Goal: Information Seeking & Learning: Learn about a topic

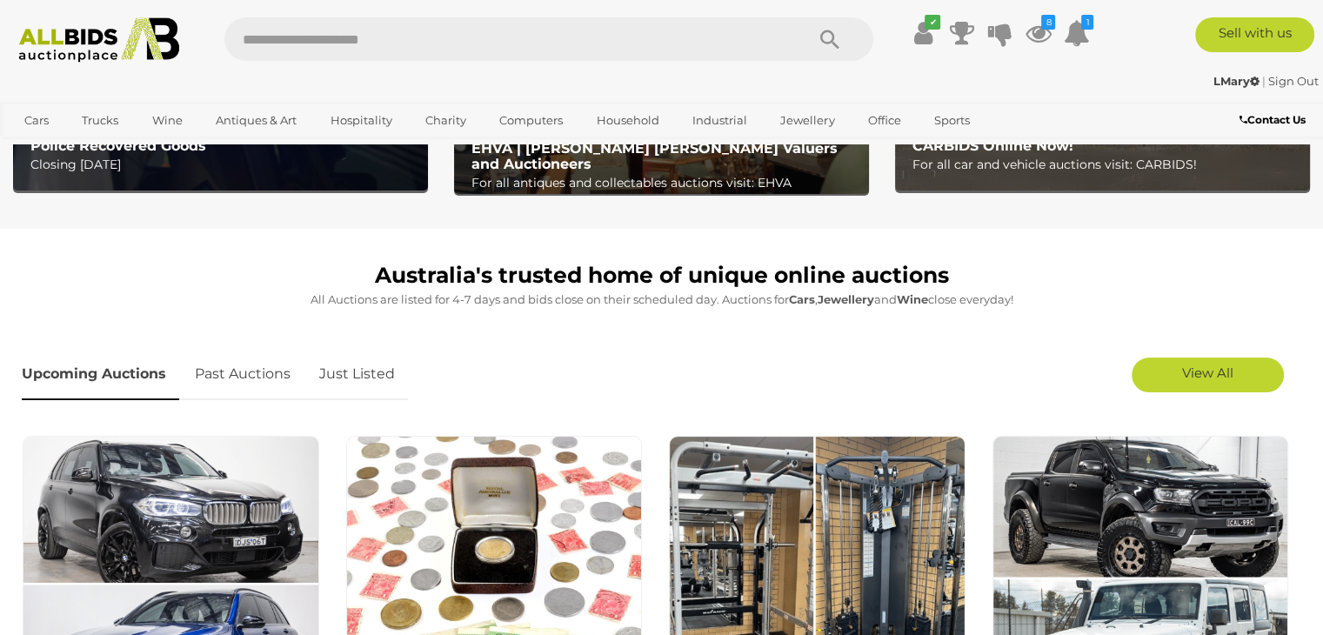
scroll to position [435, 0]
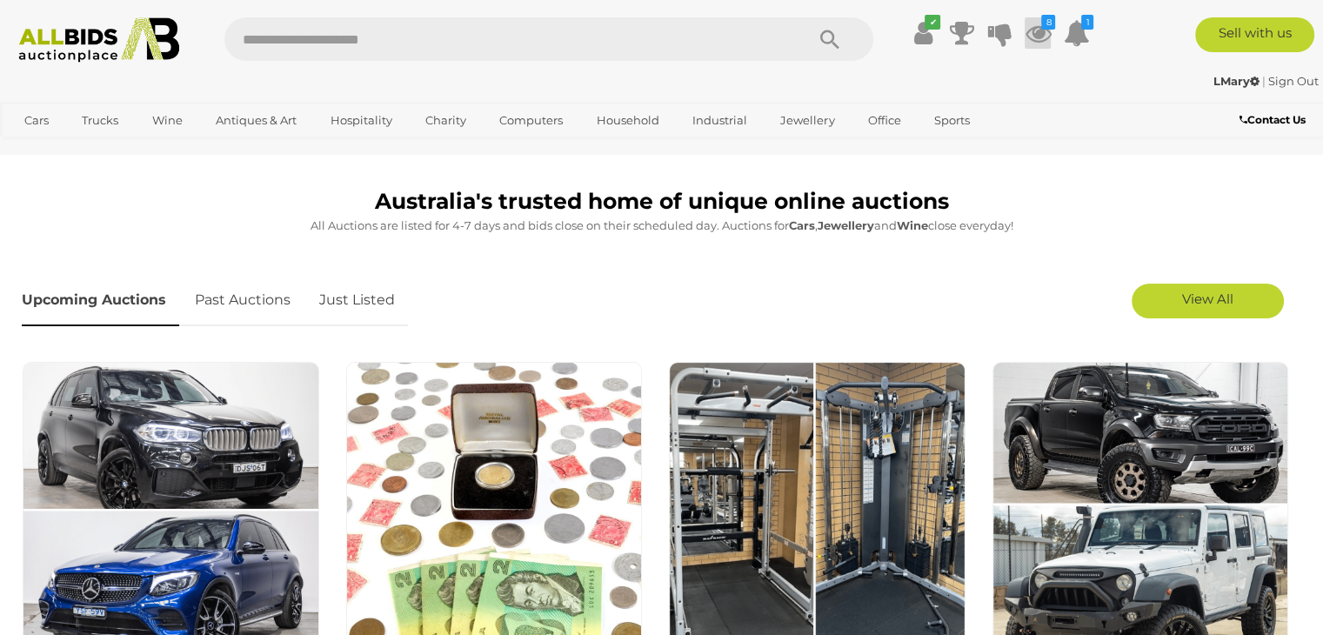
click at [1034, 29] on icon at bounding box center [1037, 32] width 26 height 31
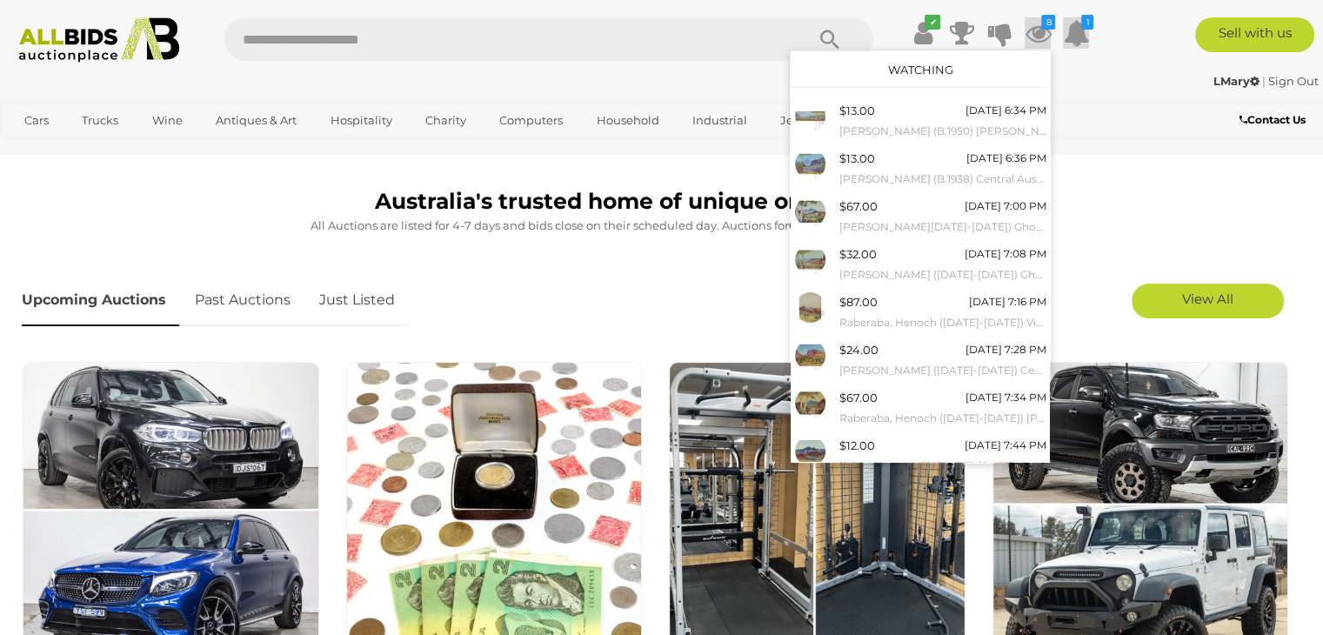
click at [1079, 30] on icon at bounding box center [1076, 32] width 26 height 31
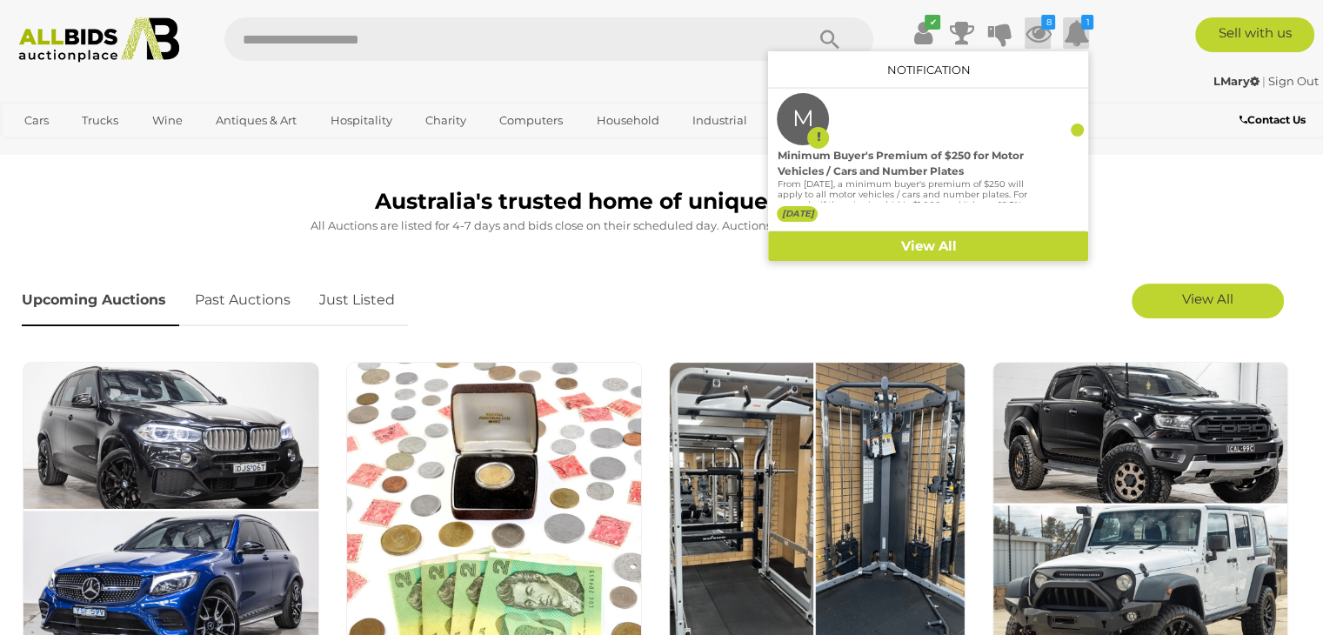
click at [1043, 32] on icon at bounding box center [1037, 32] width 26 height 31
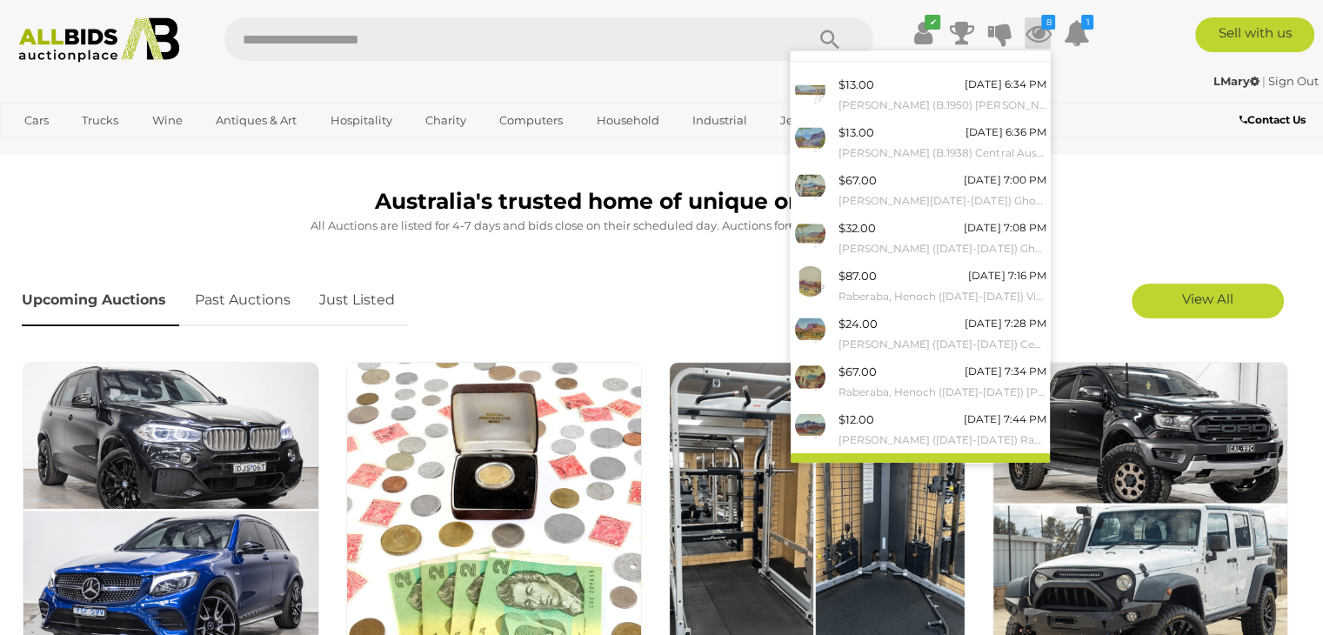
scroll to position [45, 0]
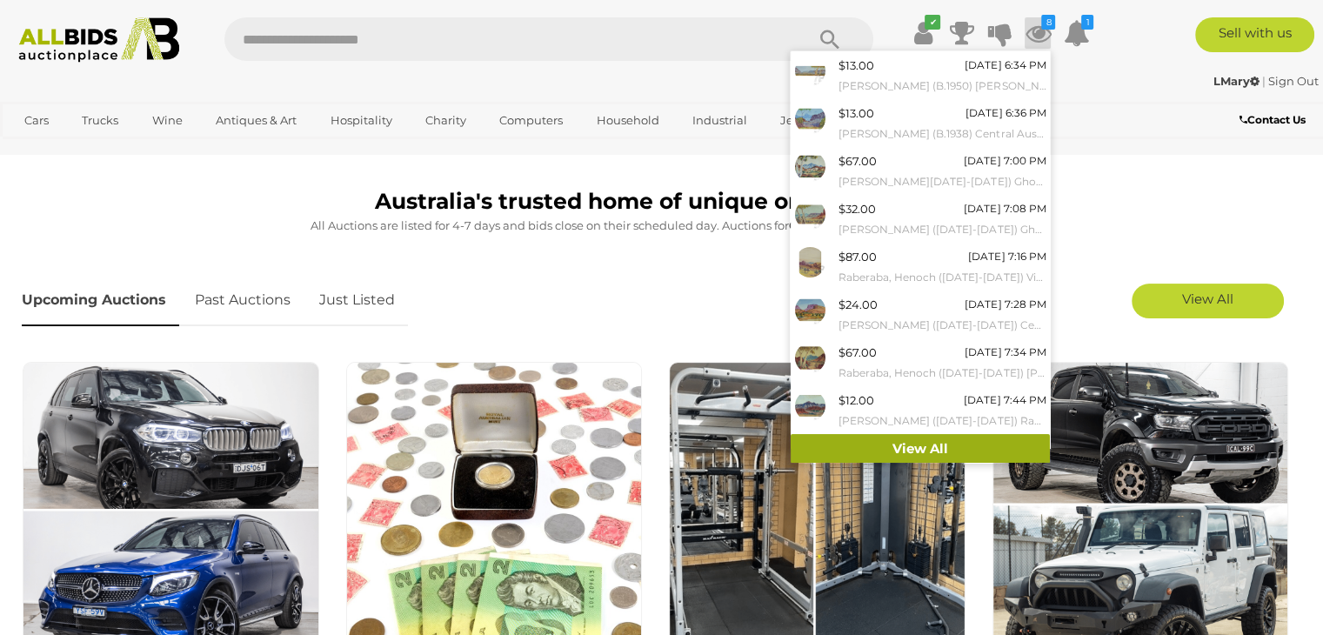
click at [904, 446] on link "View All" at bounding box center [919, 449] width 259 height 30
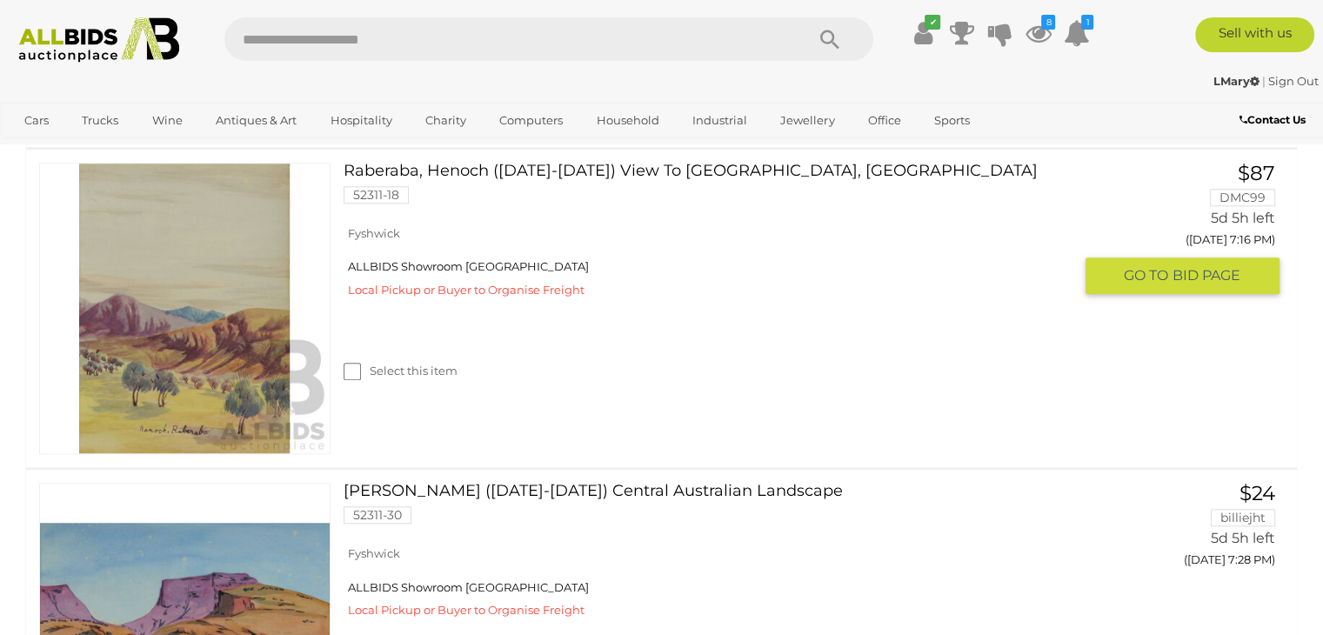
scroll to position [1565, 0]
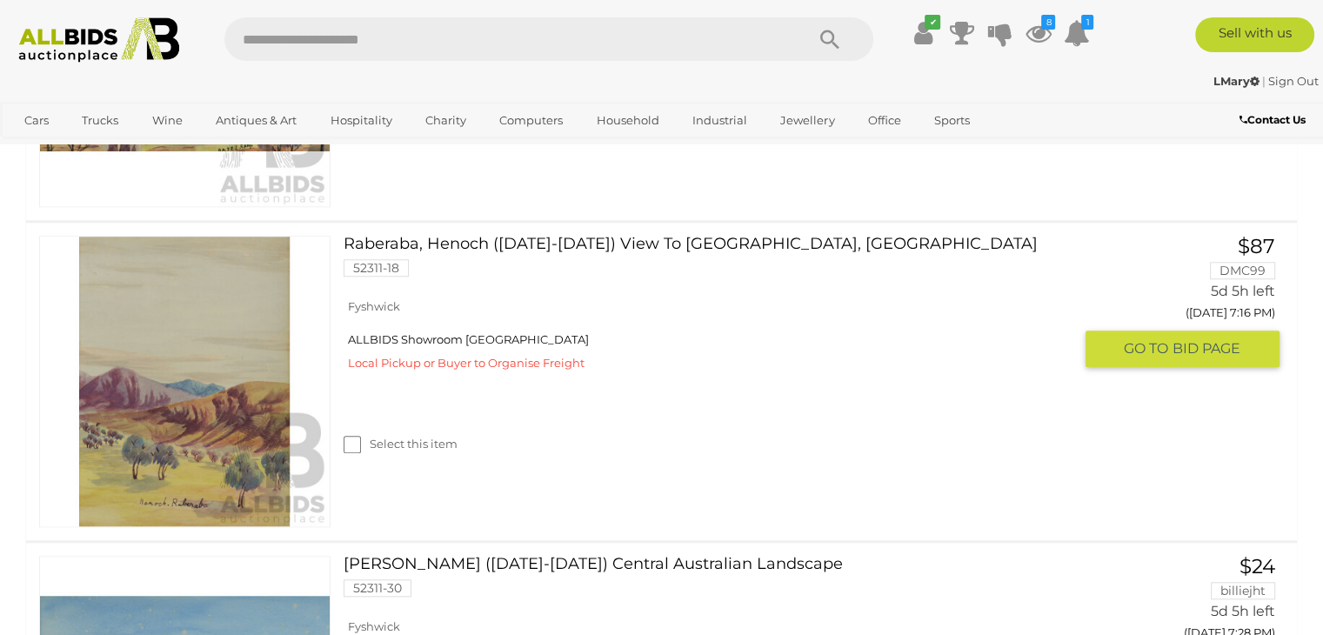
click at [476, 246] on link "Raberaba, Henoch (1914-1975) View To Mountain Ranges, Central Australia 52311-18" at bounding box center [714, 263] width 715 height 54
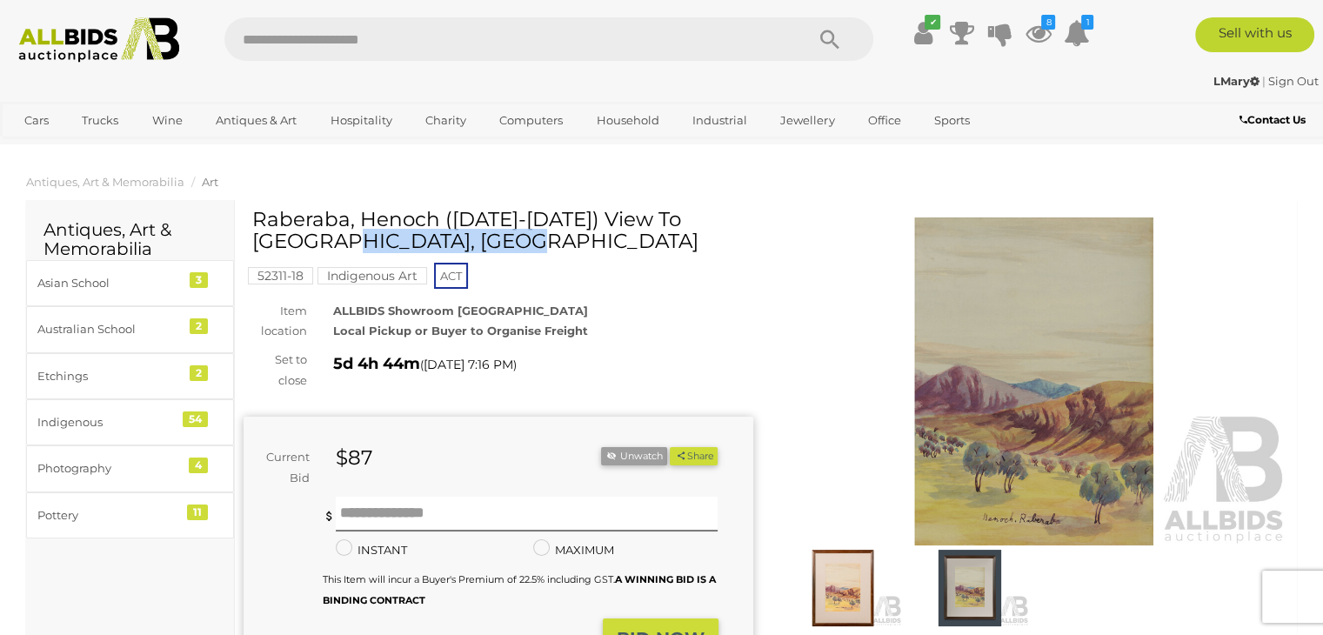
drag, startPoint x: 438, startPoint y: 220, endPoint x: 254, endPoint y: 219, distance: 184.3
click at [254, 219] on h1 "Raberaba, Henoch ([DATE]-[DATE]) View To [GEOGRAPHIC_DATA], [GEOGRAPHIC_DATA]" at bounding box center [500, 231] width 497 height 44
copy h1 "Raberaba, Henoch"
click at [917, 34] on icon at bounding box center [923, 32] width 18 height 31
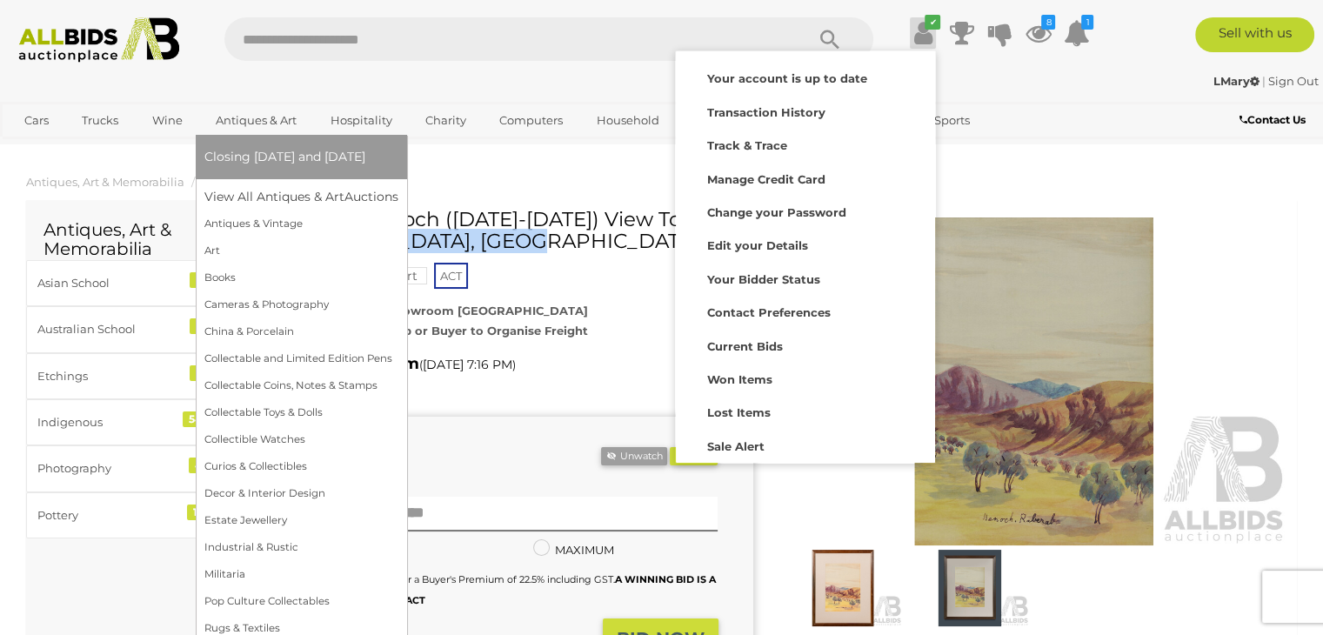
click at [257, 121] on link "Antiques & Art" at bounding box center [255, 120] width 103 height 29
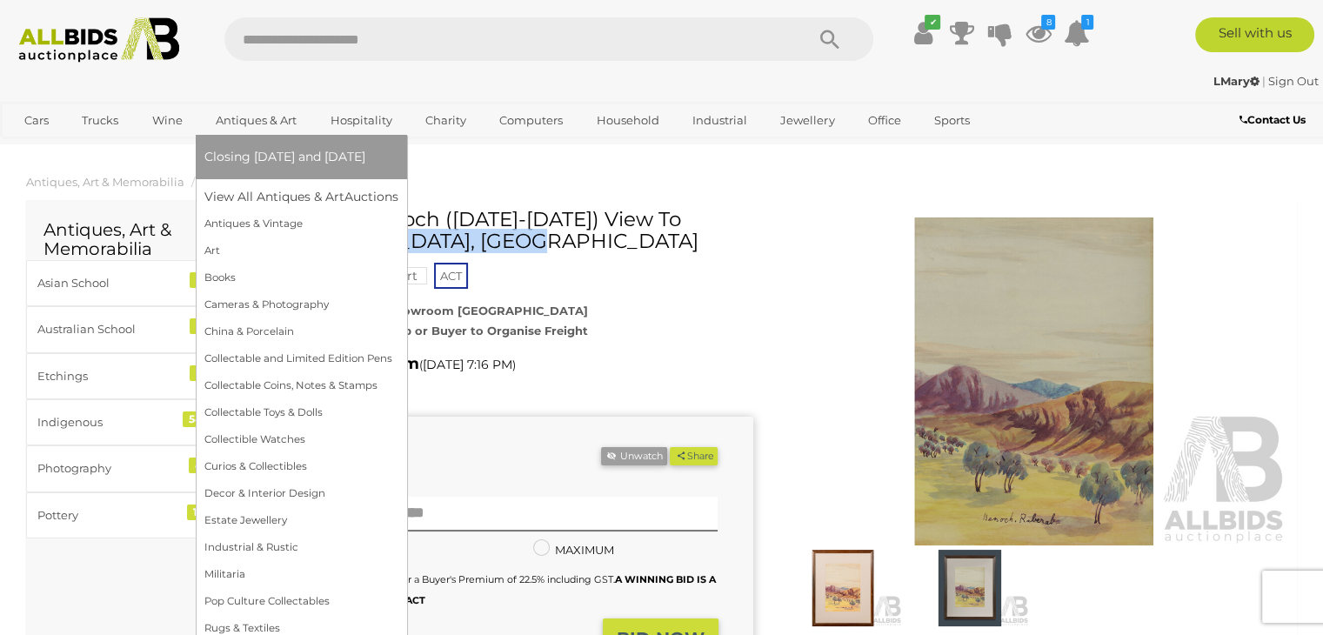
click at [291, 160] on span "Closing [DATE] and [DATE]" at bounding box center [284, 157] width 161 height 16
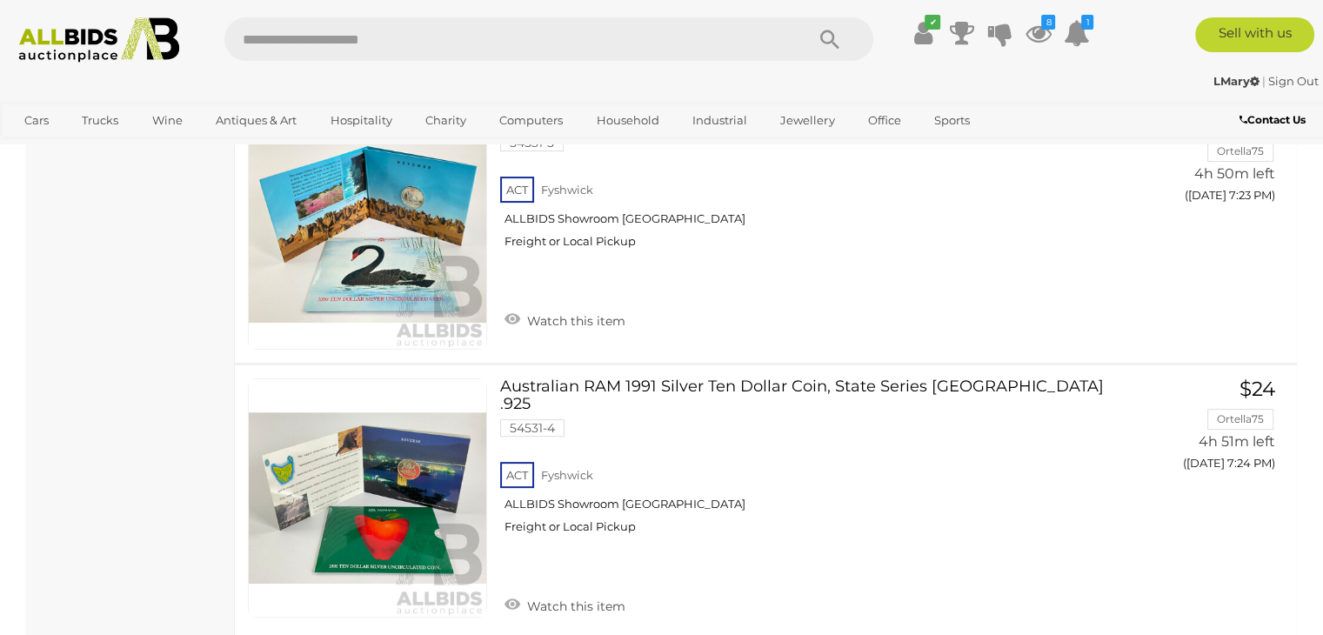
scroll to position [13592, 0]
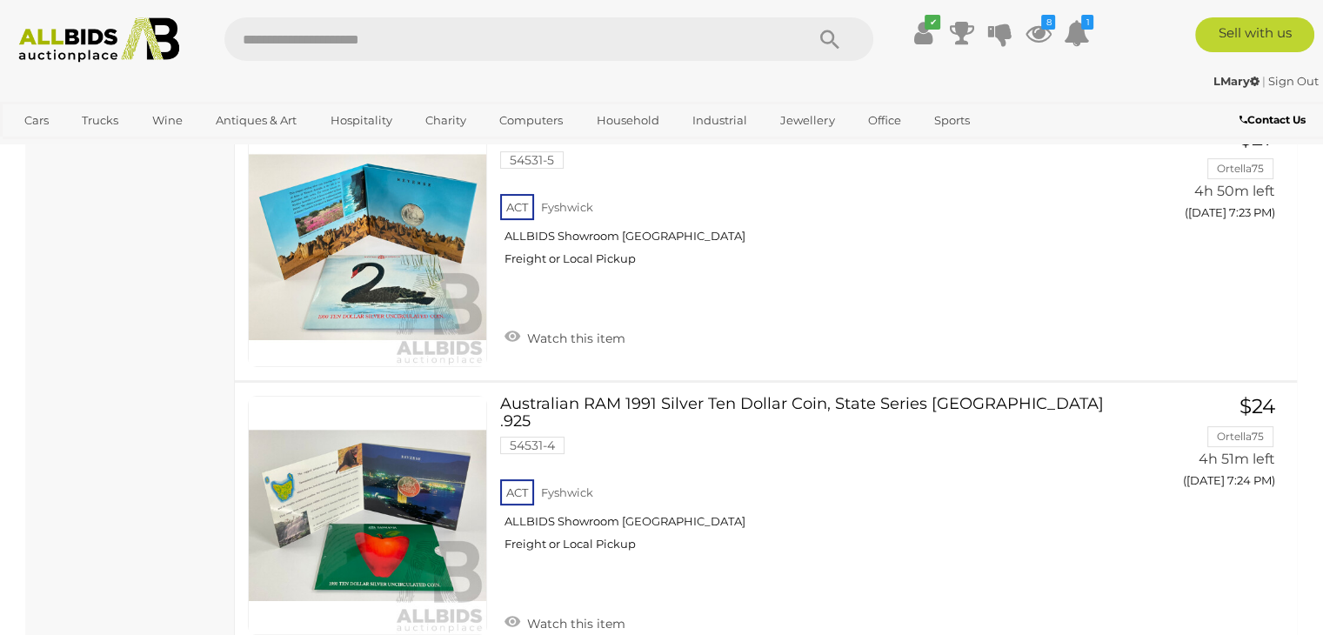
drag, startPoint x: 358, startPoint y: 609, endPoint x: 379, endPoint y: 608, distance: 20.9
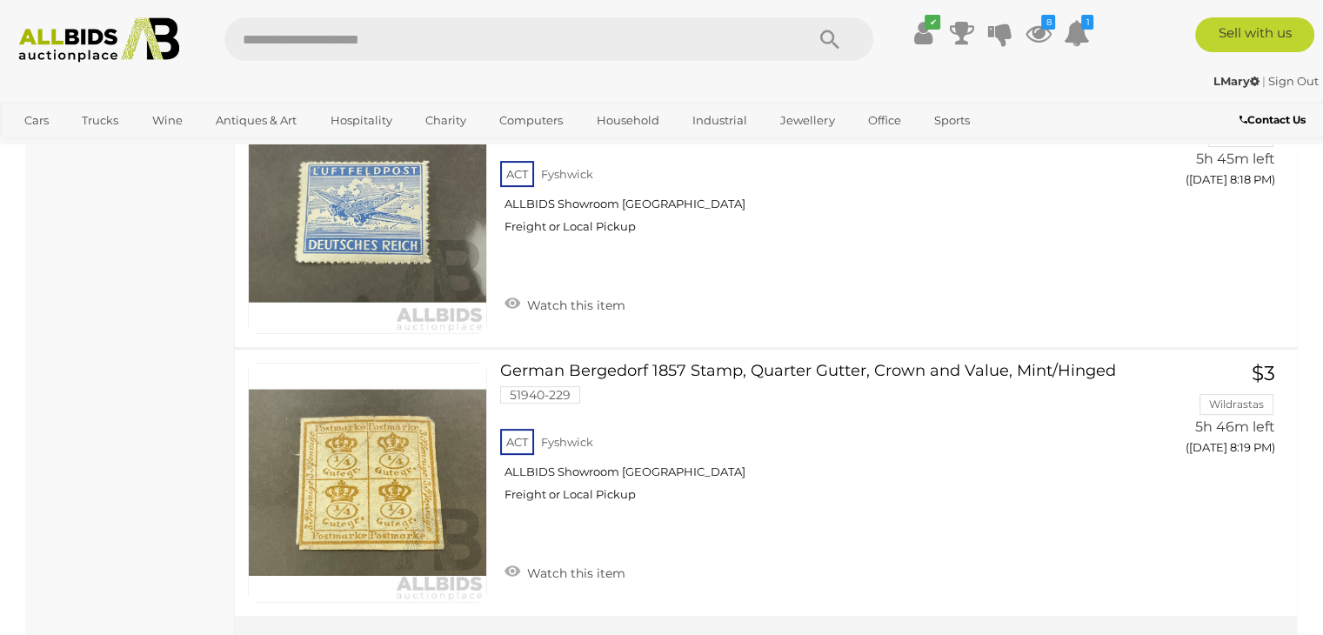
scroll to position [14046, 0]
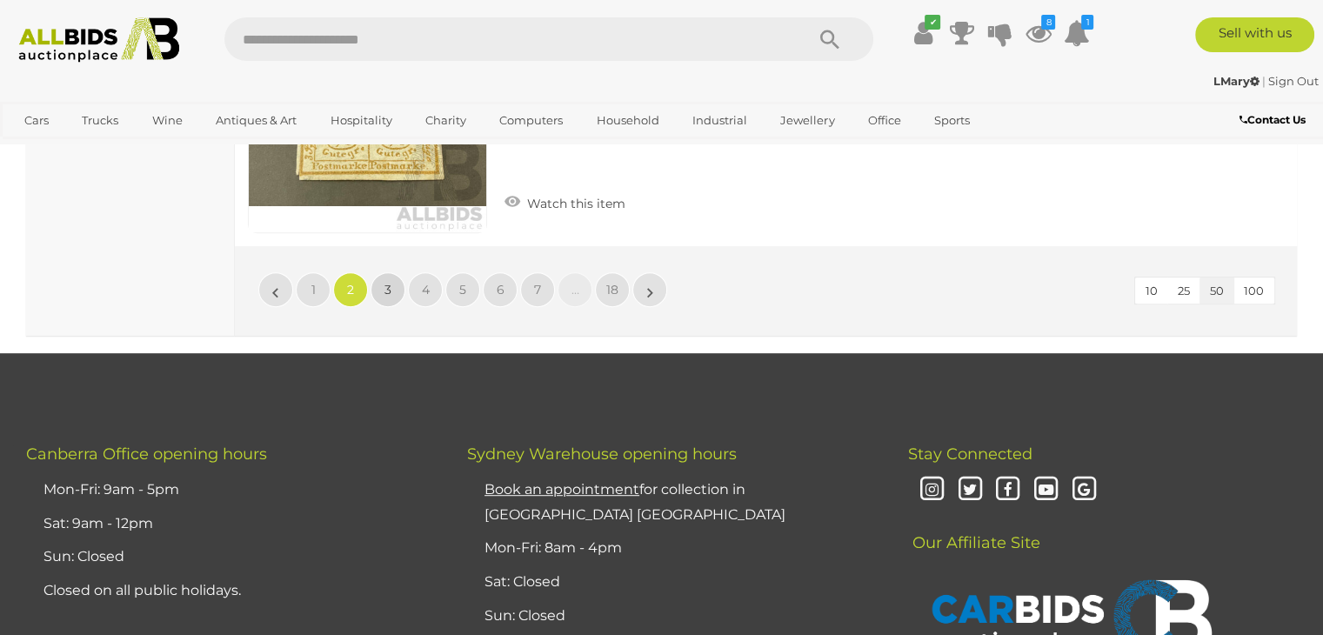
click at [390, 272] on link "3" at bounding box center [387, 289] width 35 height 35
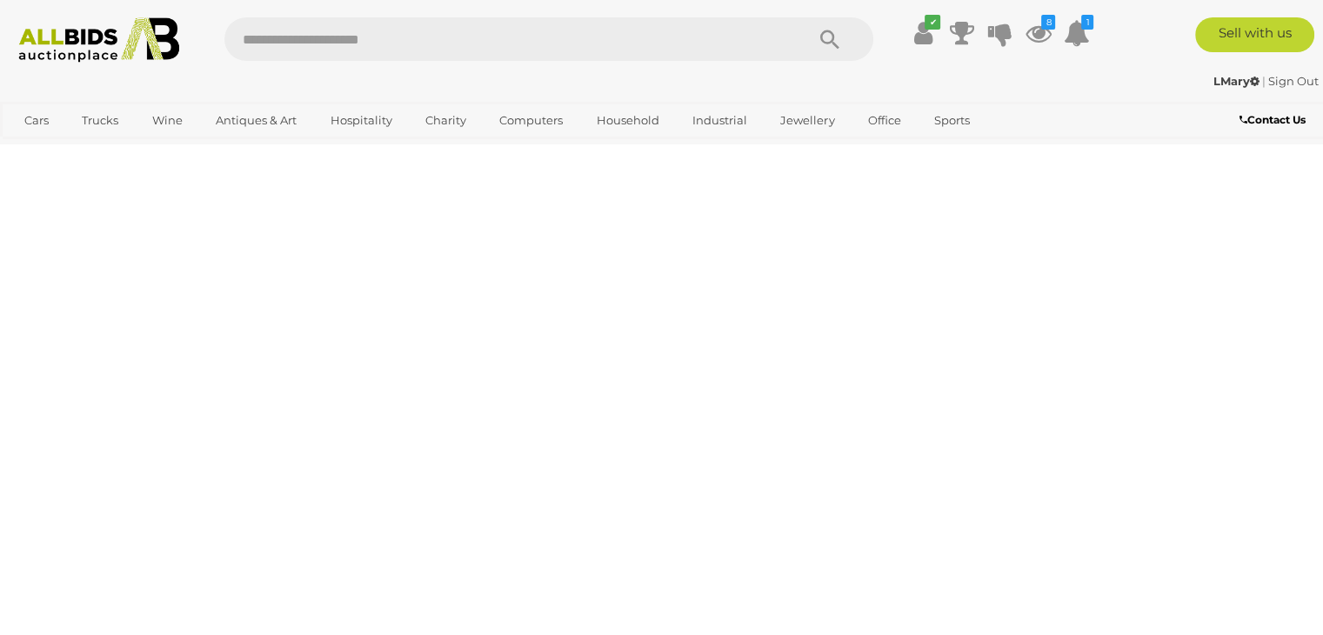
scroll to position [388, 0]
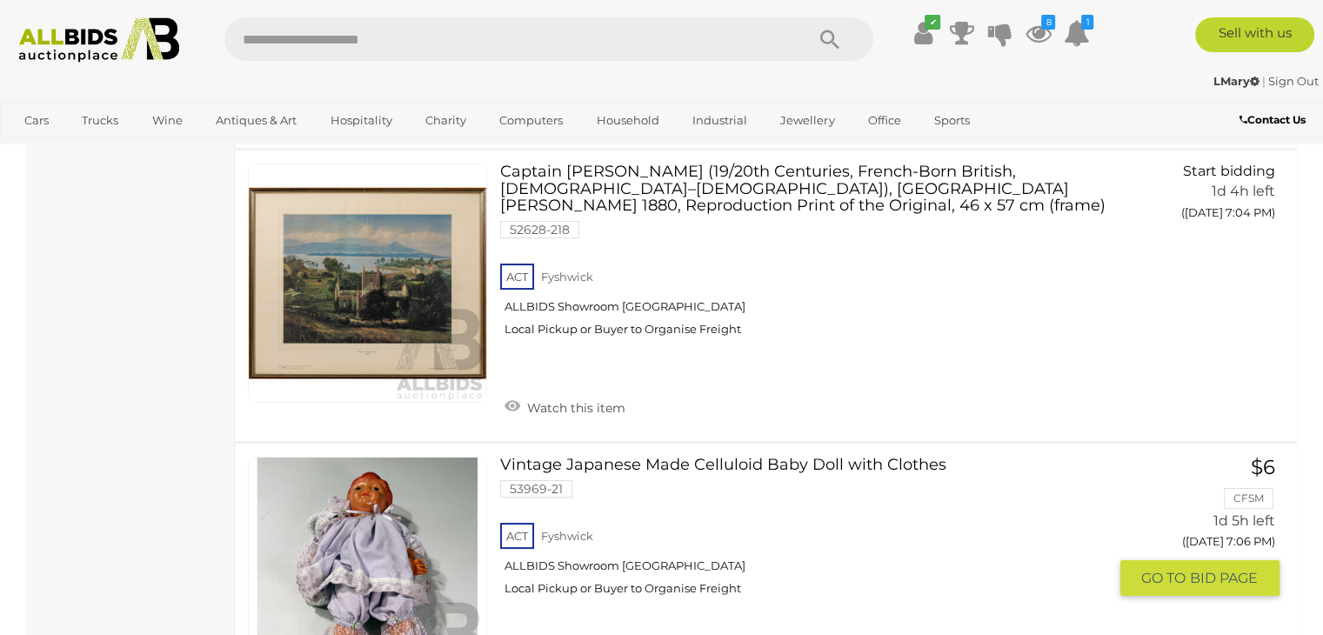
scroll to position [13701, 0]
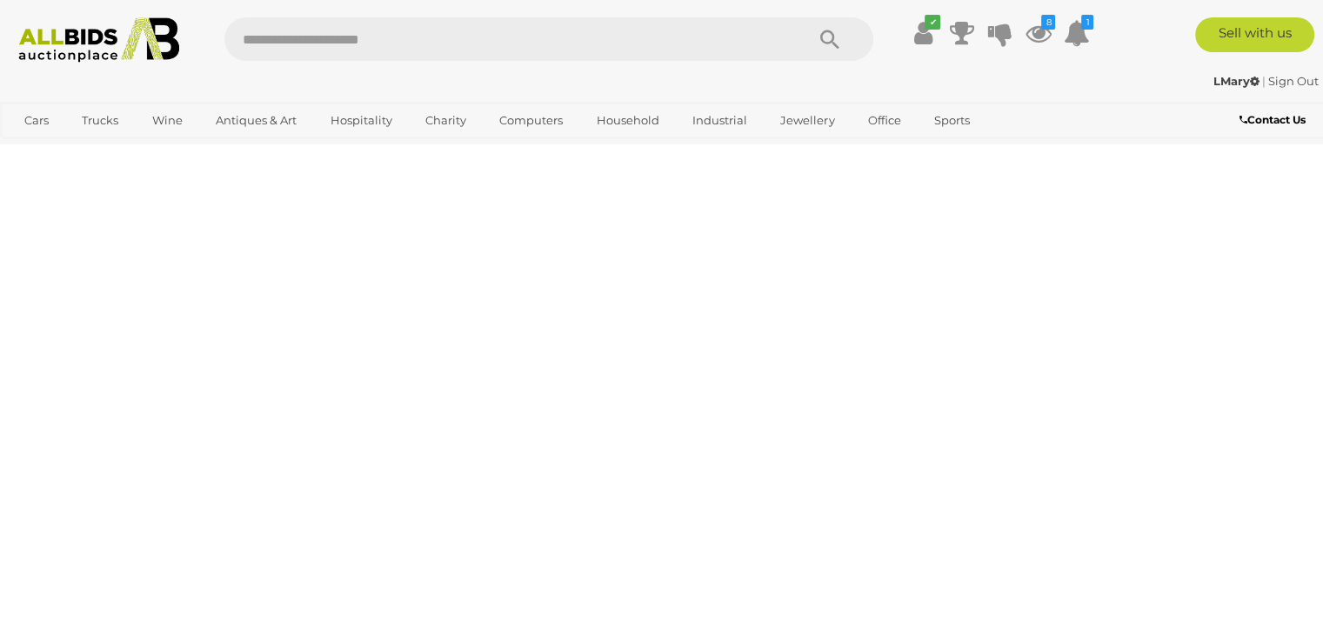
scroll to position [388, 0]
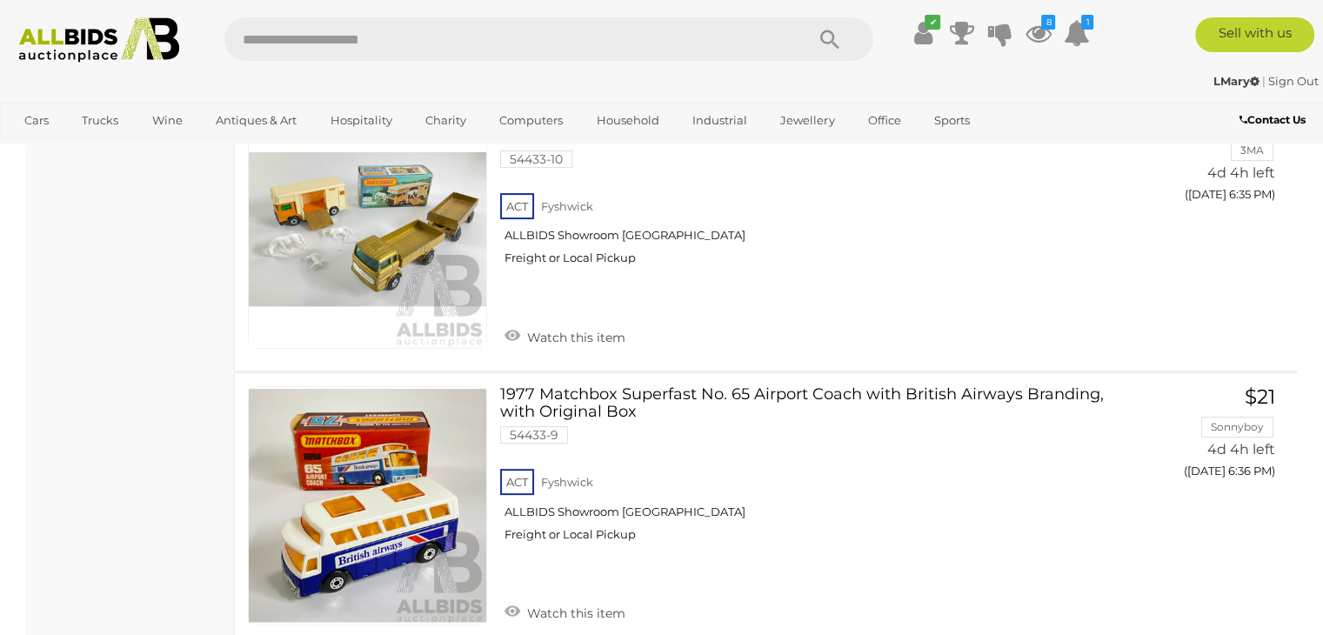
scroll to position [14040, 0]
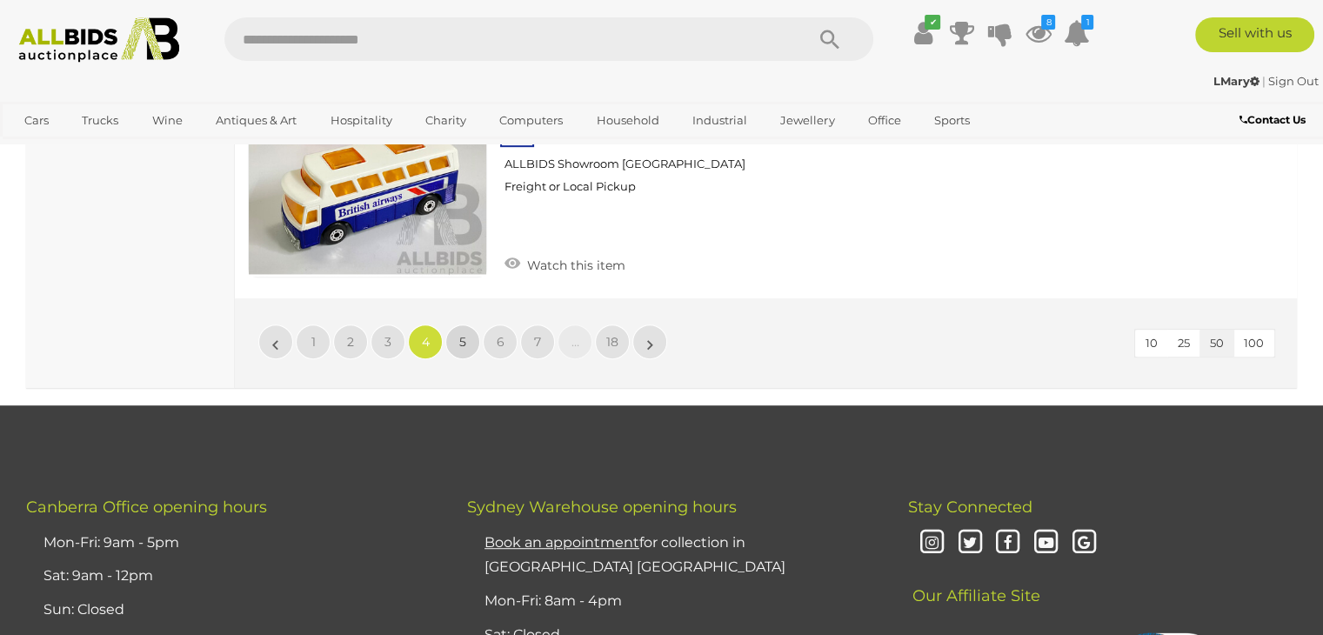
click at [459, 334] on span "5" at bounding box center [462, 342] width 7 height 16
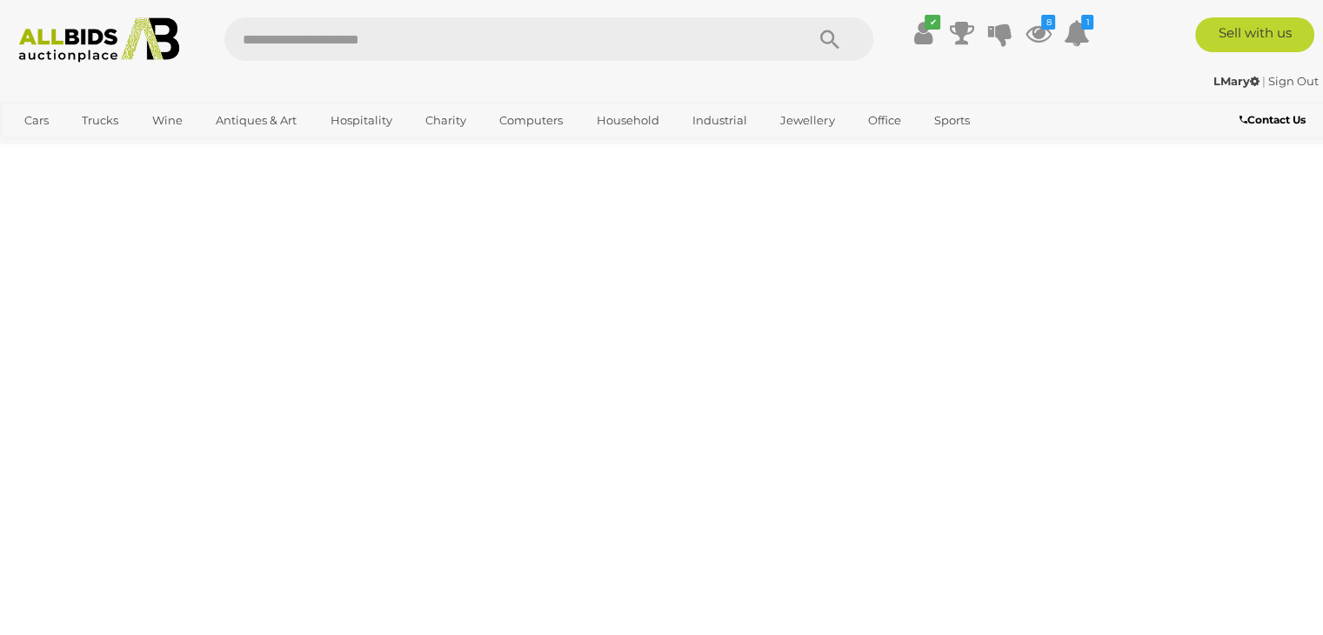
scroll to position [388, 0]
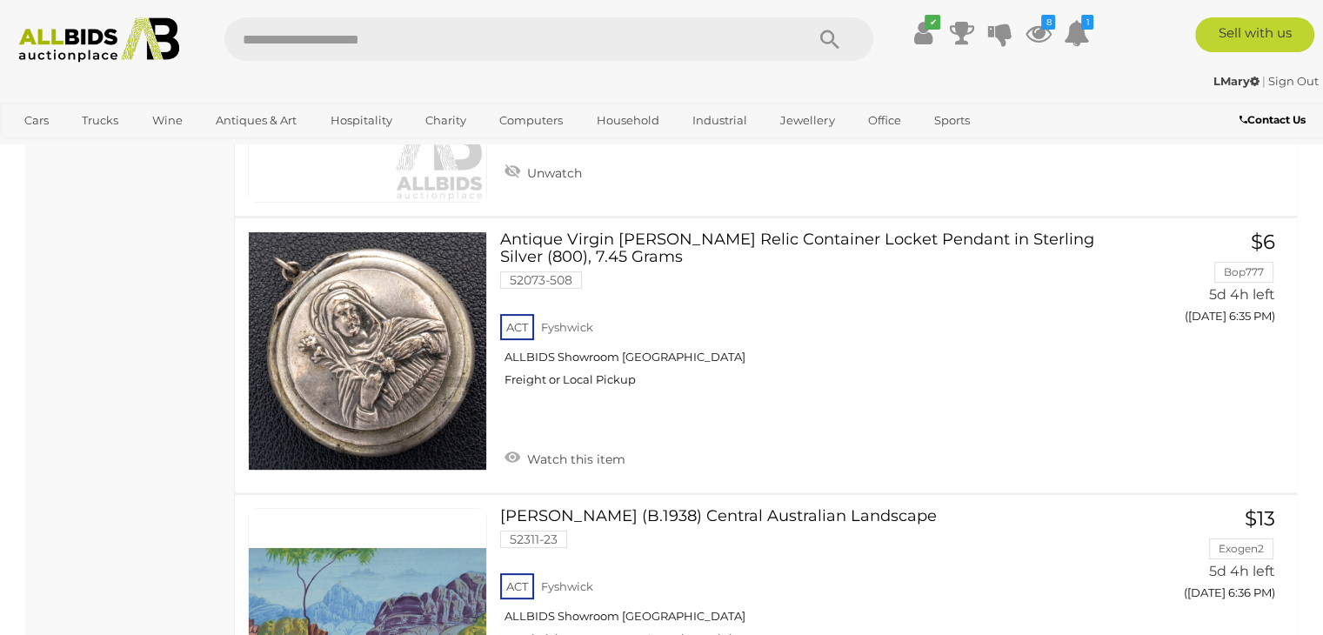
scroll to position [13605, 0]
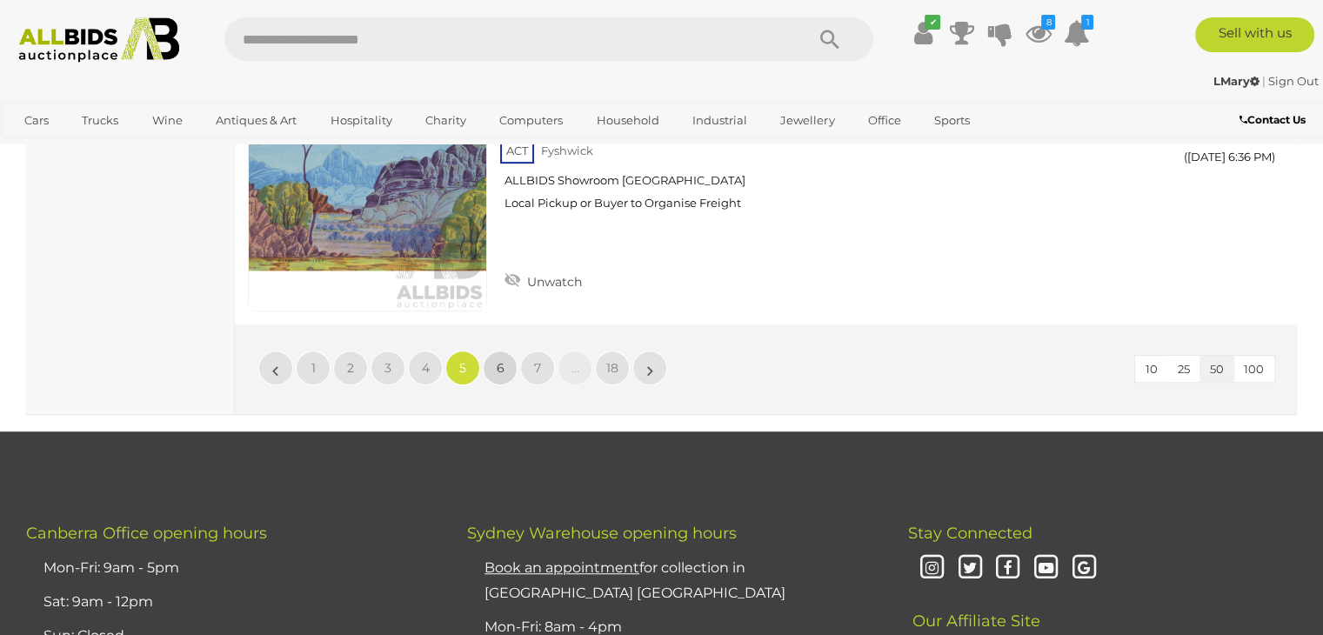
click at [494, 350] on link "6" at bounding box center [500, 367] width 35 height 35
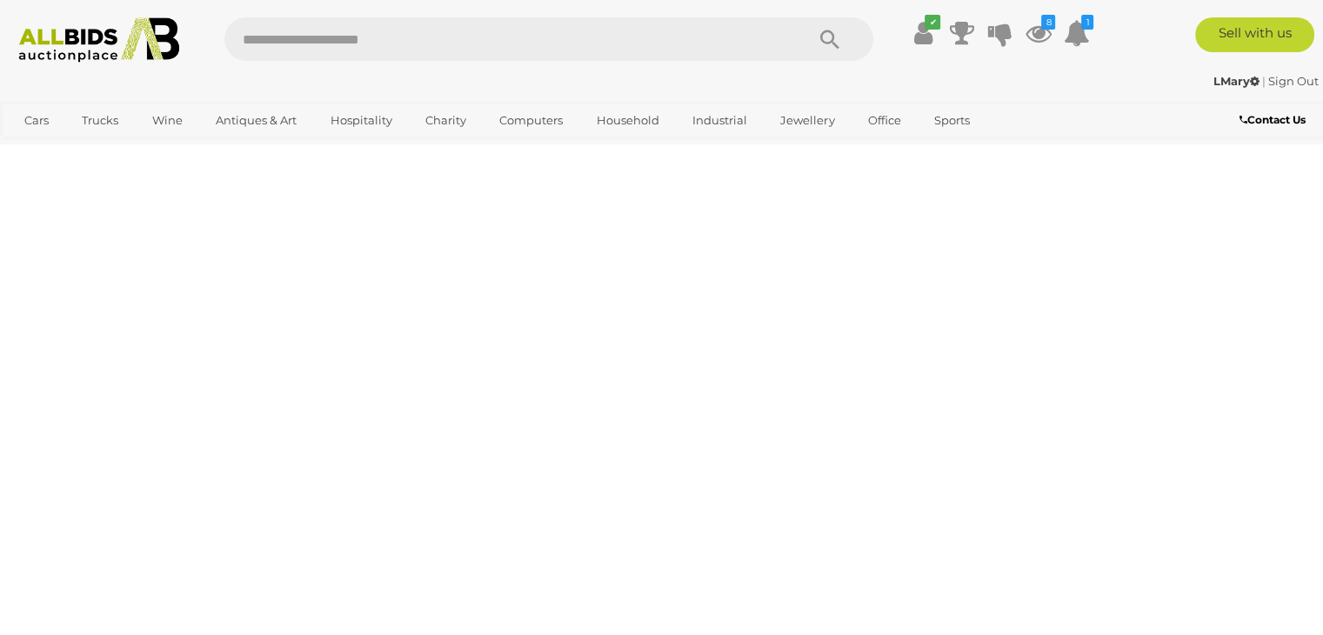
scroll to position [388, 0]
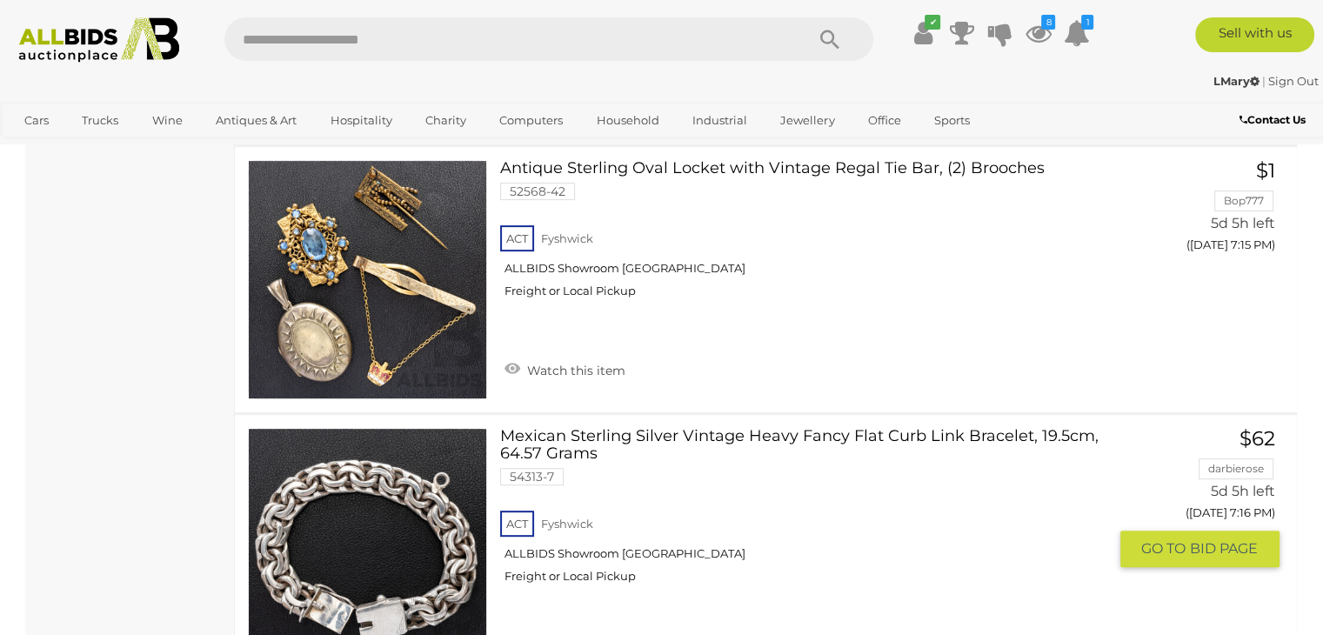
scroll to position [14040, 0]
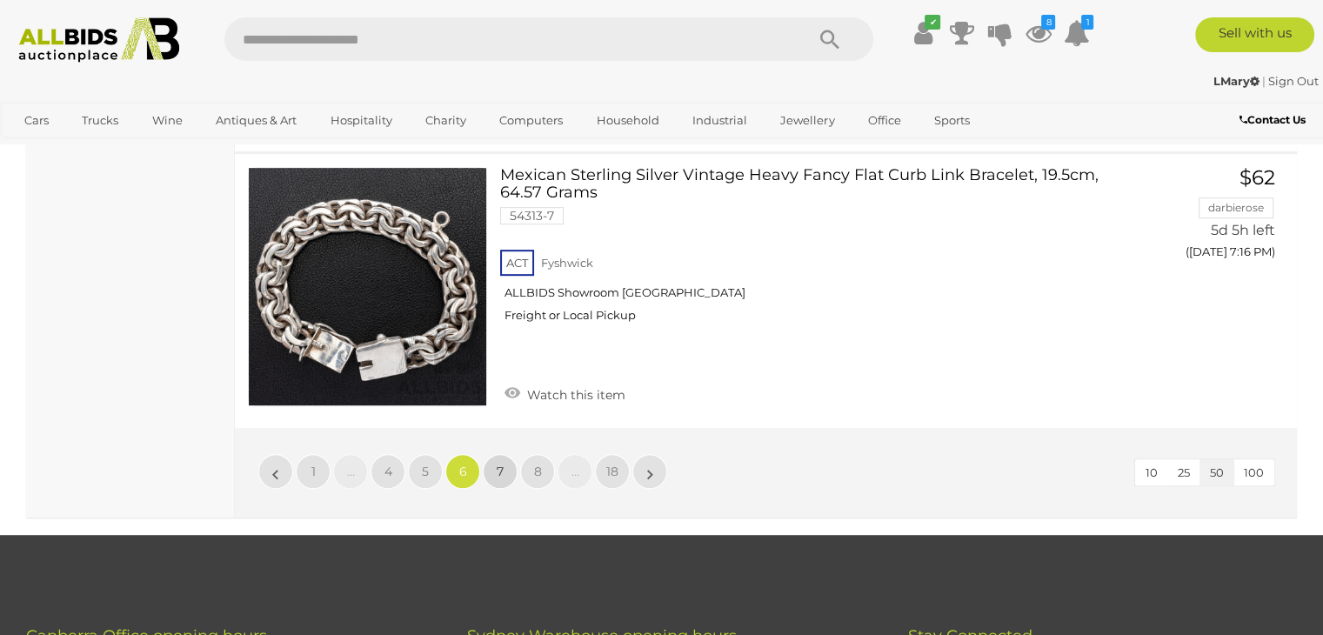
click at [497, 463] on span "7" at bounding box center [500, 471] width 7 height 16
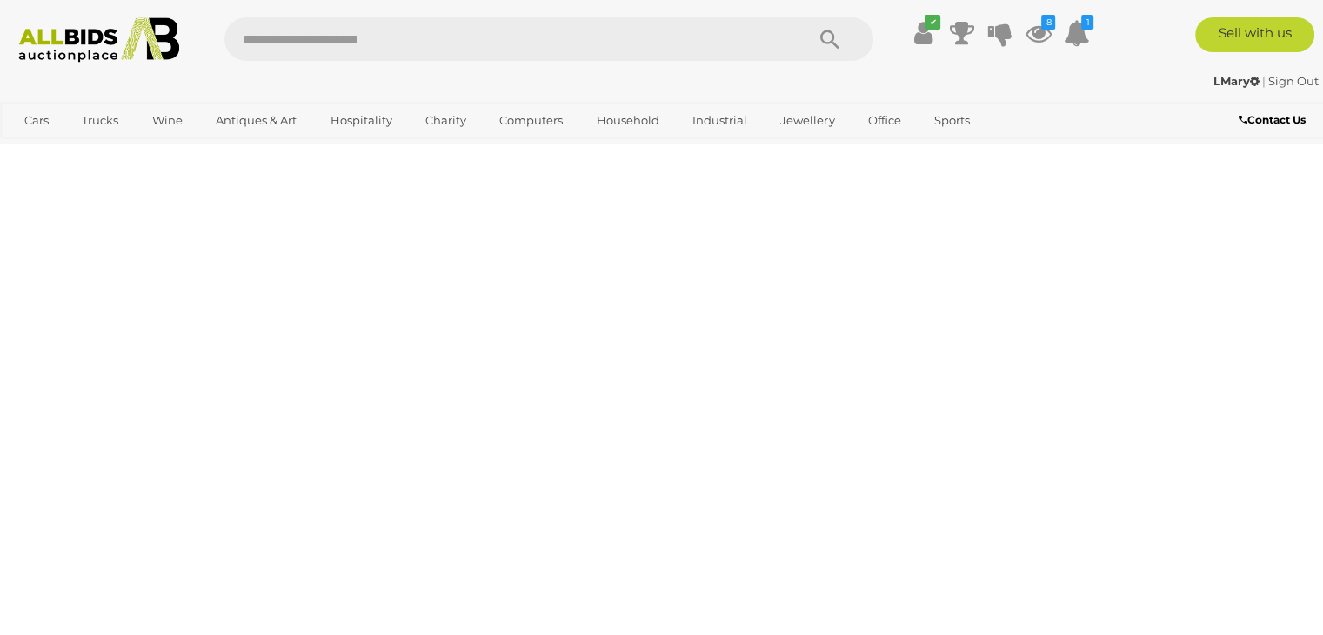
scroll to position [388, 0]
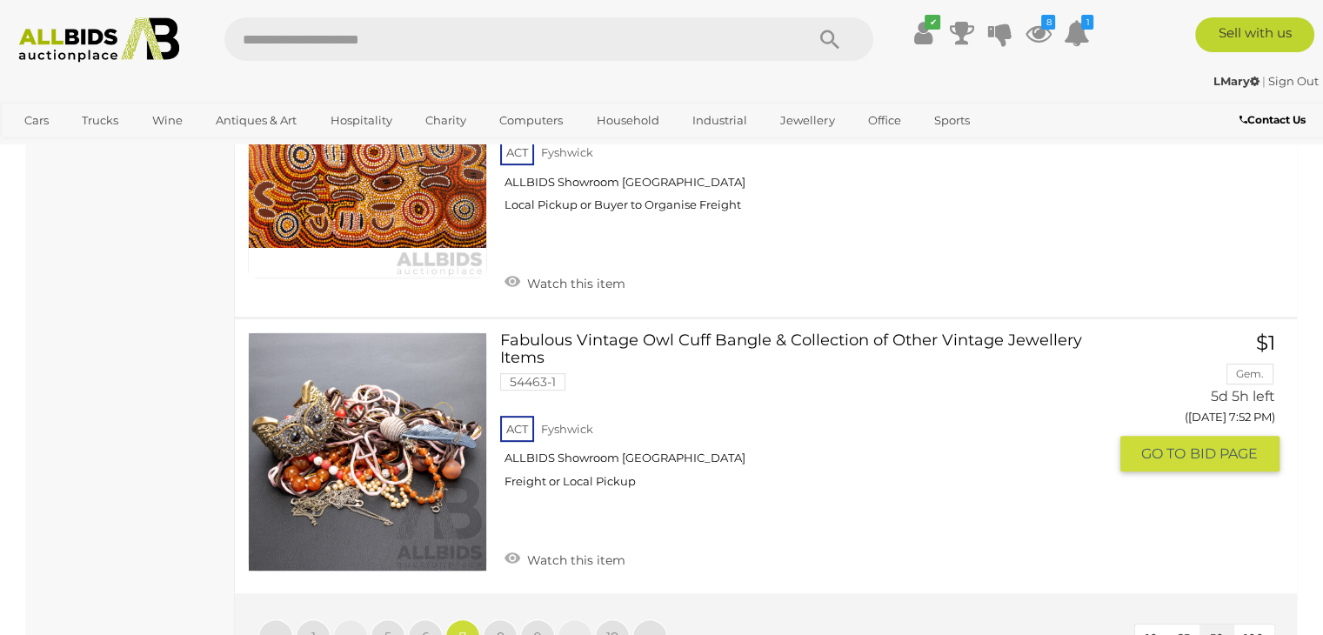
scroll to position [13864, 0]
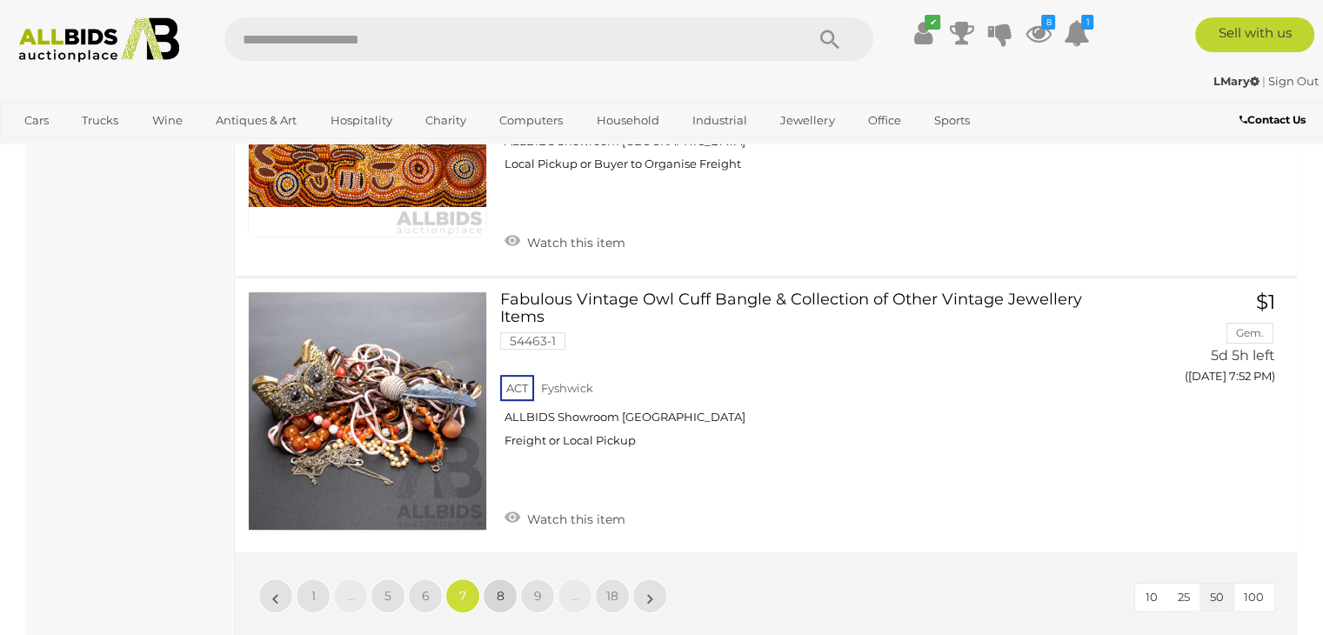
click at [504, 578] on link "8" at bounding box center [500, 595] width 35 height 35
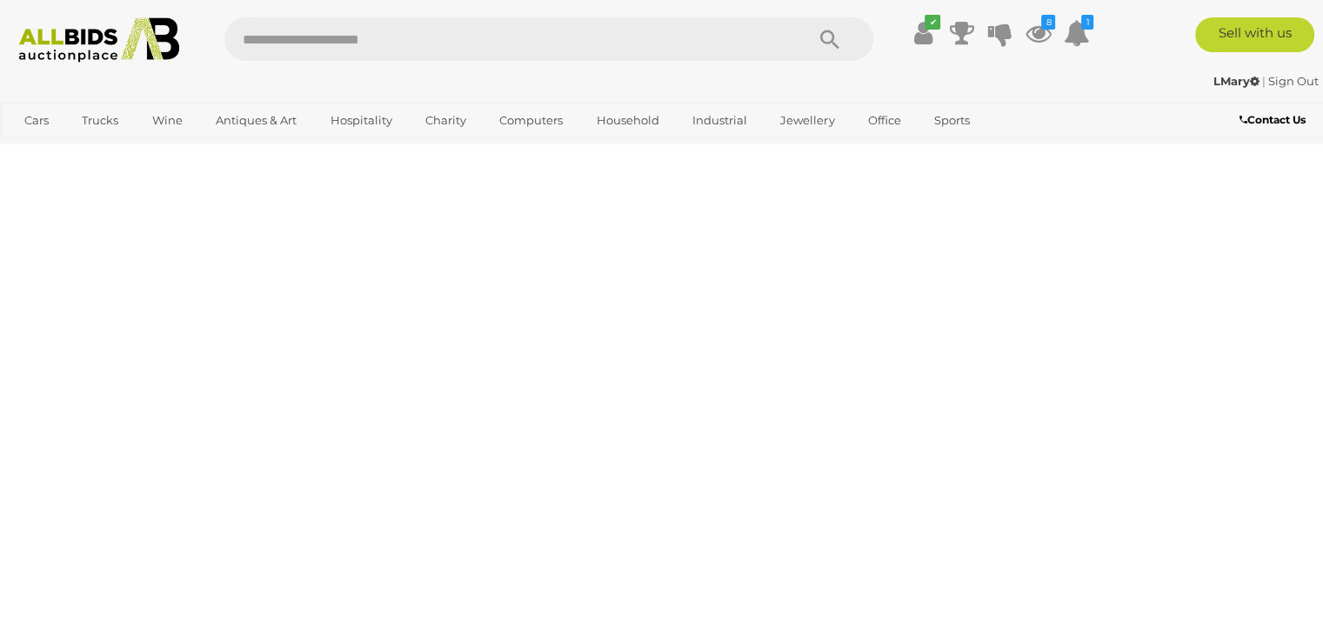
scroll to position [388, 0]
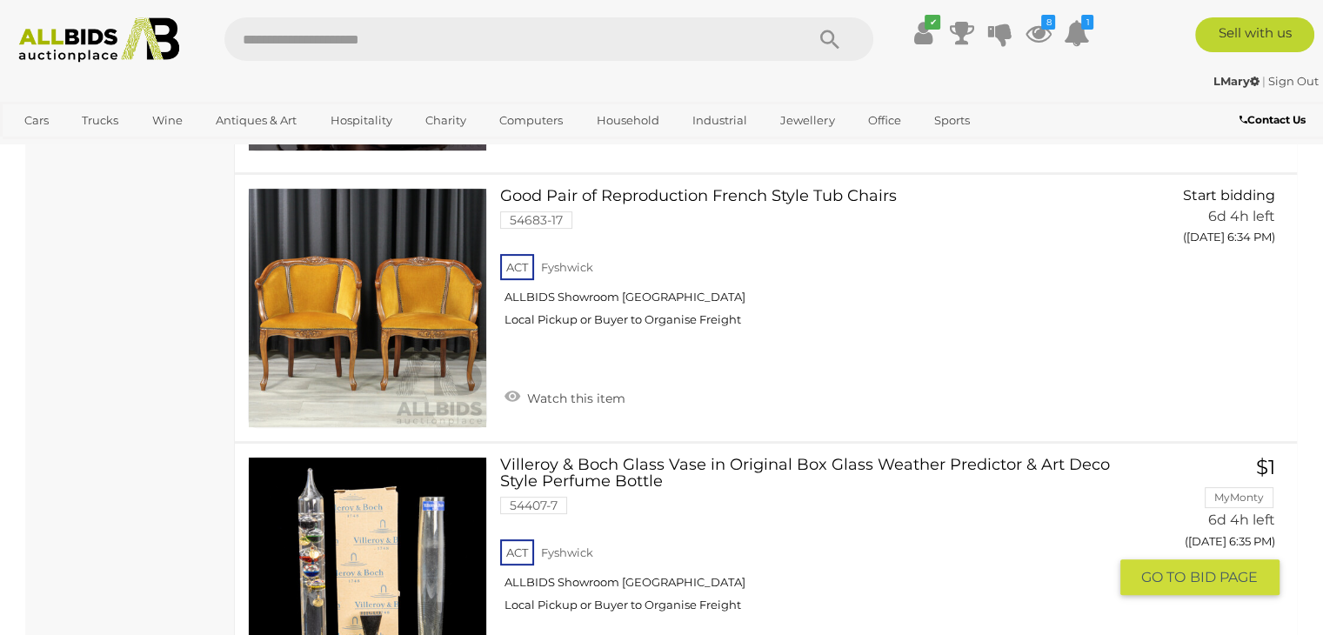
scroll to position [13953, 0]
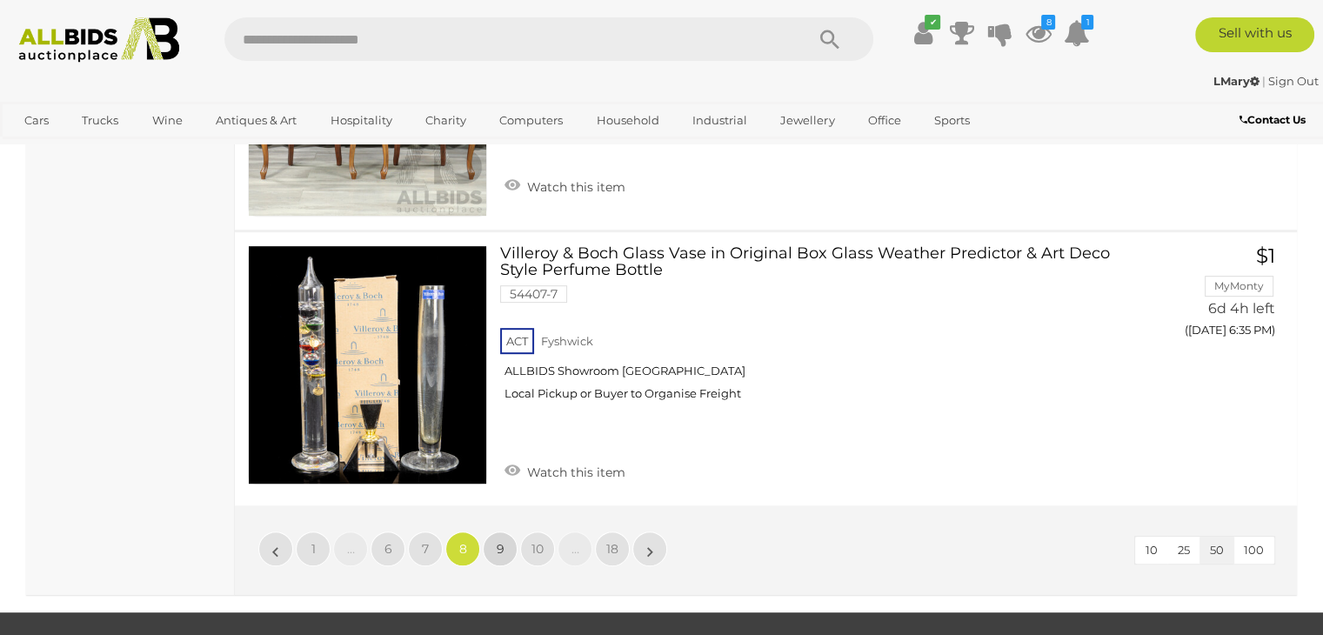
click at [498, 541] on span "9" at bounding box center [501, 549] width 8 height 16
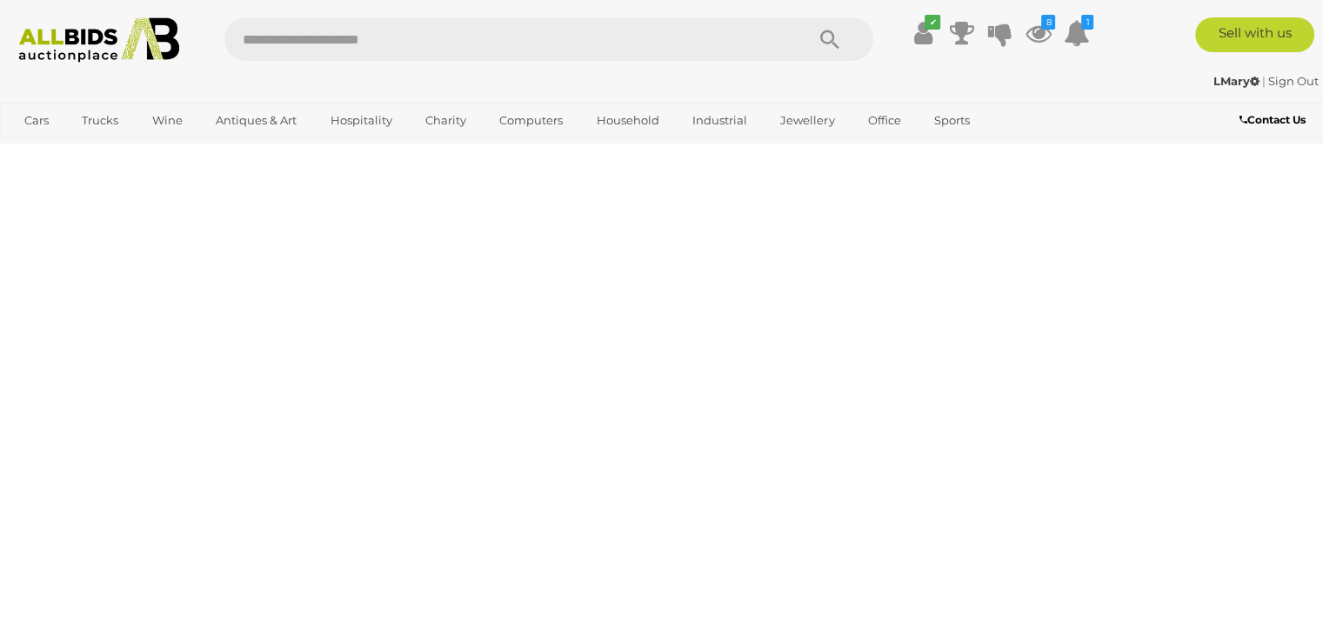
scroll to position [388, 0]
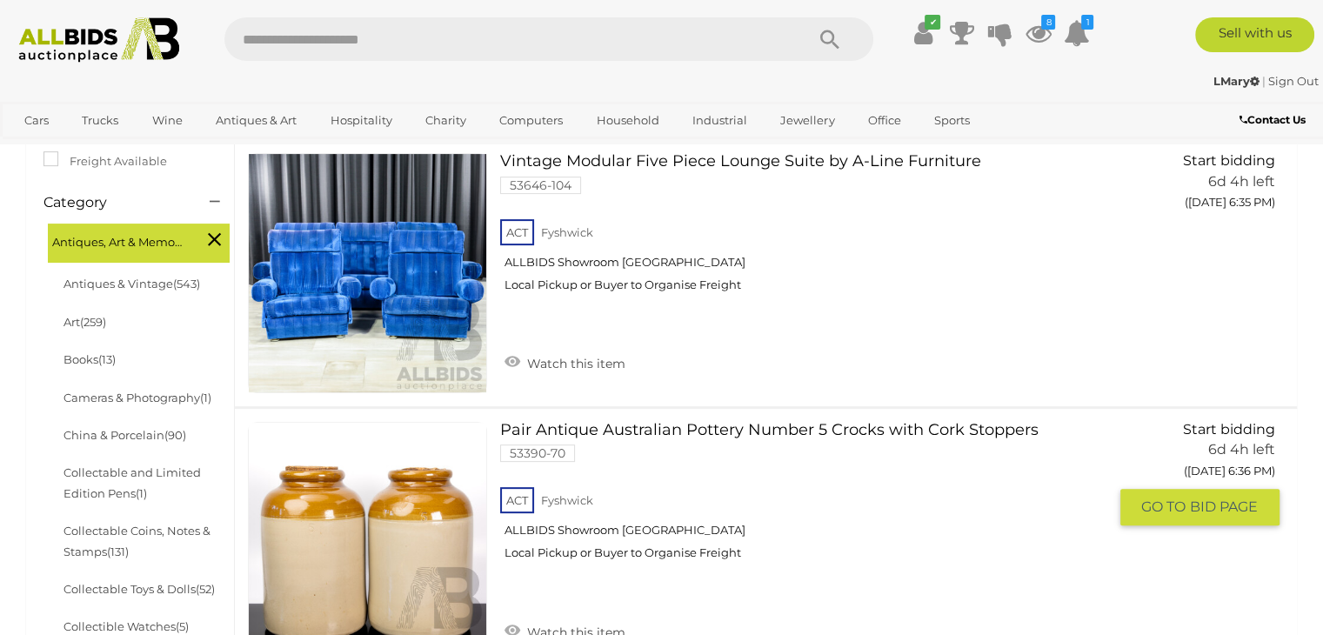
scroll to position [649, 0]
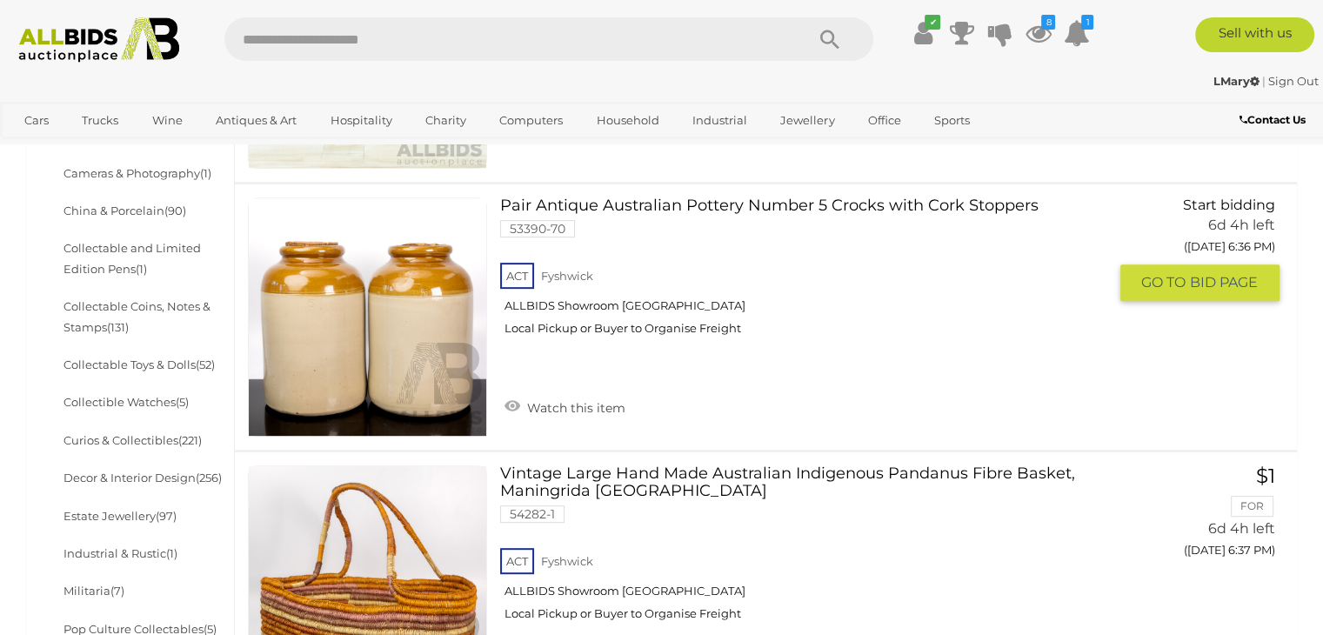
click at [657, 209] on link "Pair Antique Australian Pottery Number 5 Crocks with Cork Stoppers 53390-70 ACT…" at bounding box center [809, 273] width 593 height 152
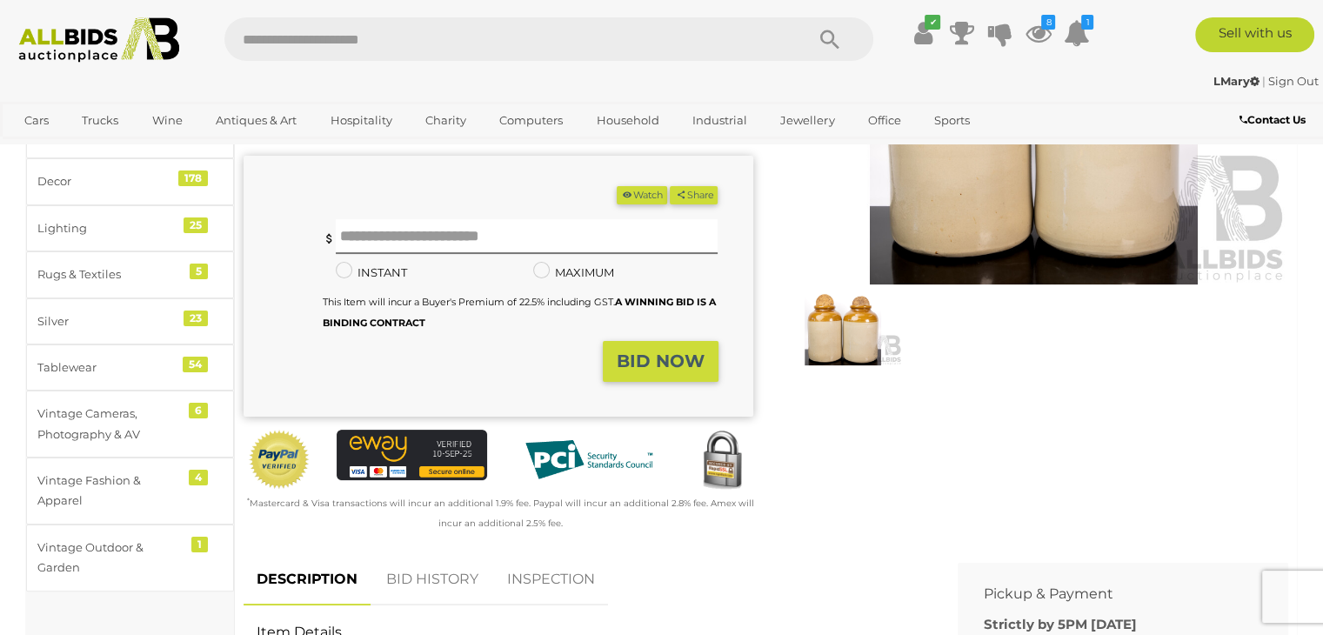
scroll to position [522, 0]
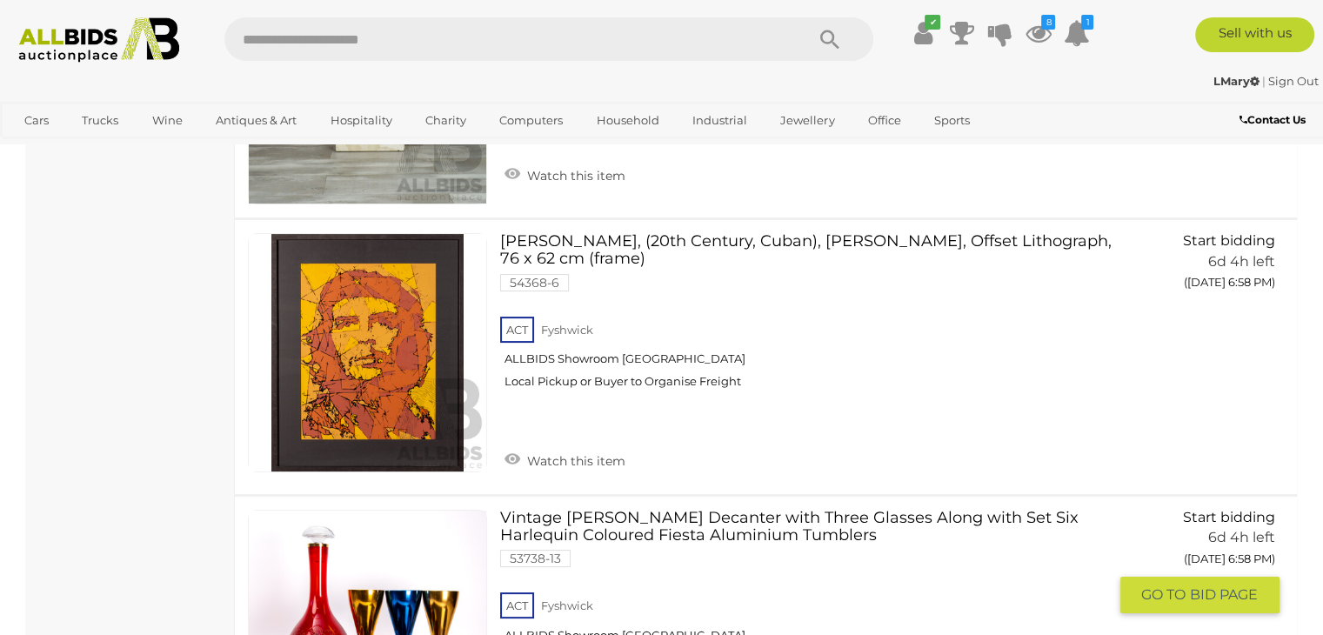
scroll to position [13697, 0]
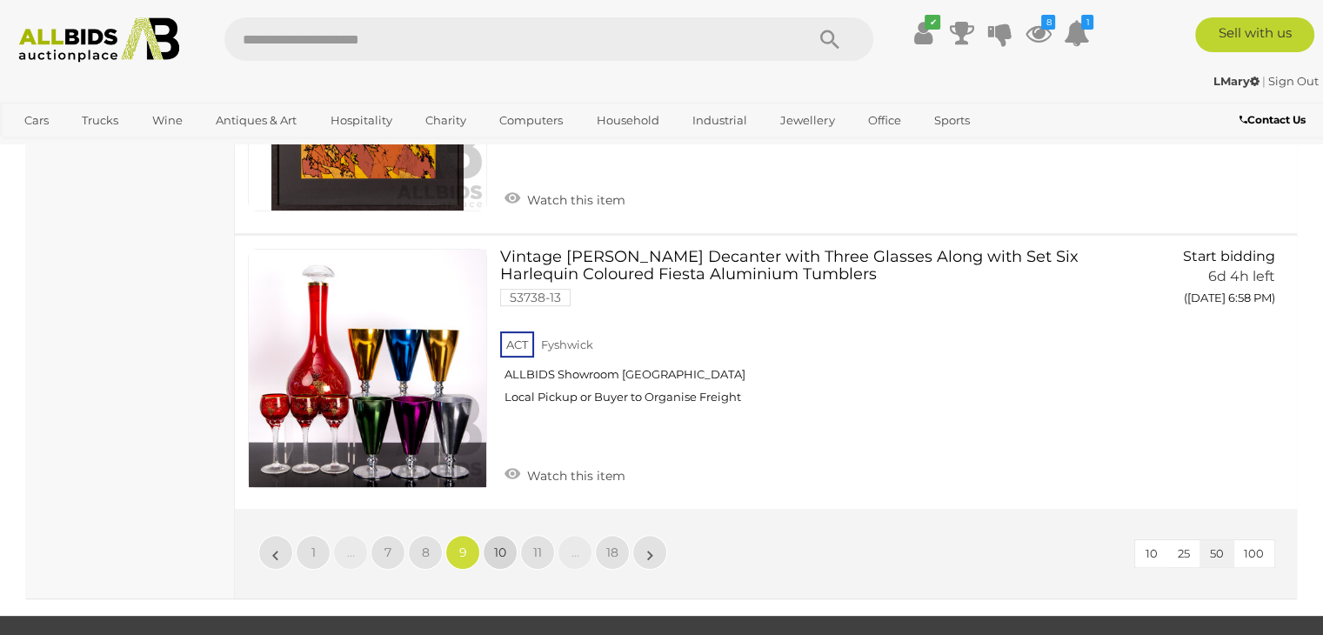
click at [499, 544] on span "10" at bounding box center [500, 552] width 12 height 16
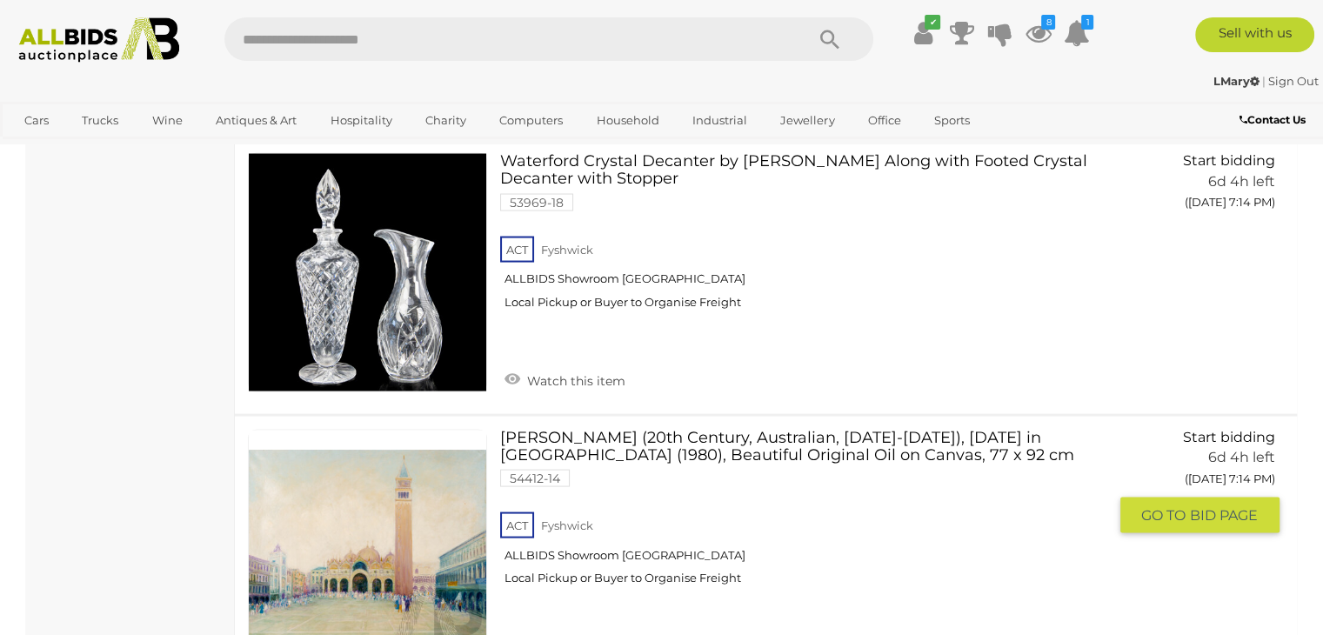
scroll to position [10127, 0]
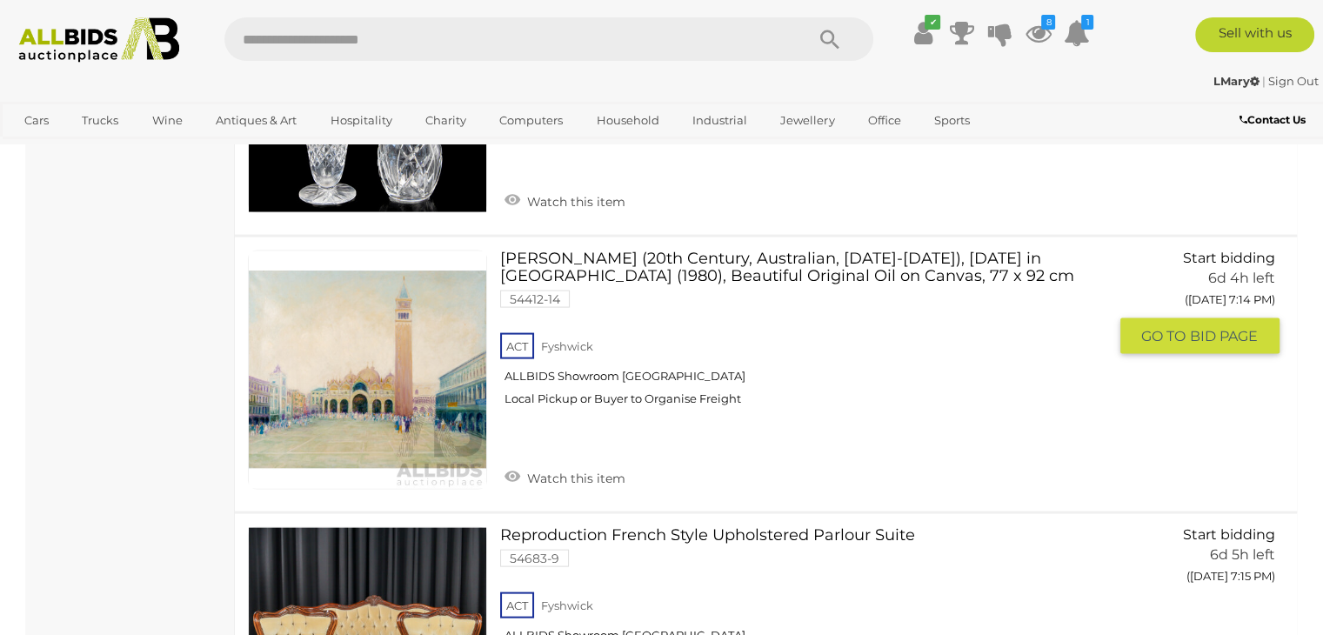
click at [646, 250] on link "John Taylor (20th Century, Australian, 1921-2012), Sunday in St Marks Square (1…" at bounding box center [809, 335] width 593 height 170
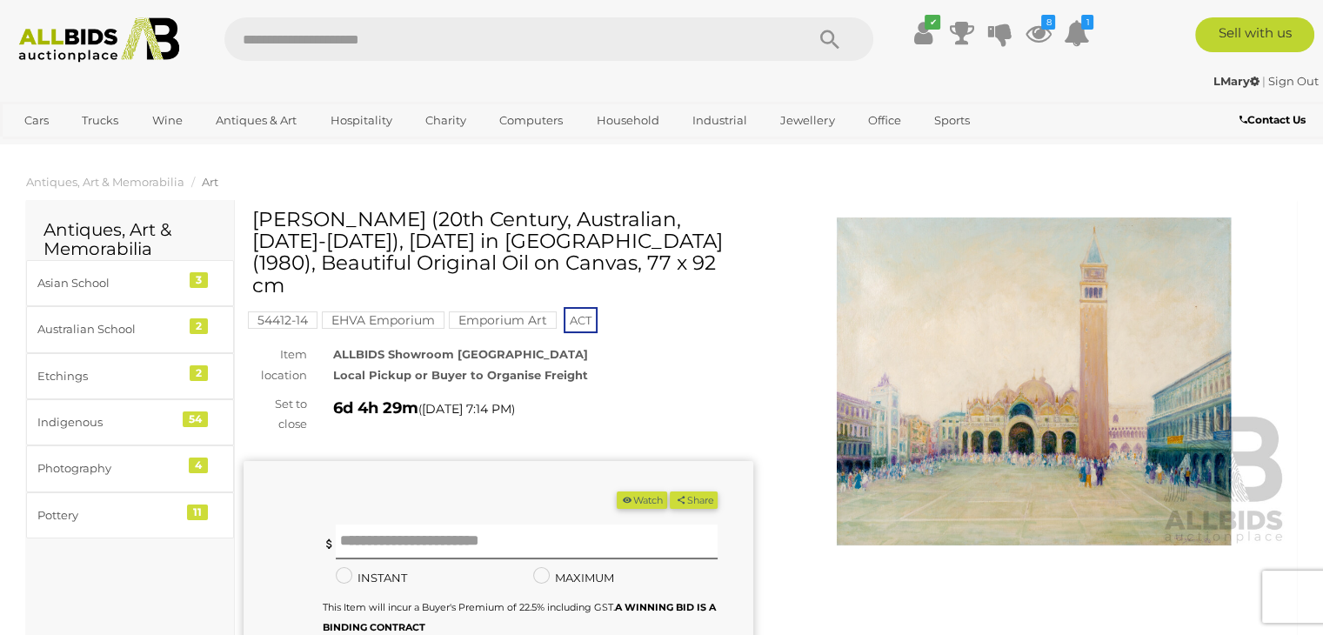
click at [982, 404] on img at bounding box center [1034, 381] width 510 height 328
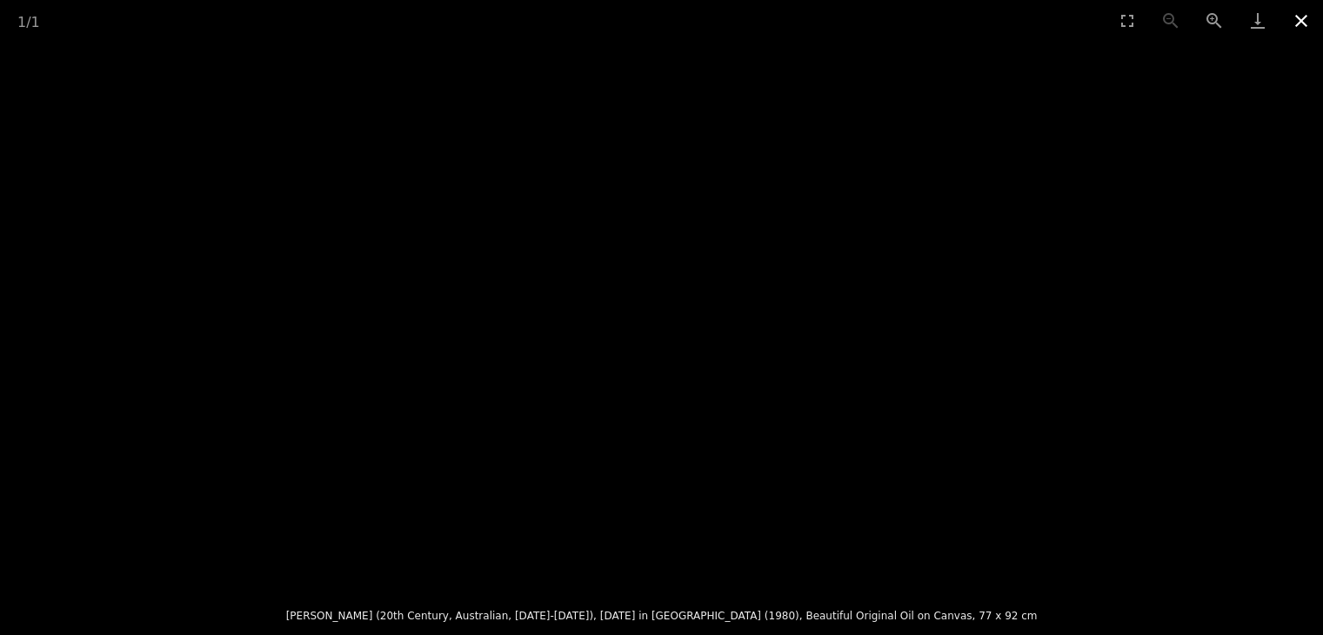
click at [1294, 10] on button "Close gallery" at bounding box center [1300, 20] width 43 height 41
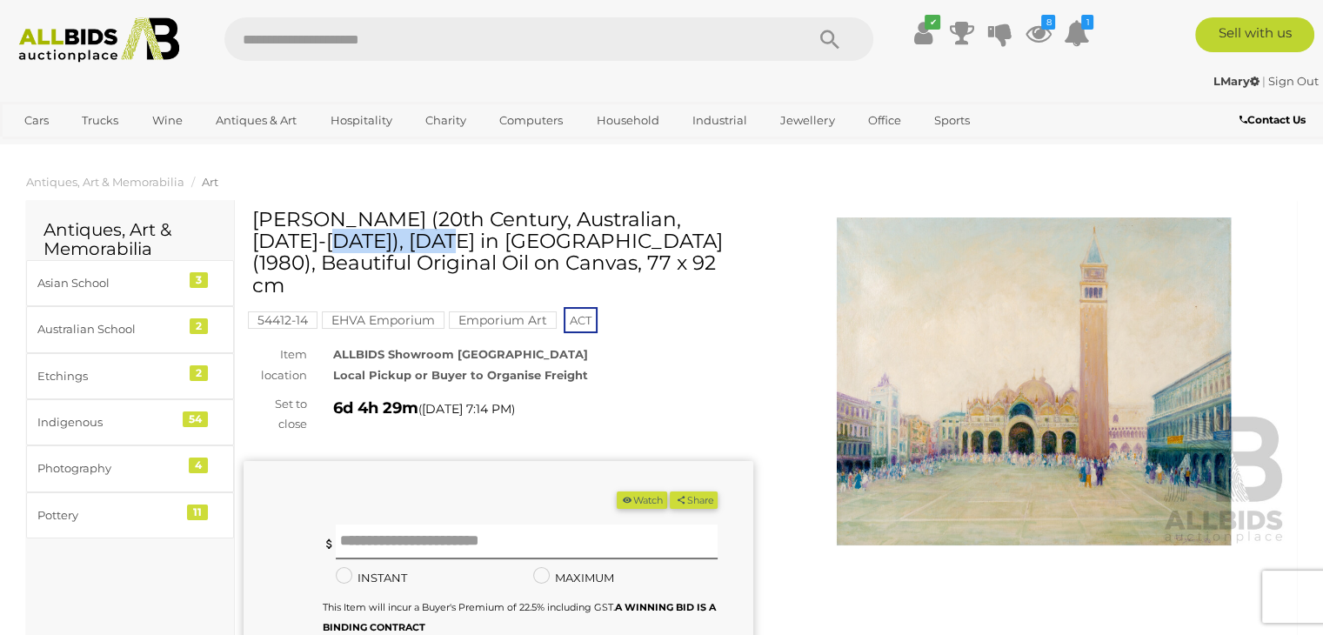
drag, startPoint x: 369, startPoint y: 220, endPoint x: 254, endPoint y: 217, distance: 114.8
click at [254, 217] on h1 "[PERSON_NAME] (20th Century, Australian, [DATE]-[DATE]), [DATE] in [GEOGRAPHIC_…" at bounding box center [500, 253] width 497 height 88
copy h1 "[PERSON_NAME]"
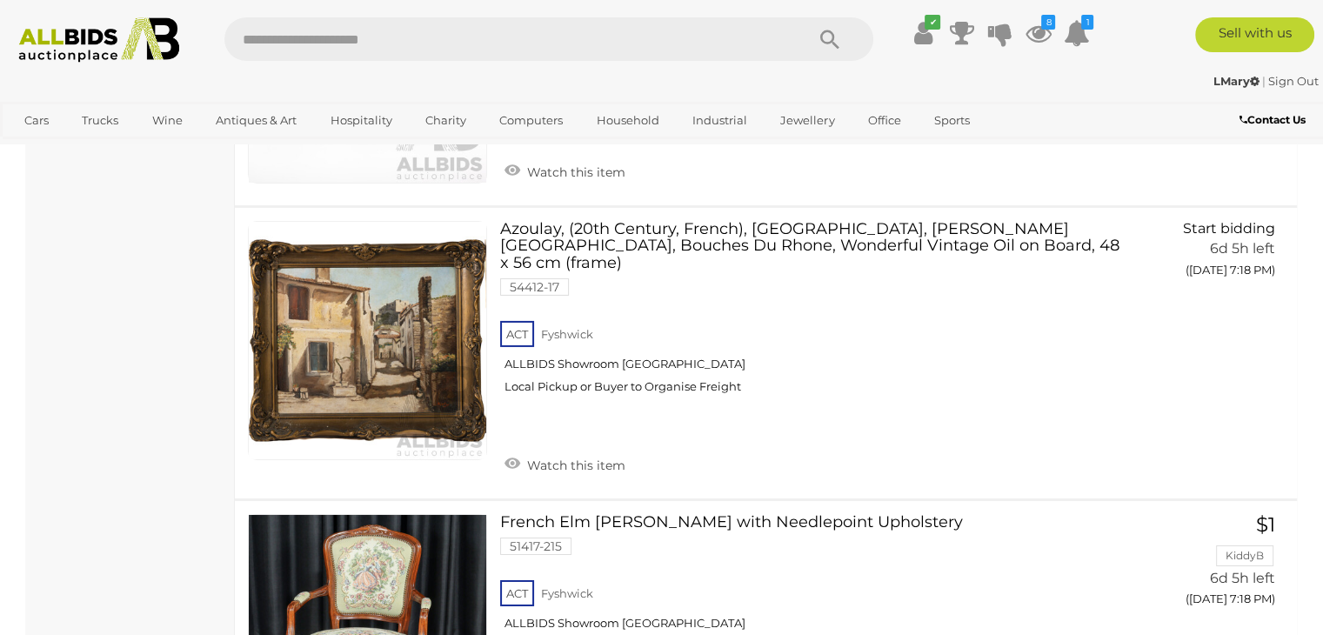
scroll to position [12342, 0]
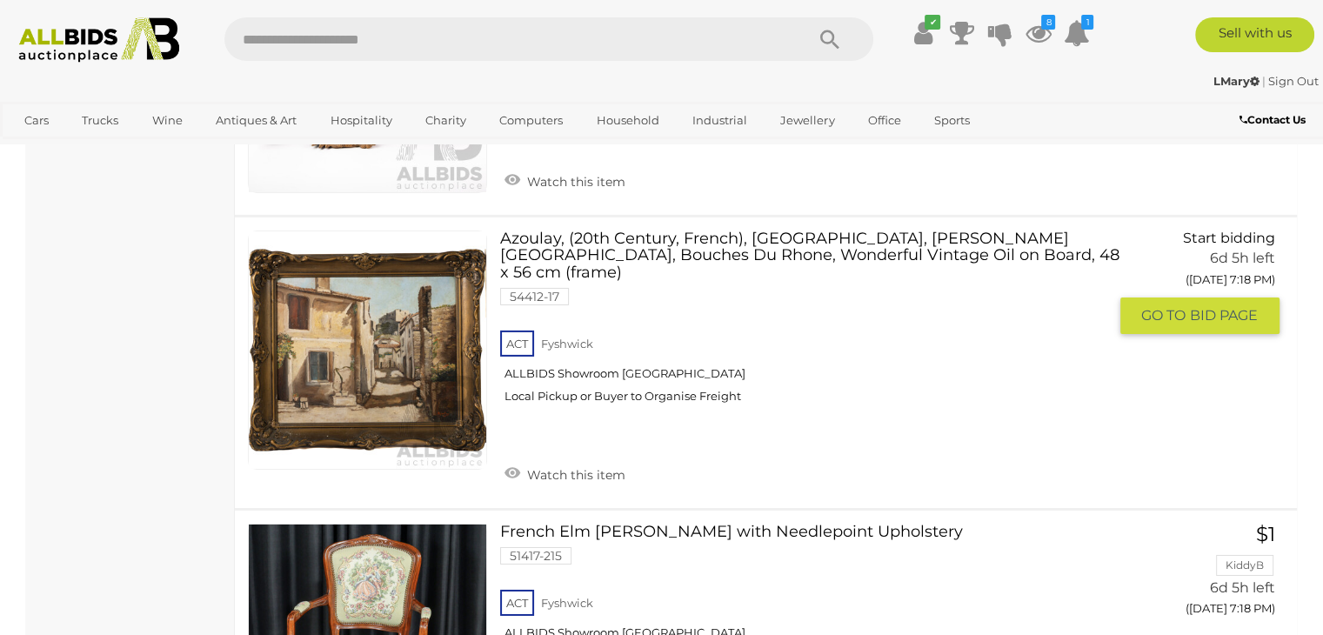
click at [660, 230] on link "Azoulay, (20th Century, French), Se Village, Les Baure Provence, Bouches Du Rho…" at bounding box center [809, 323] width 593 height 187
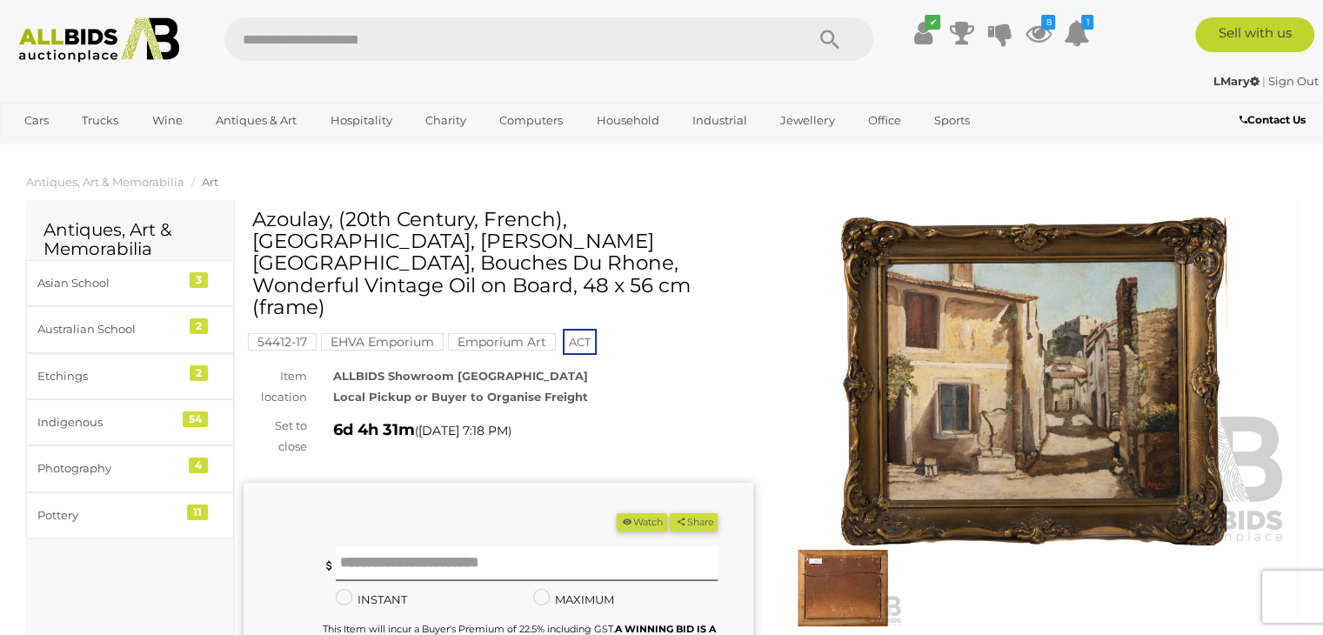
click at [922, 349] on img at bounding box center [1034, 381] width 510 height 328
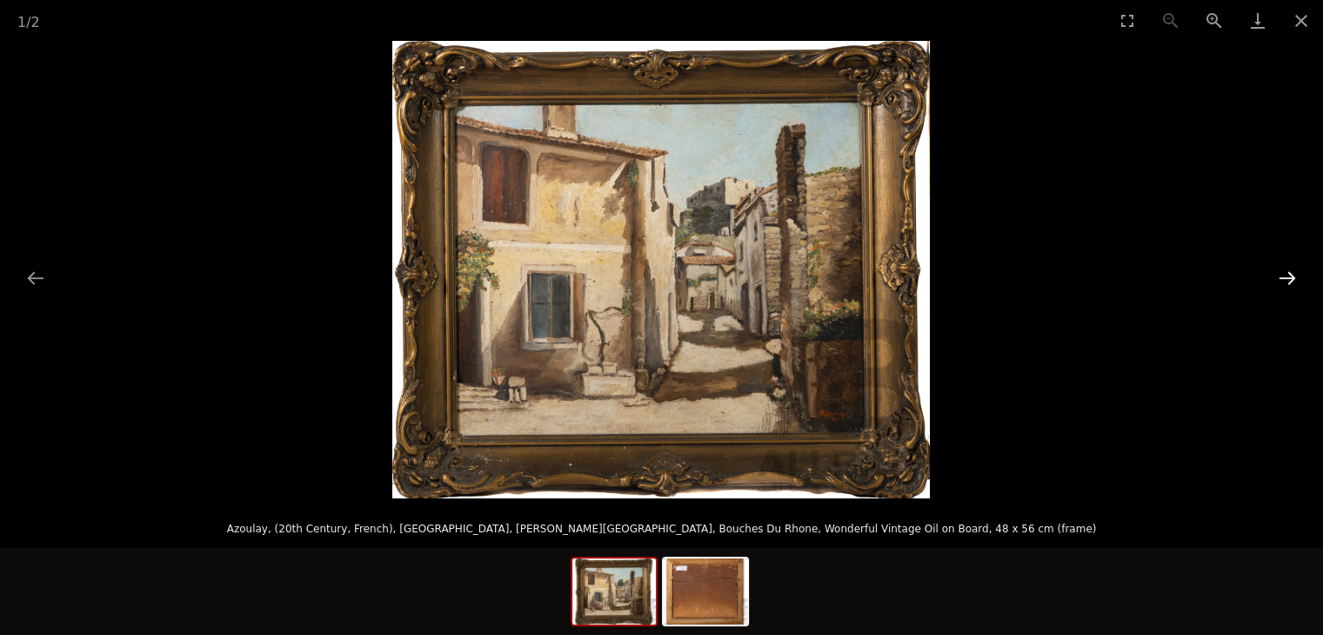
click at [1280, 272] on button "Next slide" at bounding box center [1287, 278] width 37 height 34
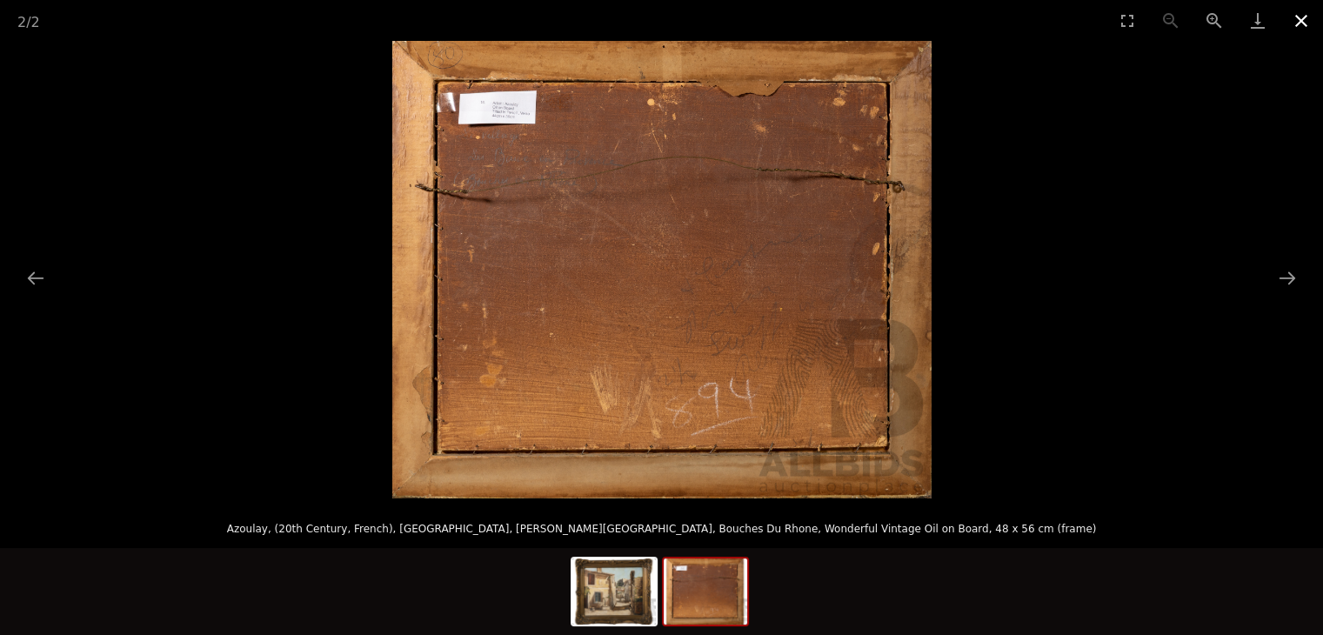
click at [1311, 17] on button "Close gallery" at bounding box center [1300, 20] width 43 height 41
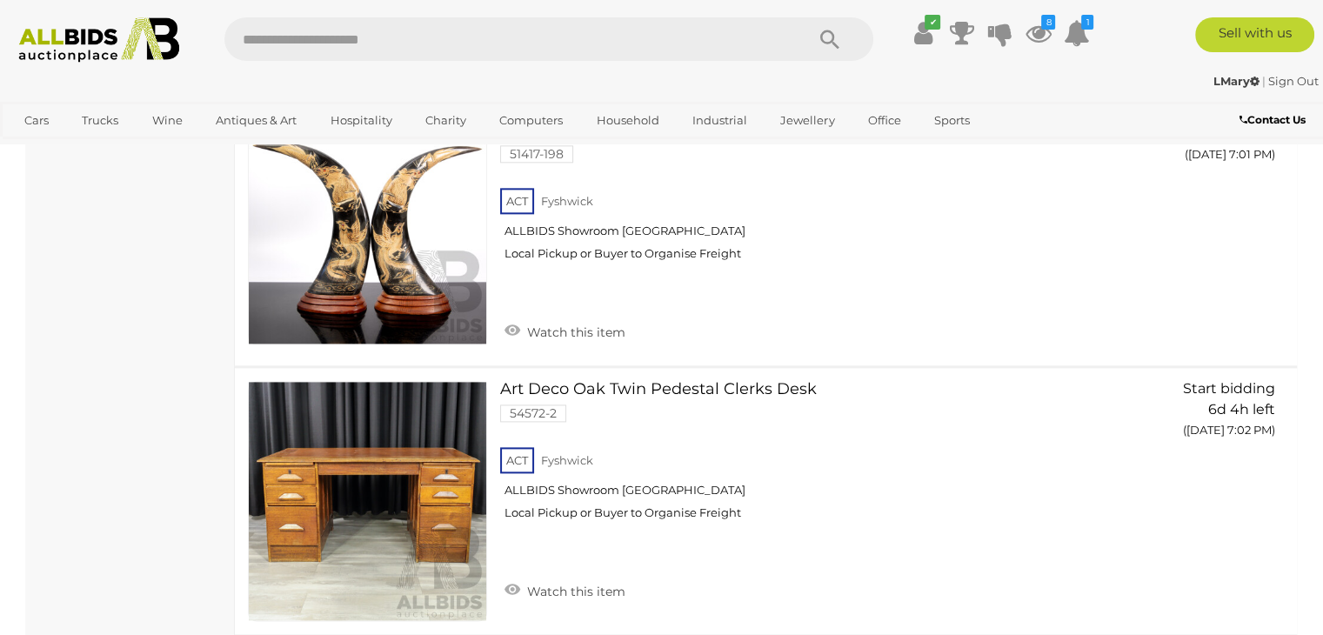
scroll to position [12445, 0]
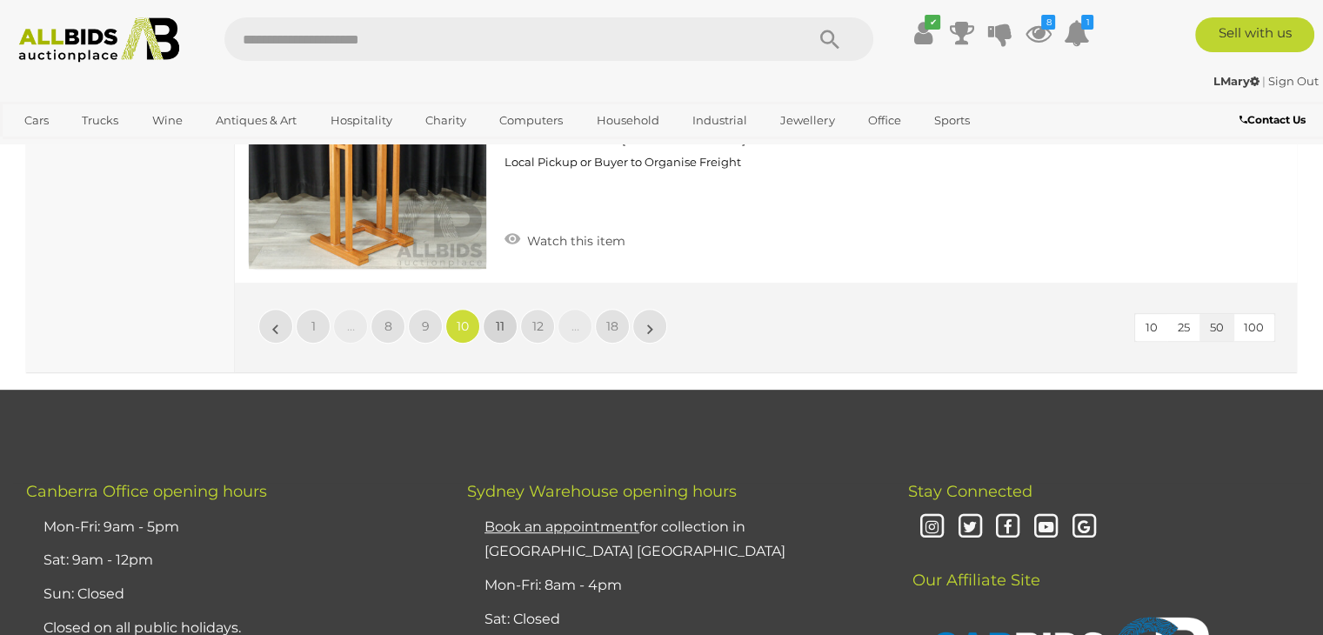
click at [497, 318] on span "11" at bounding box center [500, 326] width 9 height 16
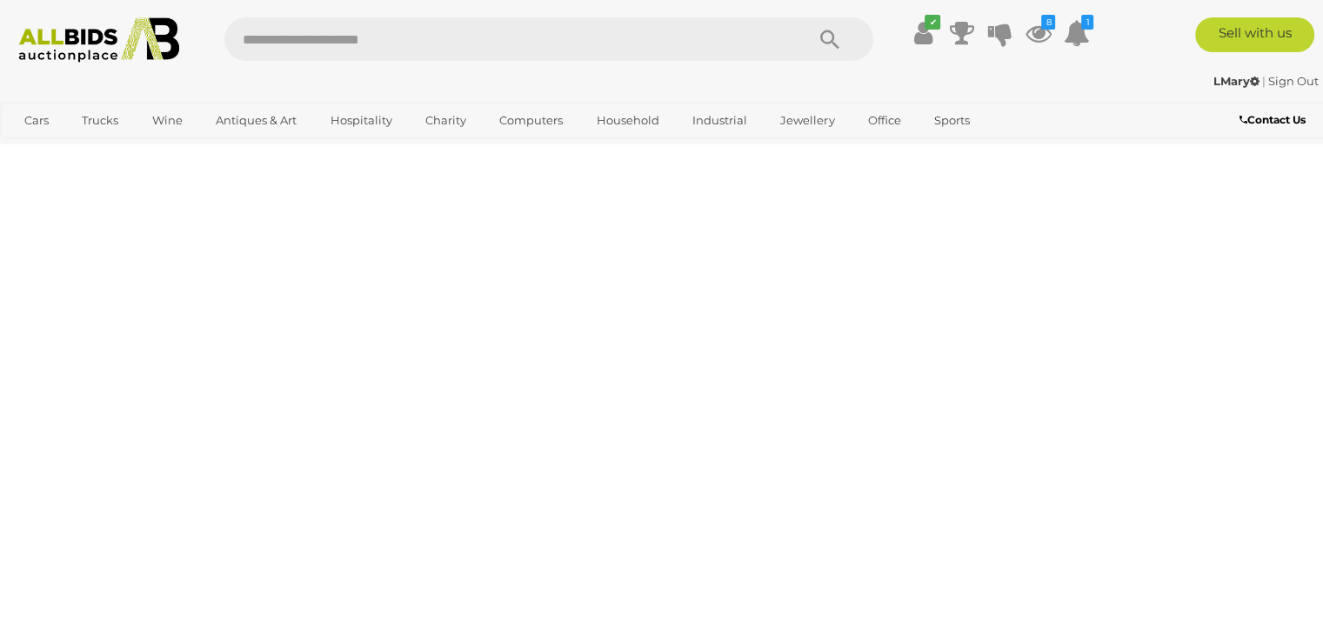
scroll to position [388, 0]
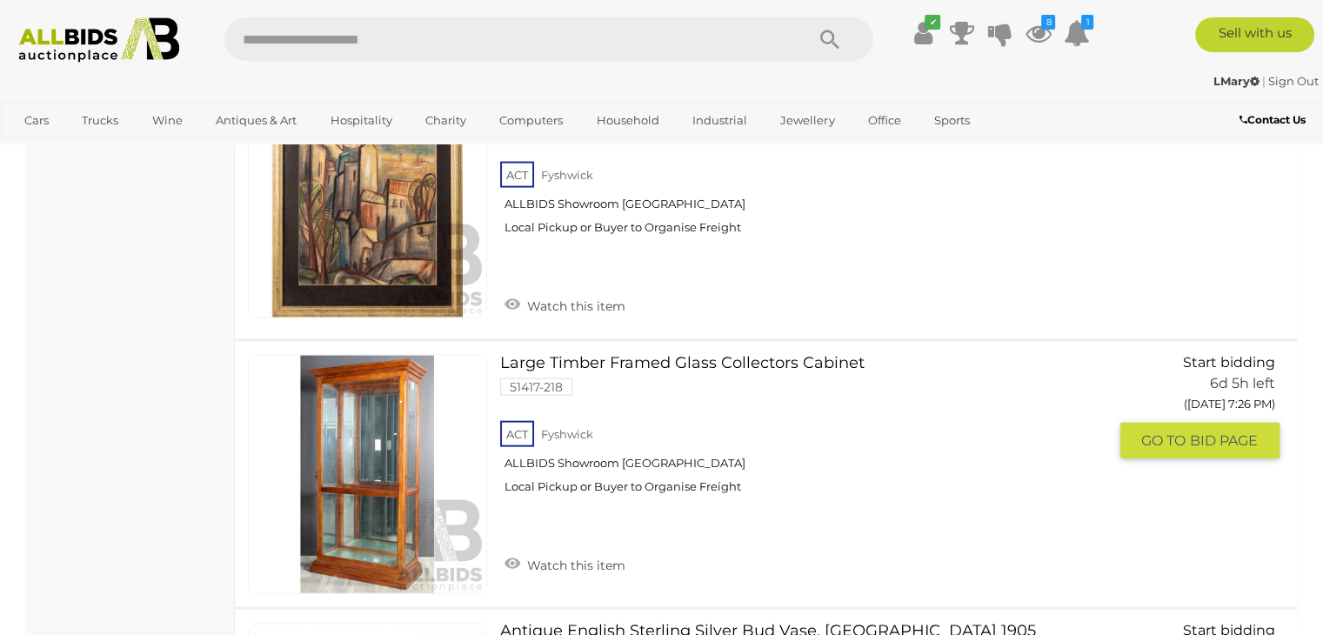
scroll to position [3866, 0]
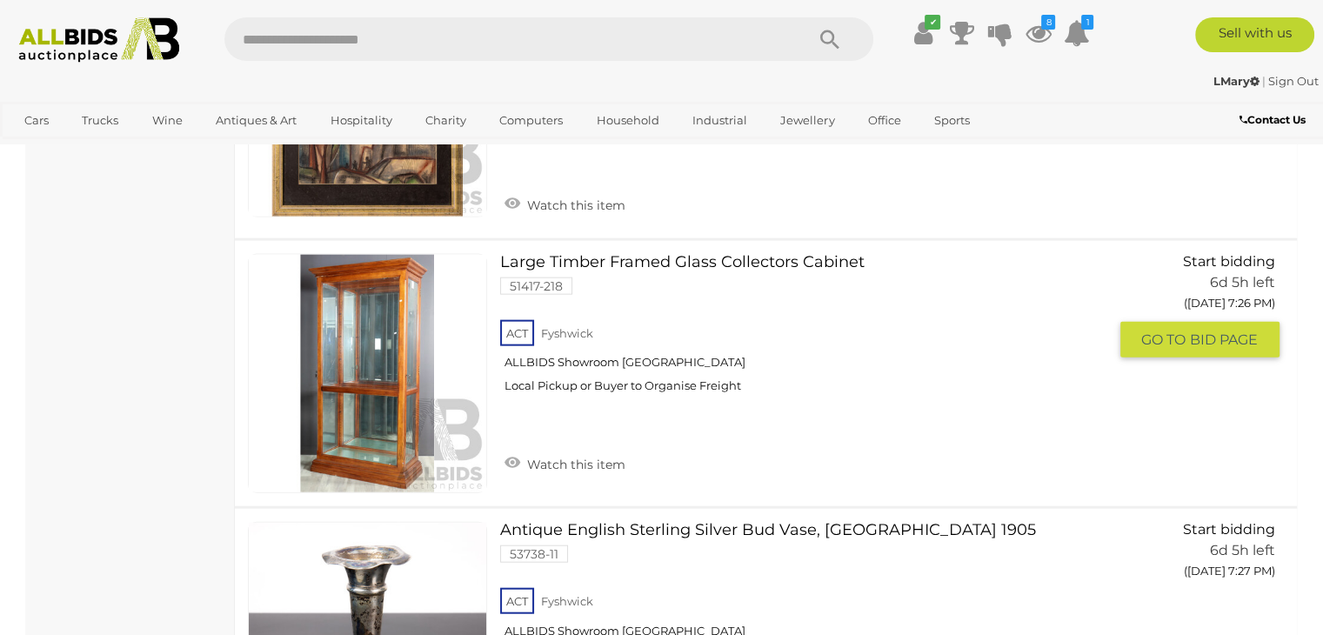
click at [357, 359] on link at bounding box center [367, 373] width 239 height 239
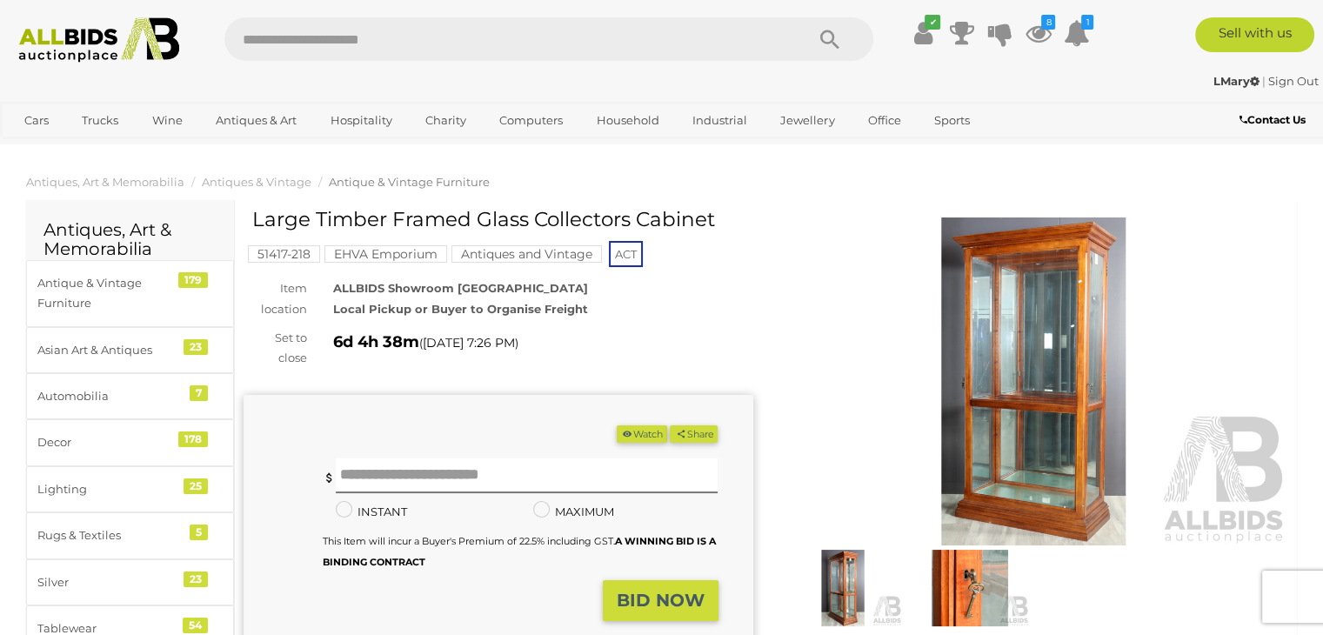
click at [843, 609] on img at bounding box center [842, 588] width 118 height 77
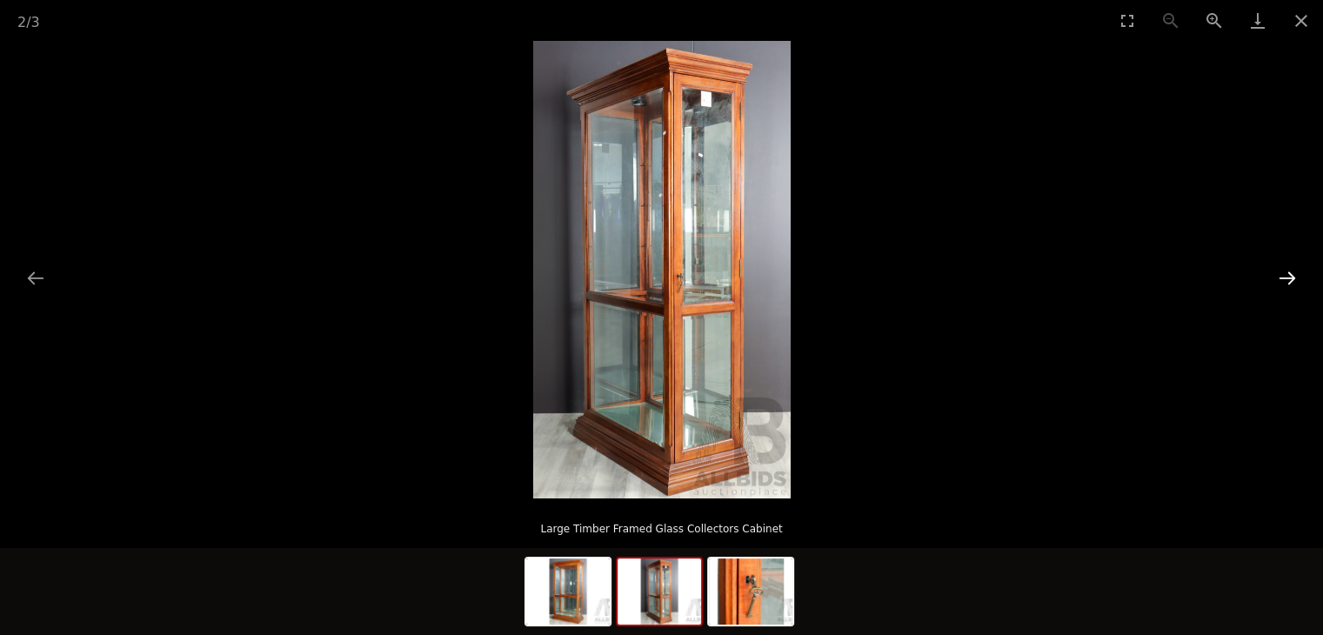
click at [1283, 274] on button "Next slide" at bounding box center [1287, 278] width 37 height 34
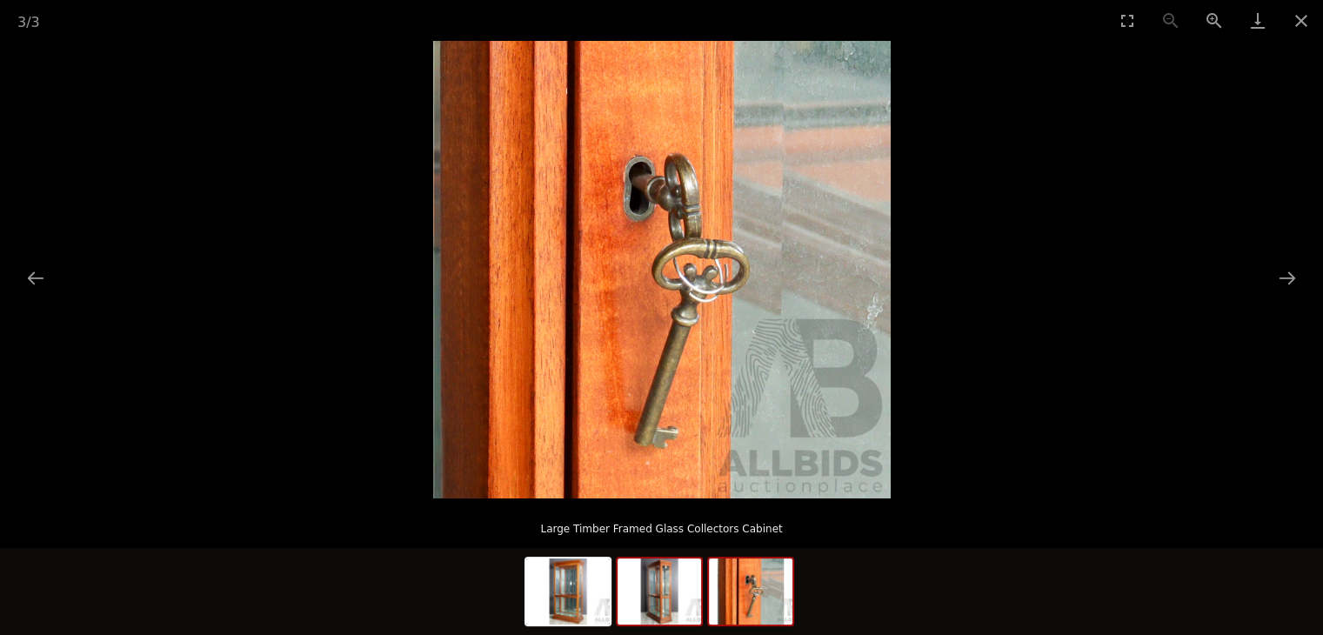
click at [671, 597] on img at bounding box center [658, 591] width 83 height 66
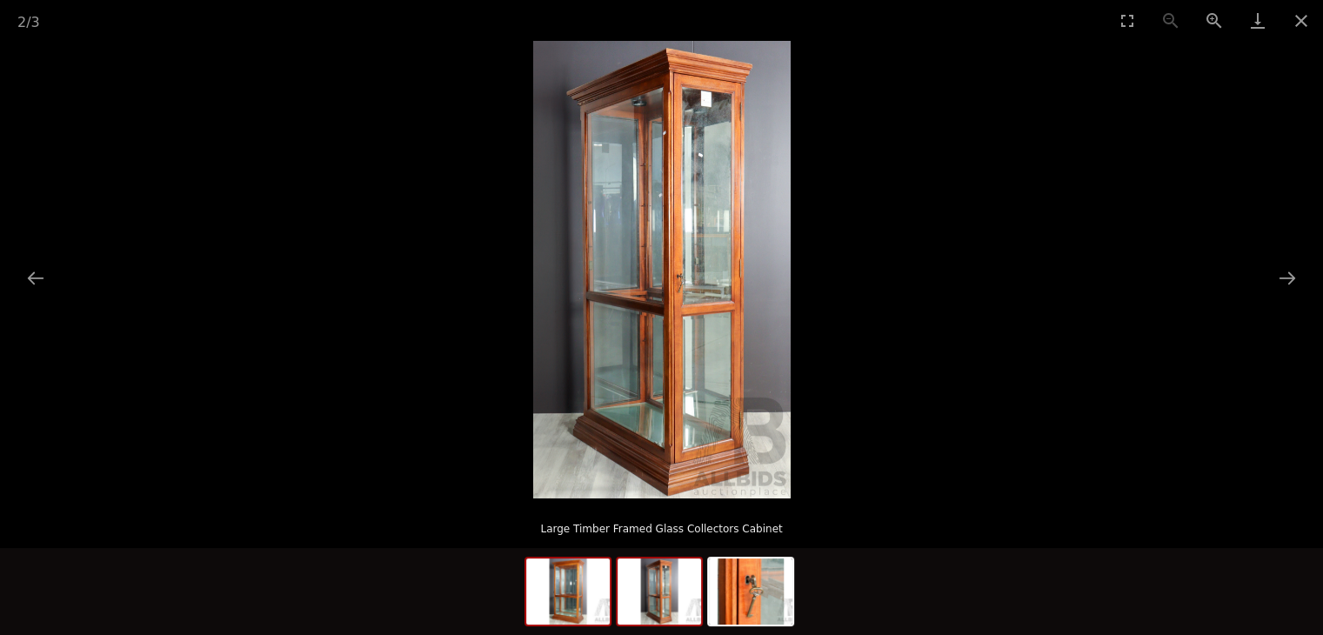
click at [595, 603] on img at bounding box center [567, 591] width 83 height 66
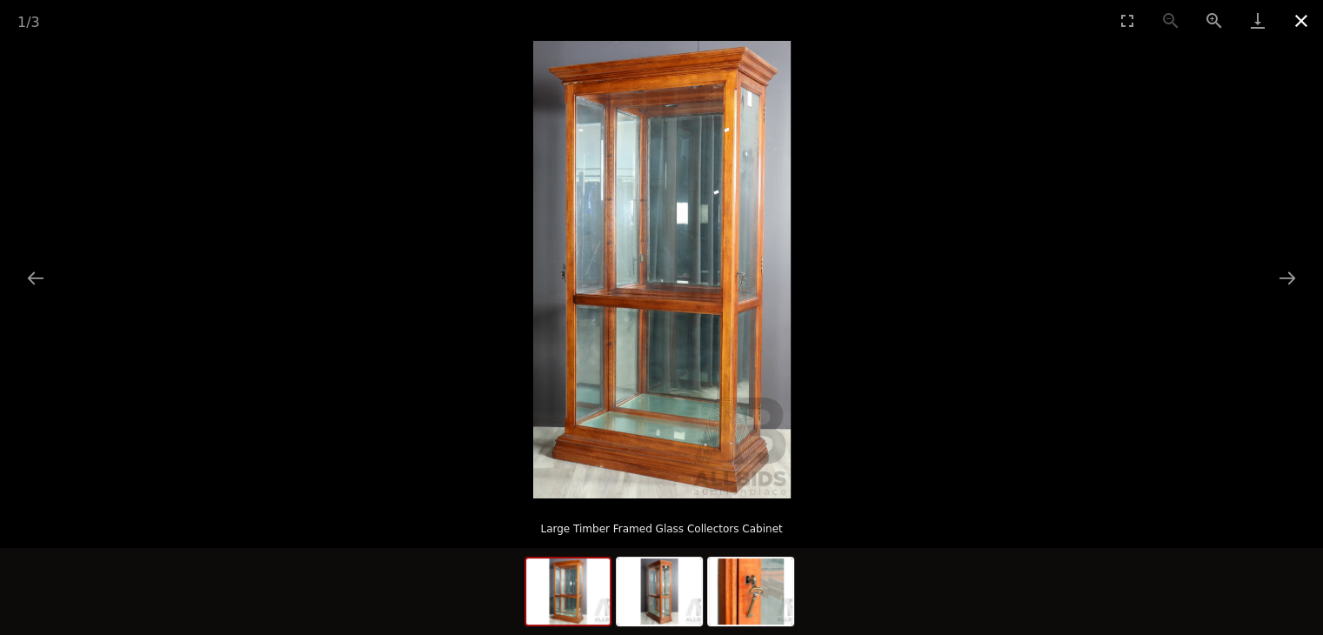
click at [1297, 25] on button "Close gallery" at bounding box center [1300, 20] width 43 height 41
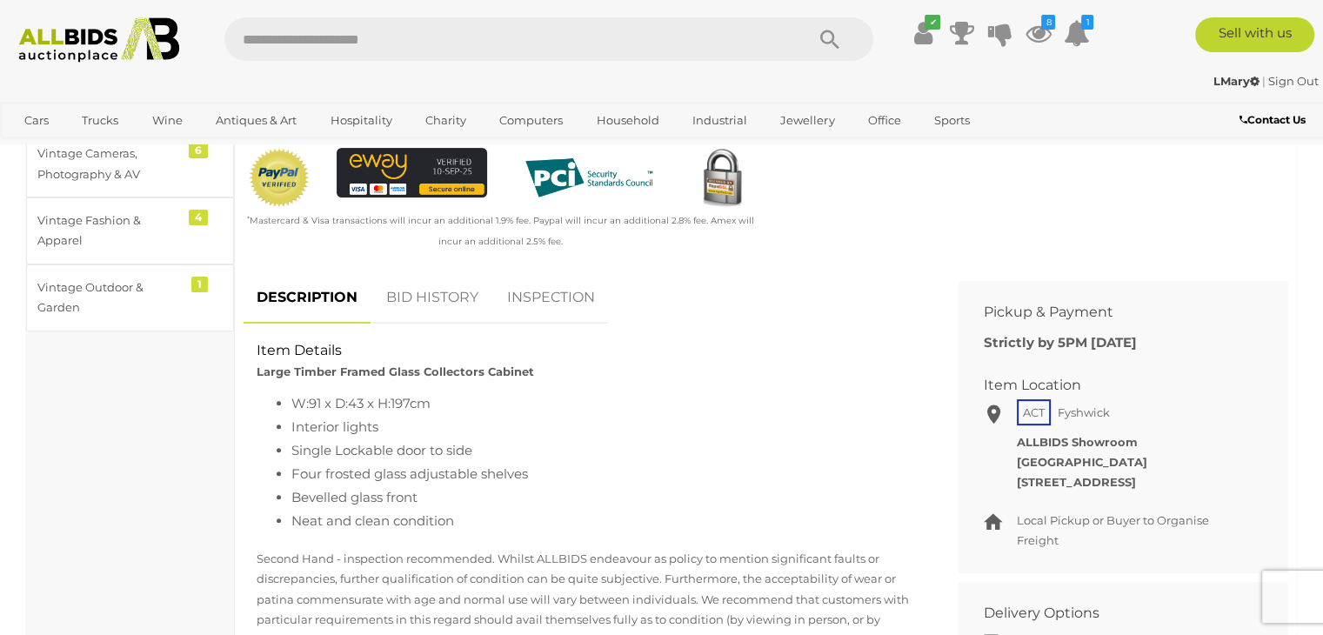
scroll to position [522, 0]
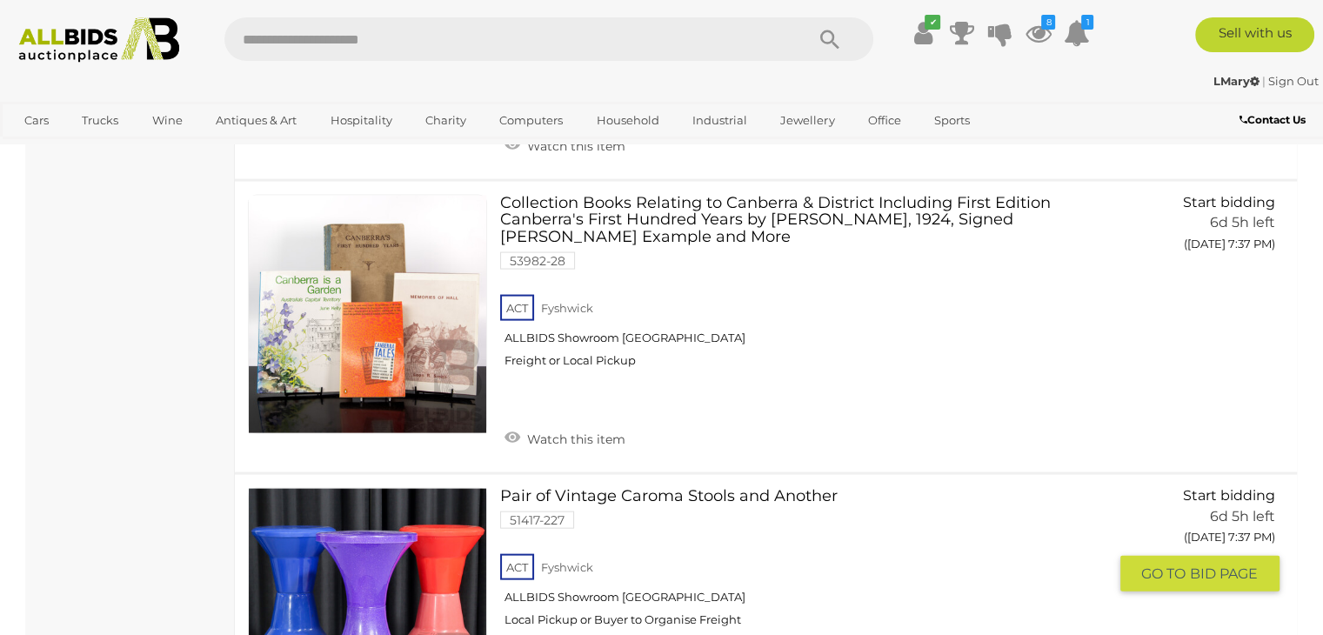
scroll to position [10461, 0]
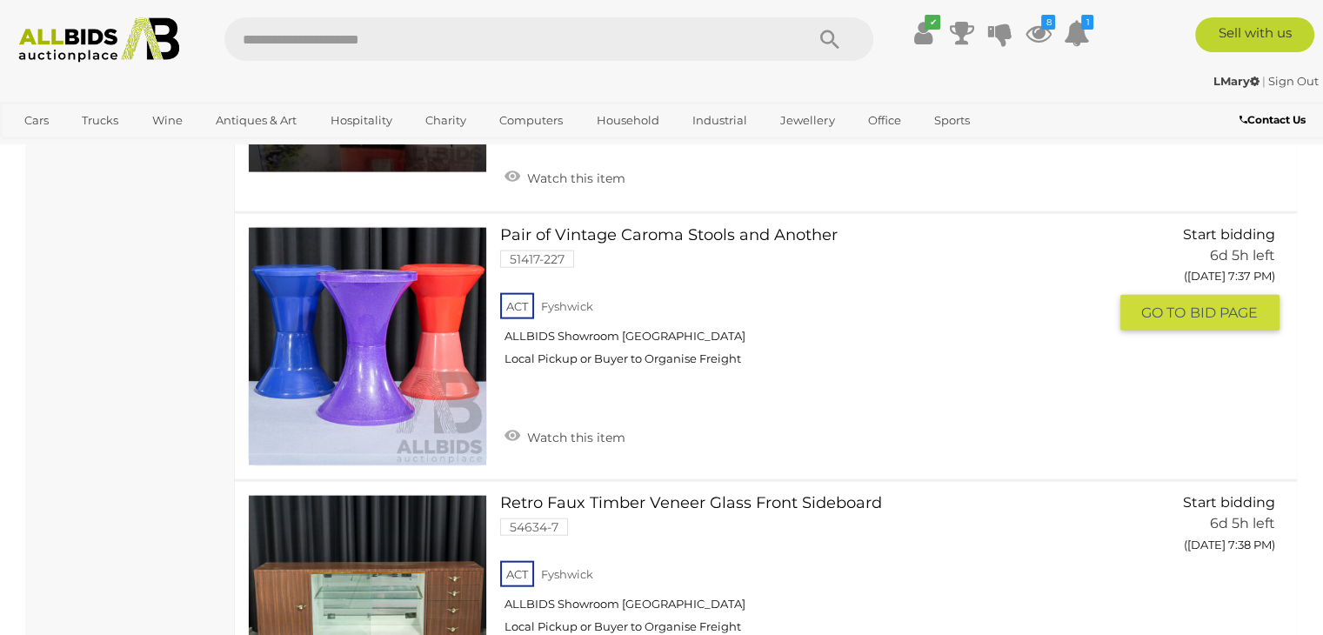
click at [874, 379] on div "ACT Fyshwick ALLBIDS Showroom Fyshwick Local Pickup or Buyer to Organise Freight" at bounding box center [803, 335] width 606 height 90
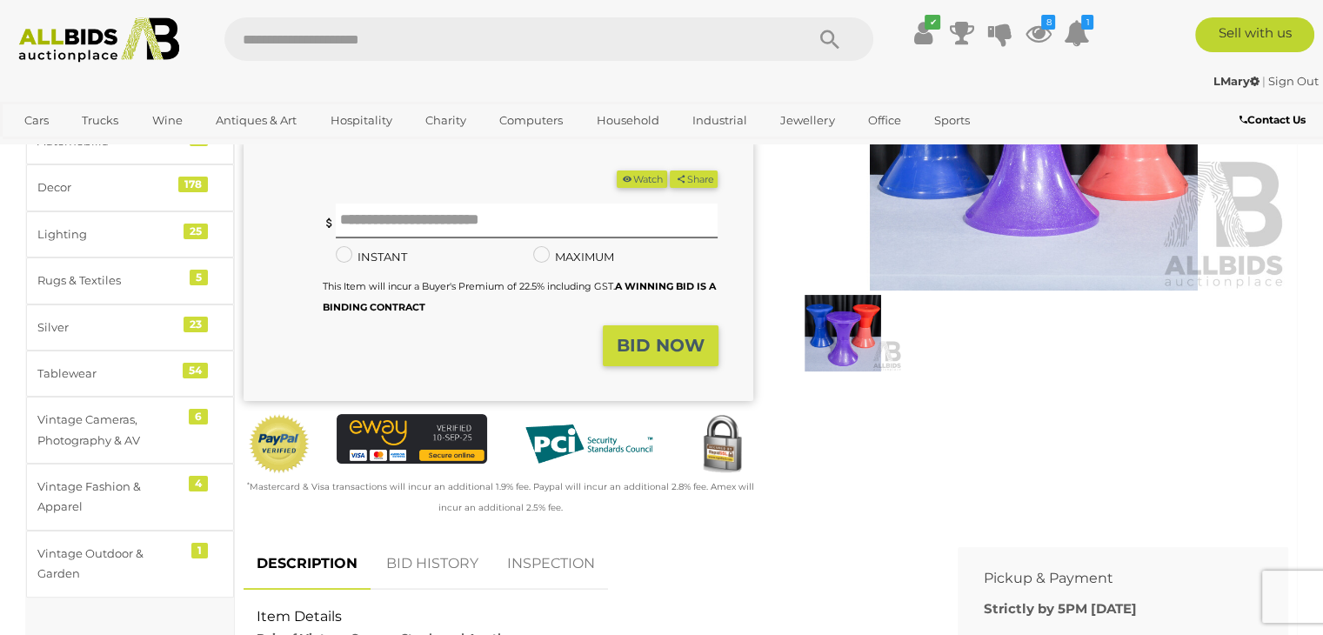
scroll to position [87, 0]
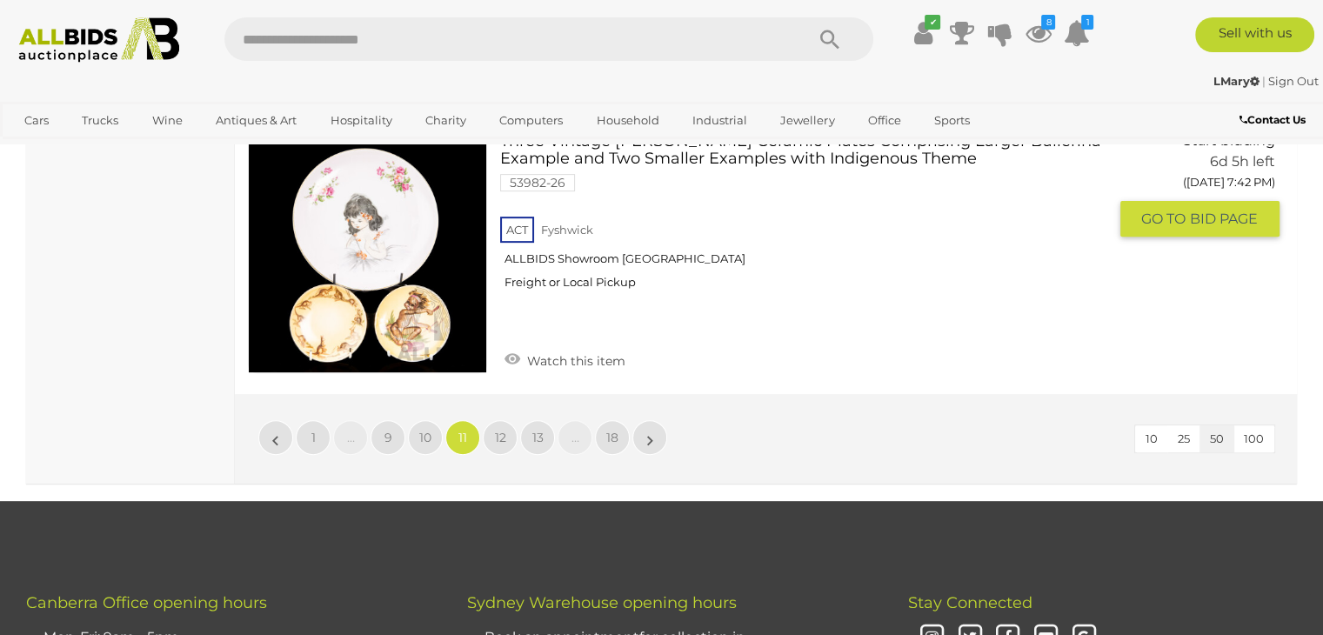
scroll to position [13956, 0]
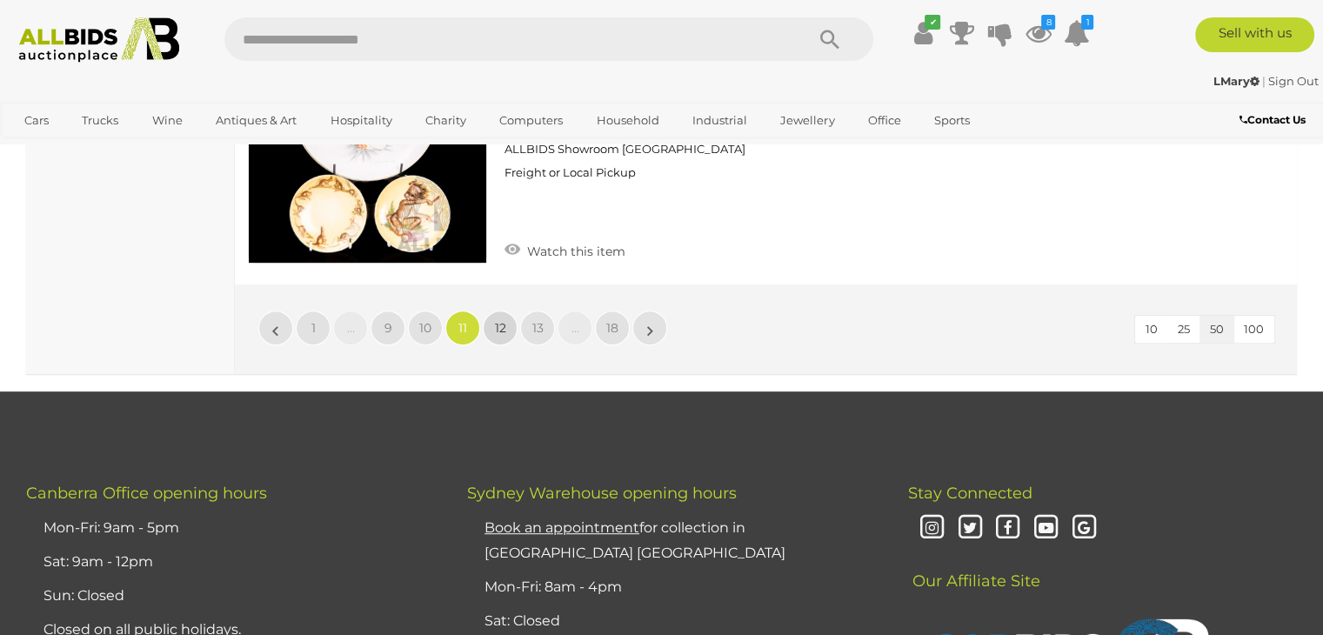
click at [502, 320] on span "12" at bounding box center [500, 328] width 11 height 16
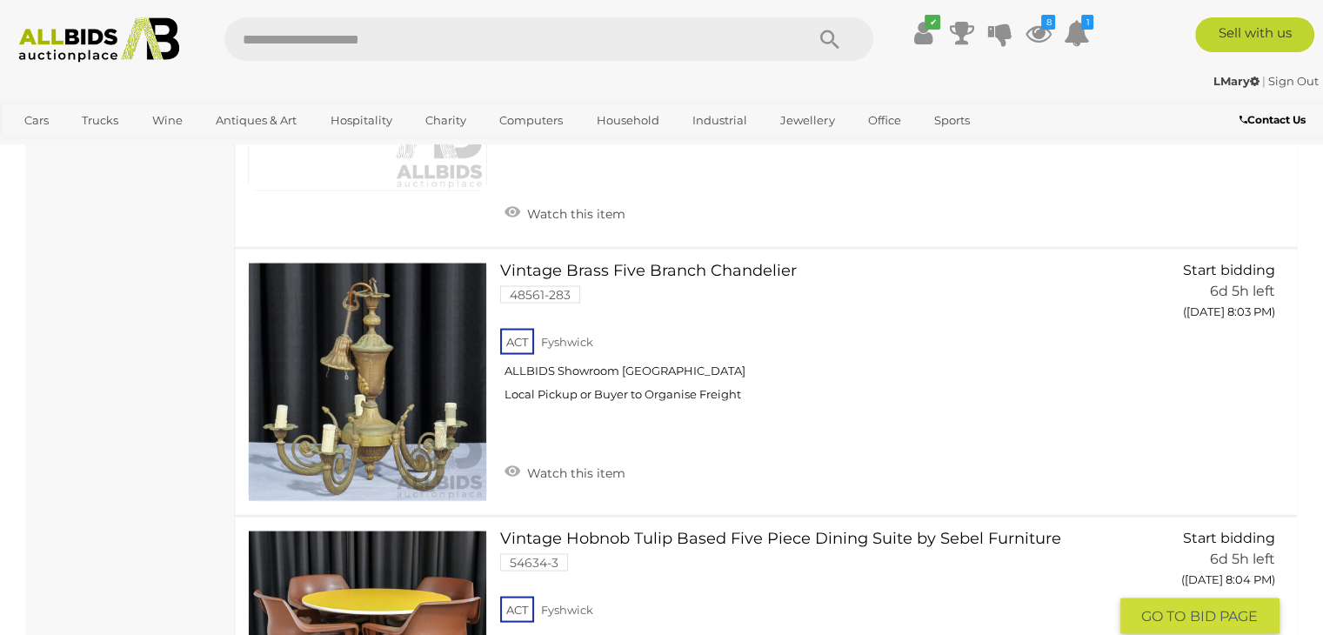
scroll to position [10040, 0]
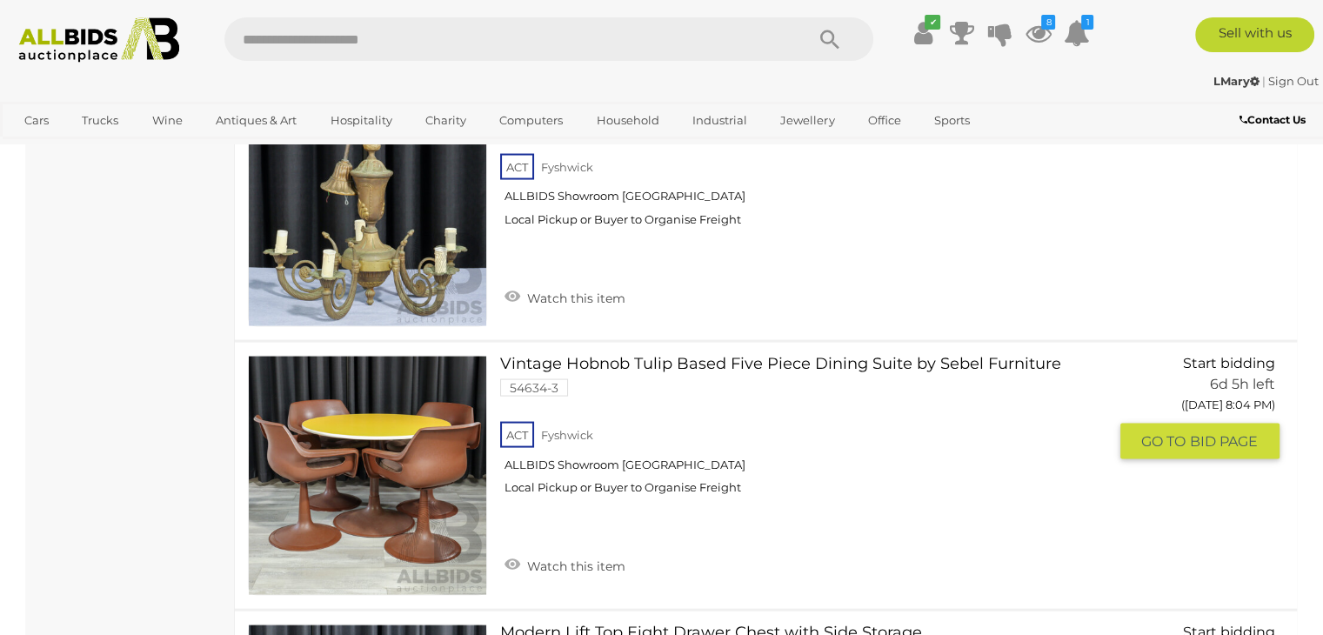
click at [855, 418] on div "ACT [GEOGRAPHIC_DATA] ALLBIDS Showroom [GEOGRAPHIC_DATA] Local Pickup or Buyer …" at bounding box center [803, 463] width 606 height 90
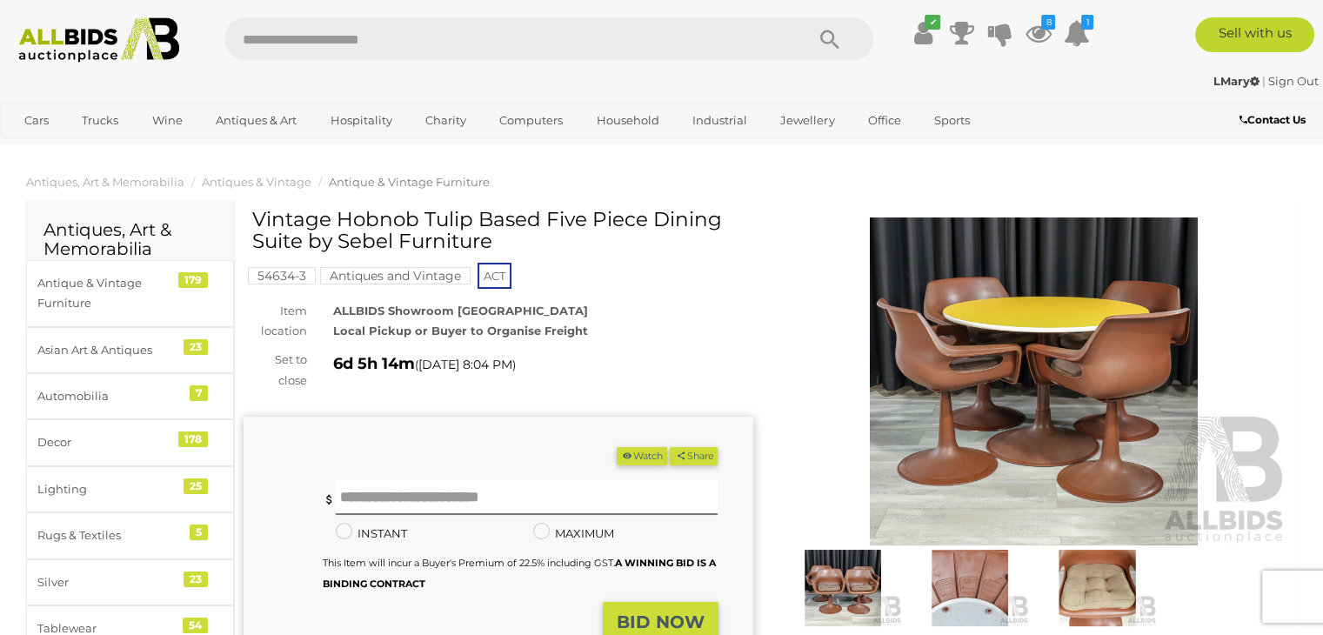
click at [985, 422] on img at bounding box center [1034, 381] width 510 height 328
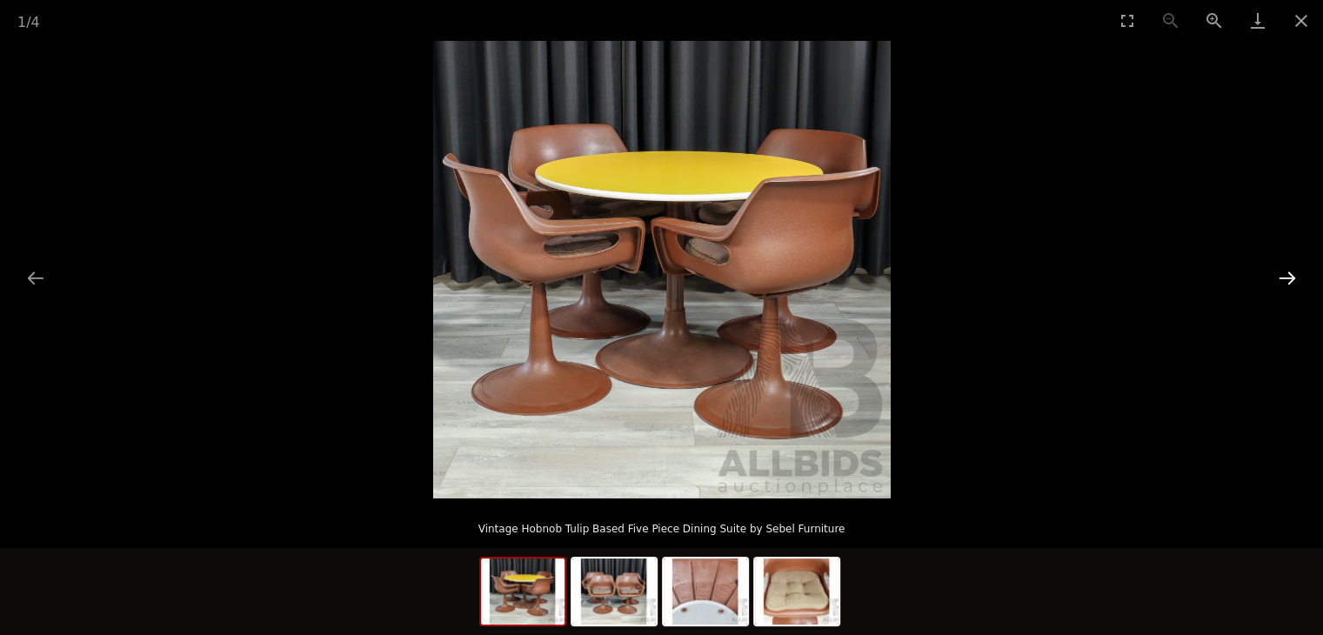
click at [1290, 272] on button "Next slide" at bounding box center [1287, 278] width 37 height 34
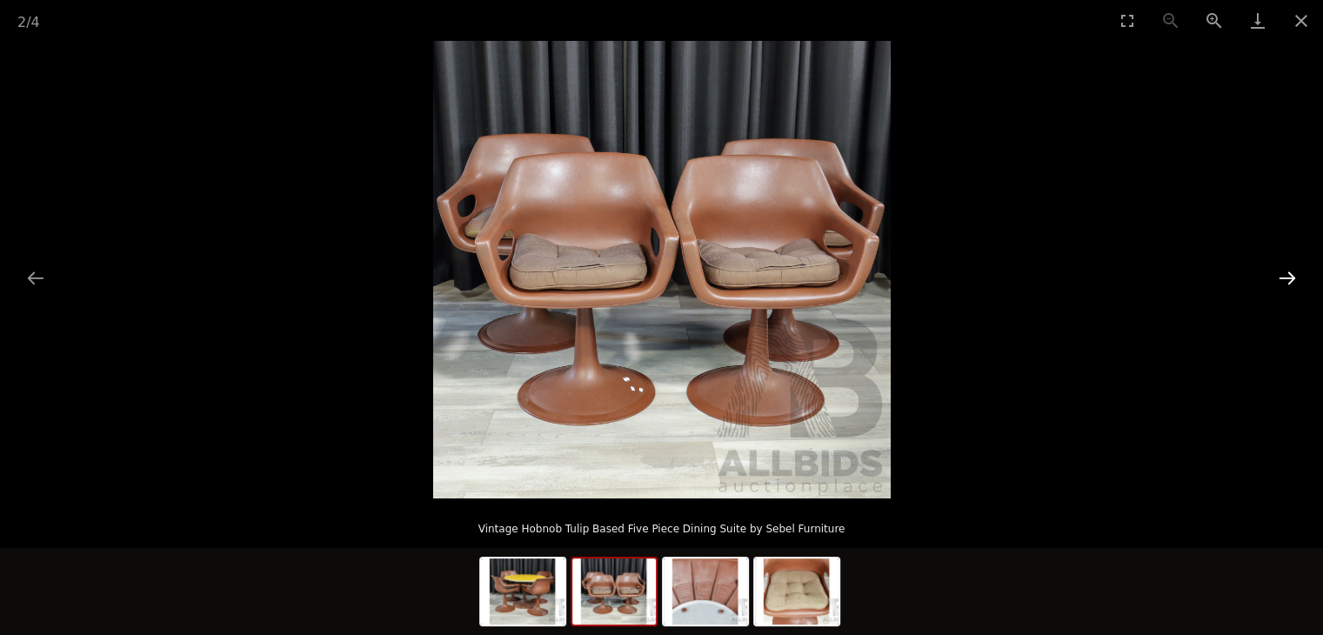
click at [1290, 272] on button "Next slide" at bounding box center [1287, 278] width 37 height 34
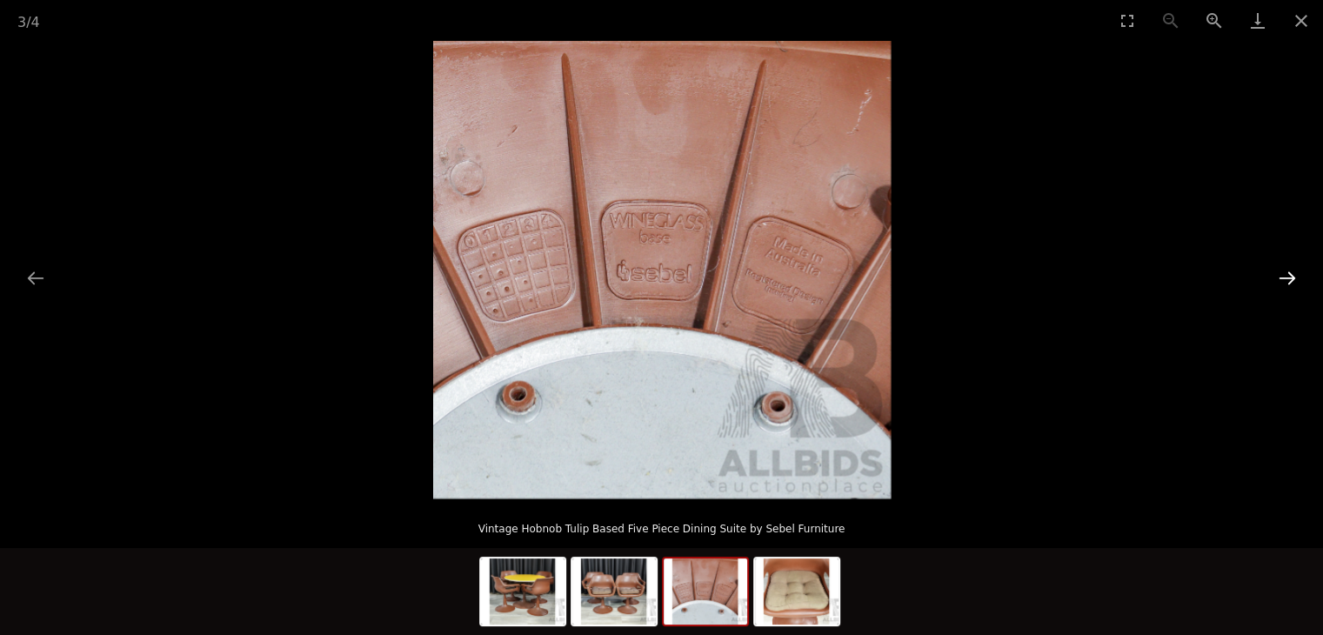
click at [1290, 272] on button "Next slide" at bounding box center [1287, 278] width 37 height 34
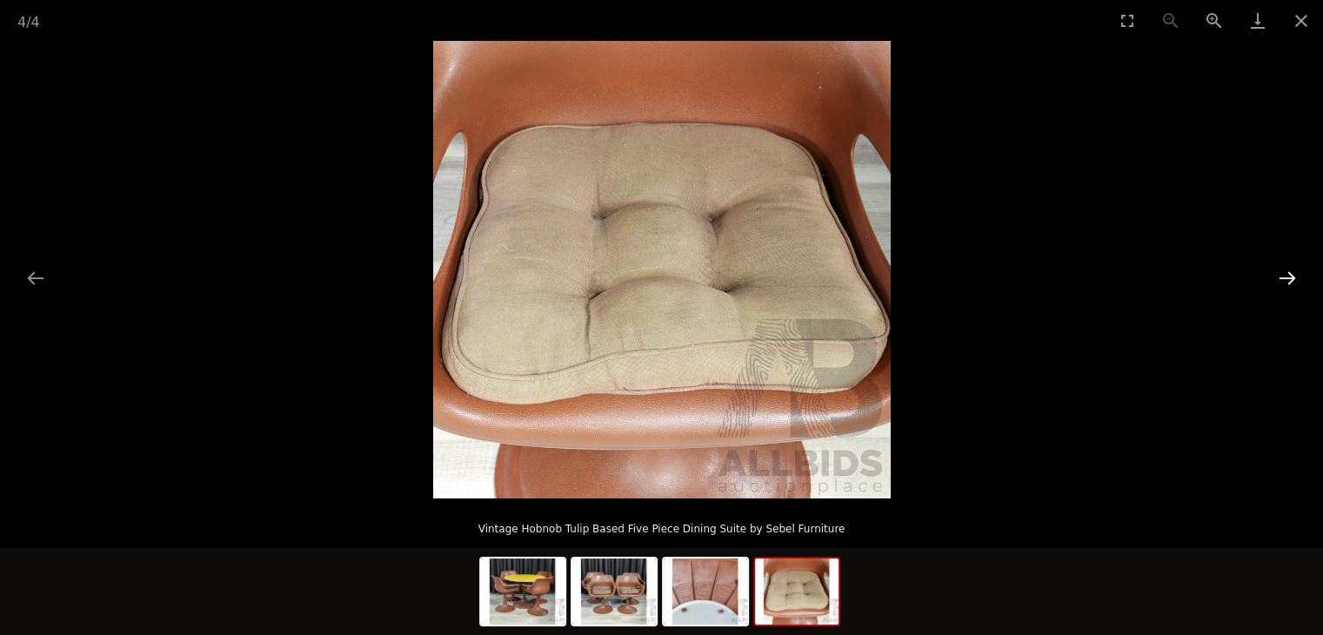
click at [1290, 272] on button "Next slide" at bounding box center [1287, 278] width 37 height 34
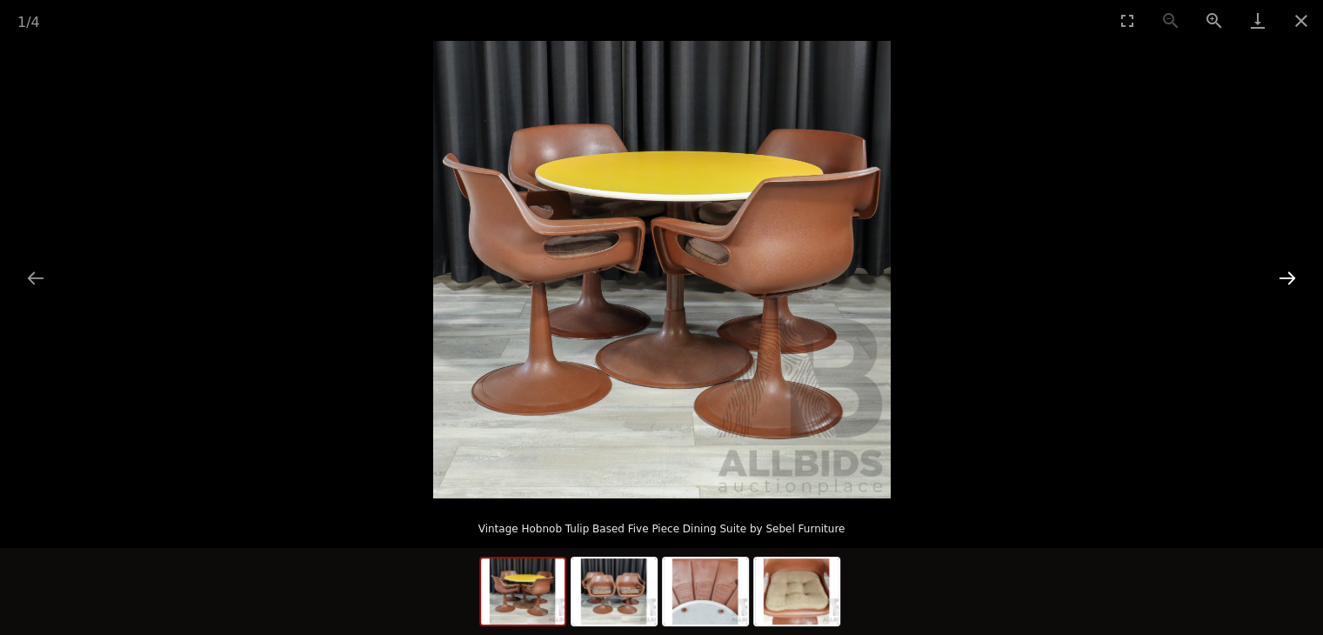
click at [1290, 272] on button "Next slide" at bounding box center [1287, 278] width 37 height 34
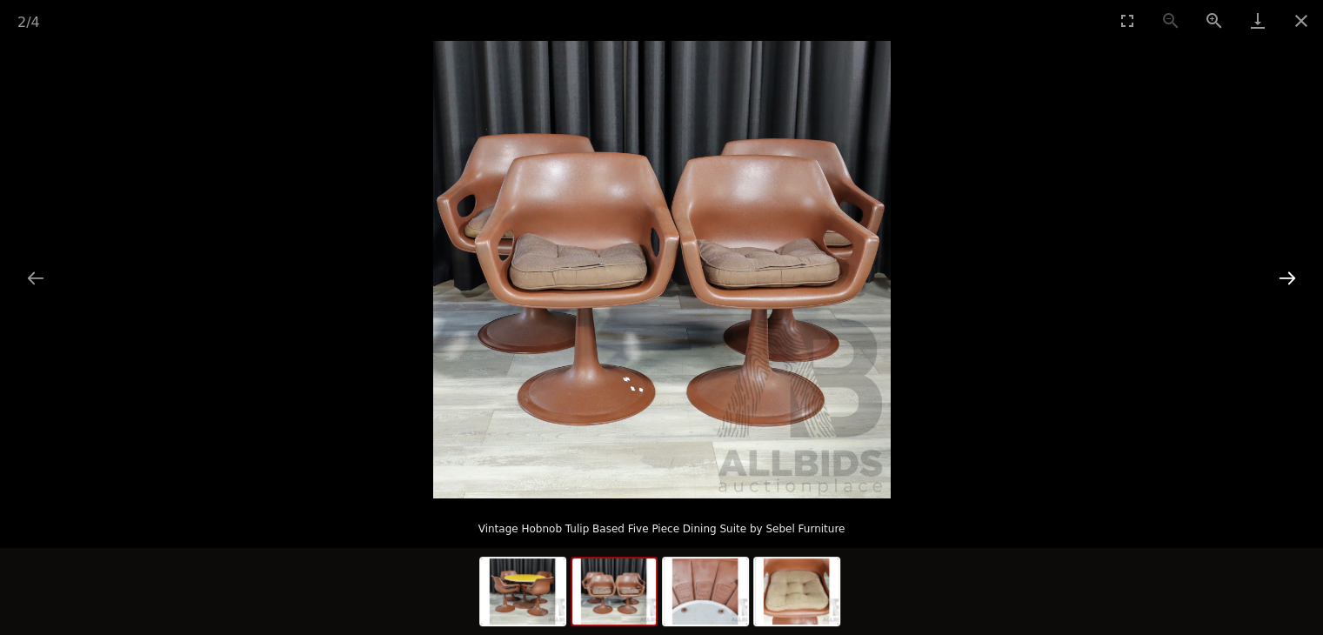
click at [1290, 271] on button "Next slide" at bounding box center [1287, 278] width 37 height 34
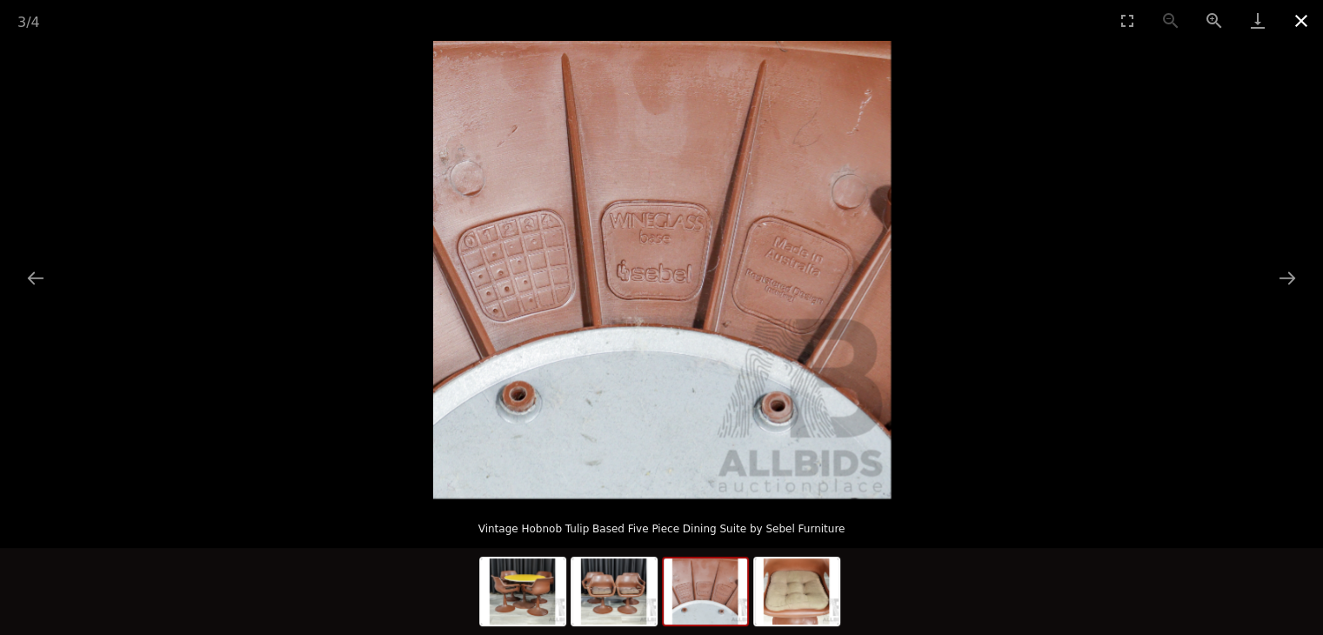
click at [1300, 19] on button "Close gallery" at bounding box center [1300, 20] width 43 height 41
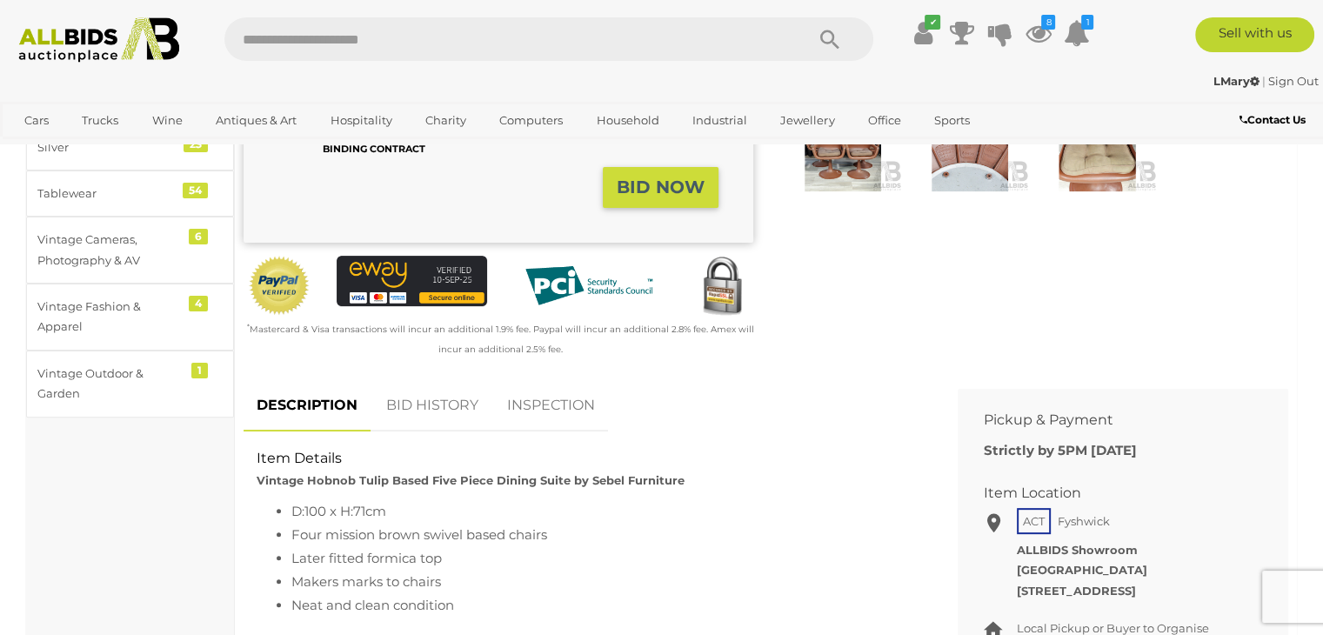
scroll to position [522, 0]
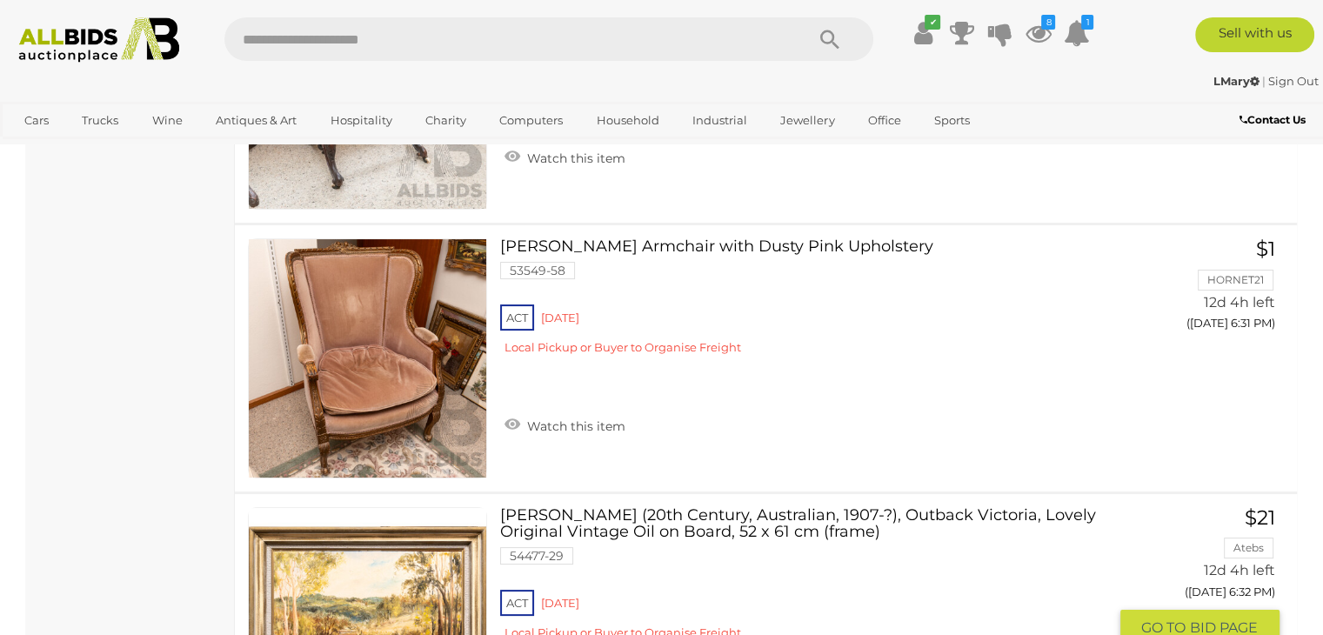
scroll to position [13525, 0]
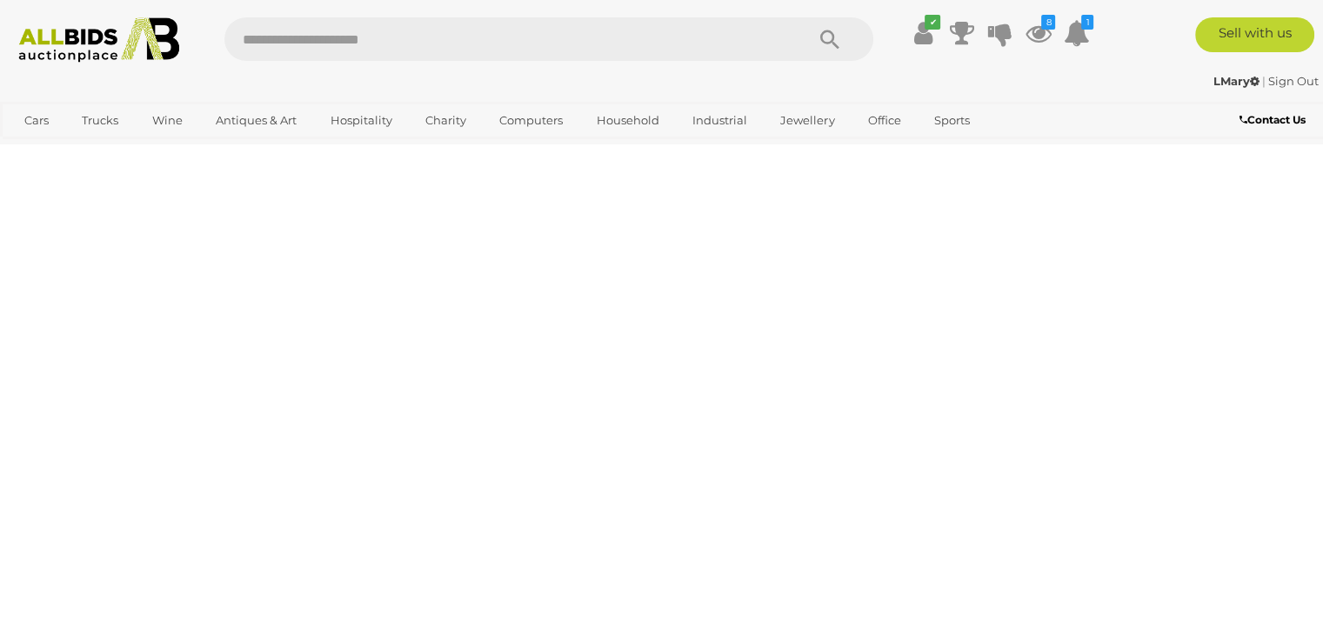
scroll to position [388, 0]
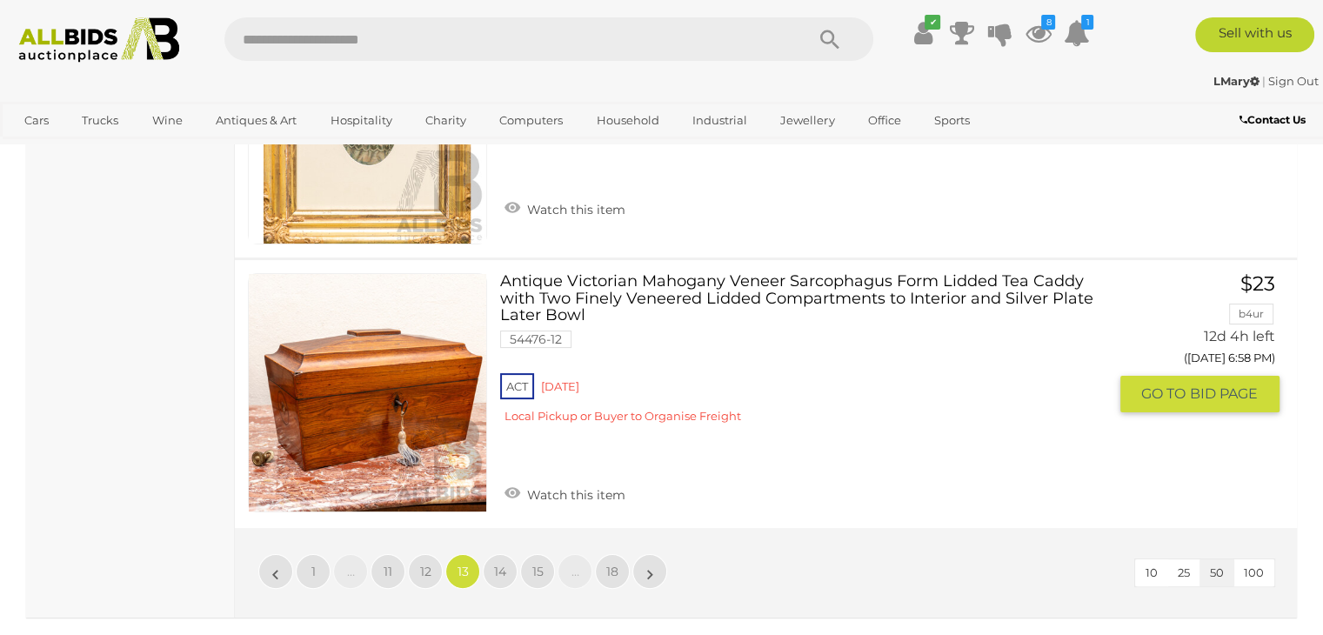
scroll to position [13518, 0]
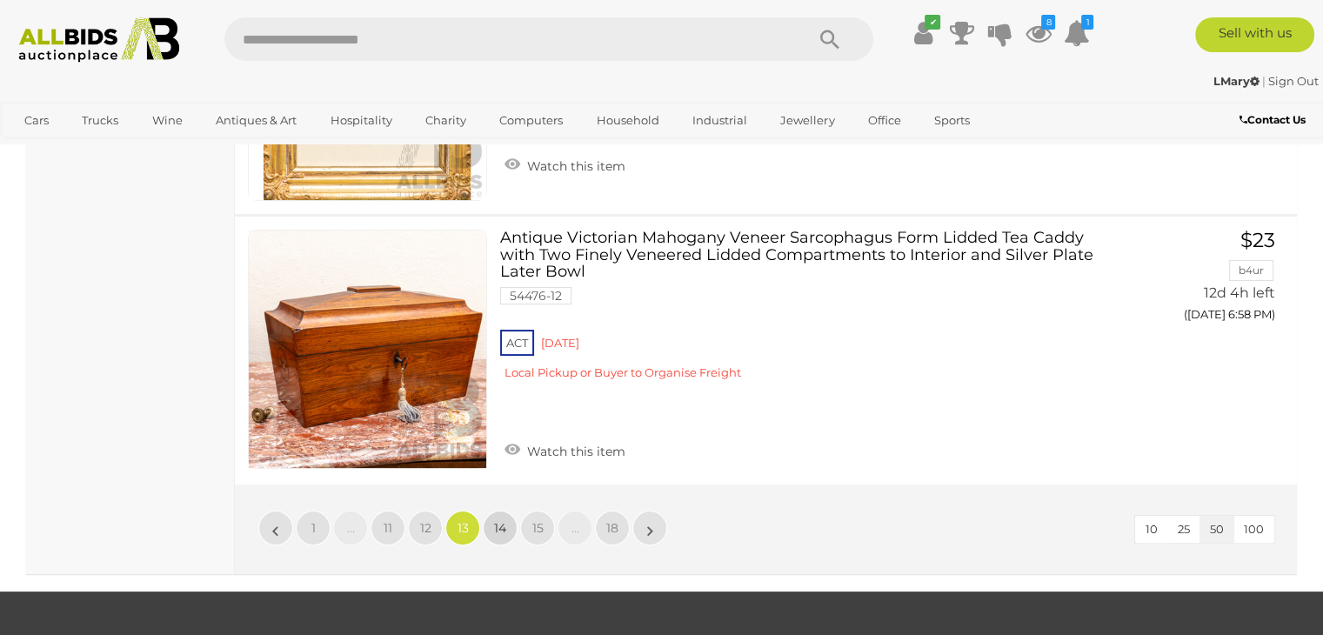
click at [501, 520] on span "14" at bounding box center [500, 528] width 12 height 16
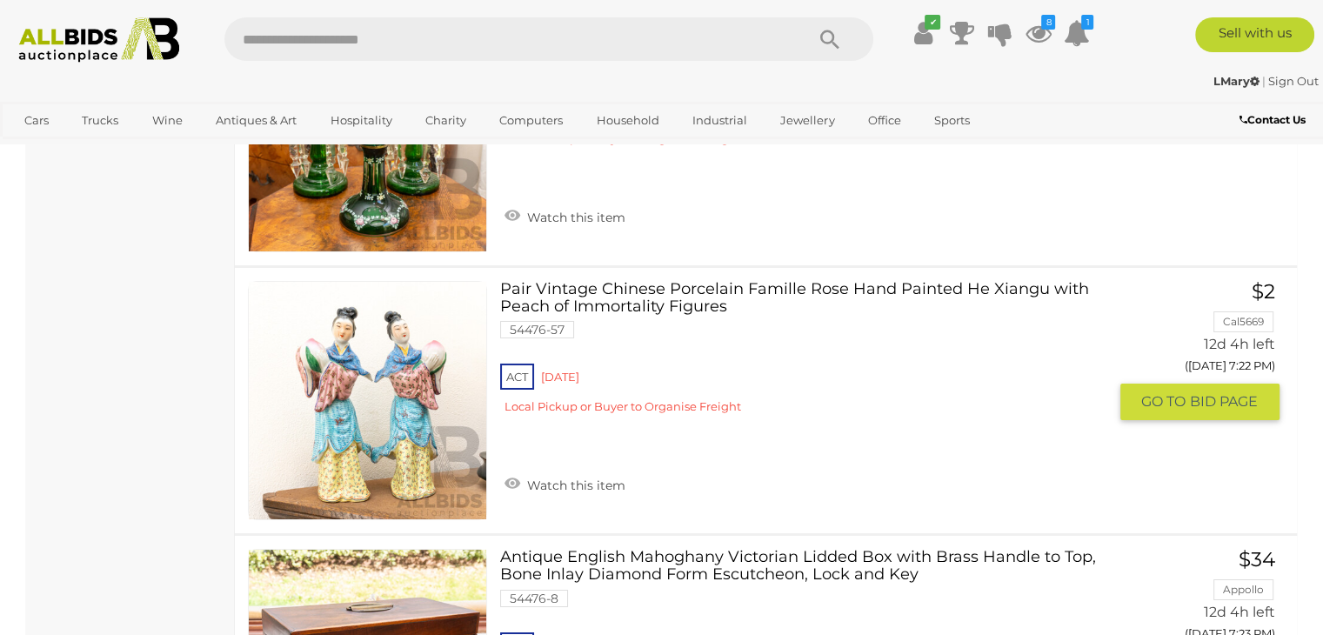
scroll to position [12649, 0]
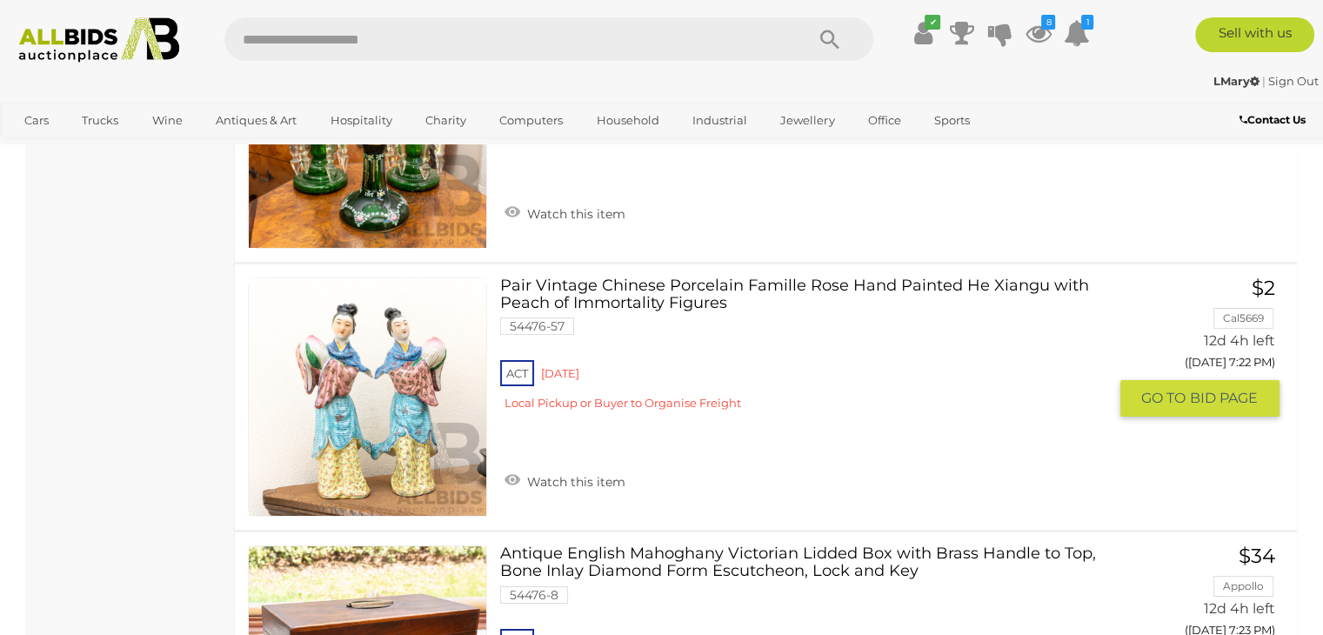
click at [409, 413] on img at bounding box center [367, 396] width 237 height 237
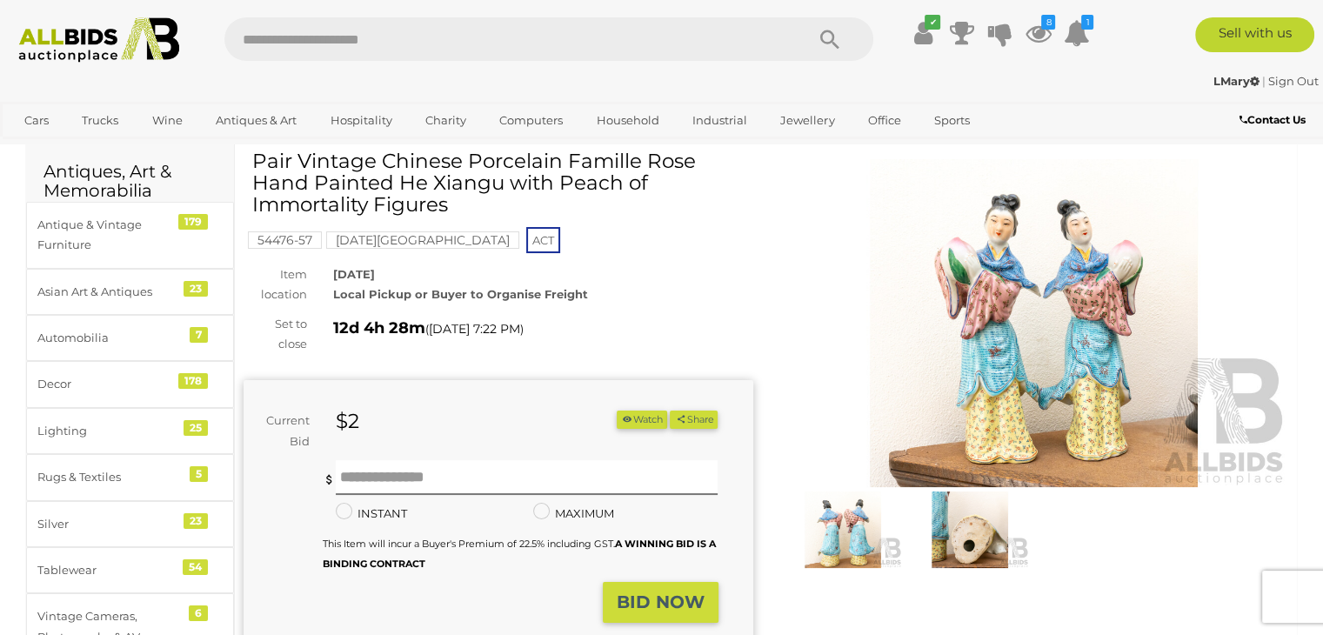
scroll to position [87, 0]
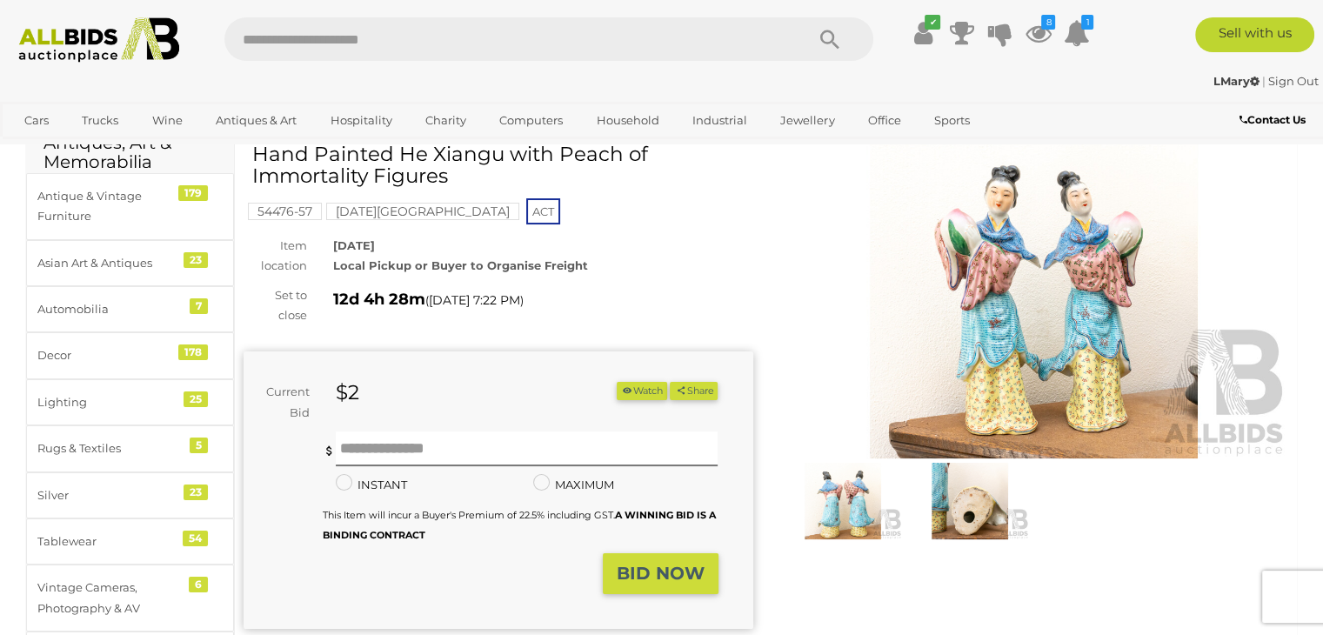
click at [857, 502] on img at bounding box center [842, 501] width 118 height 77
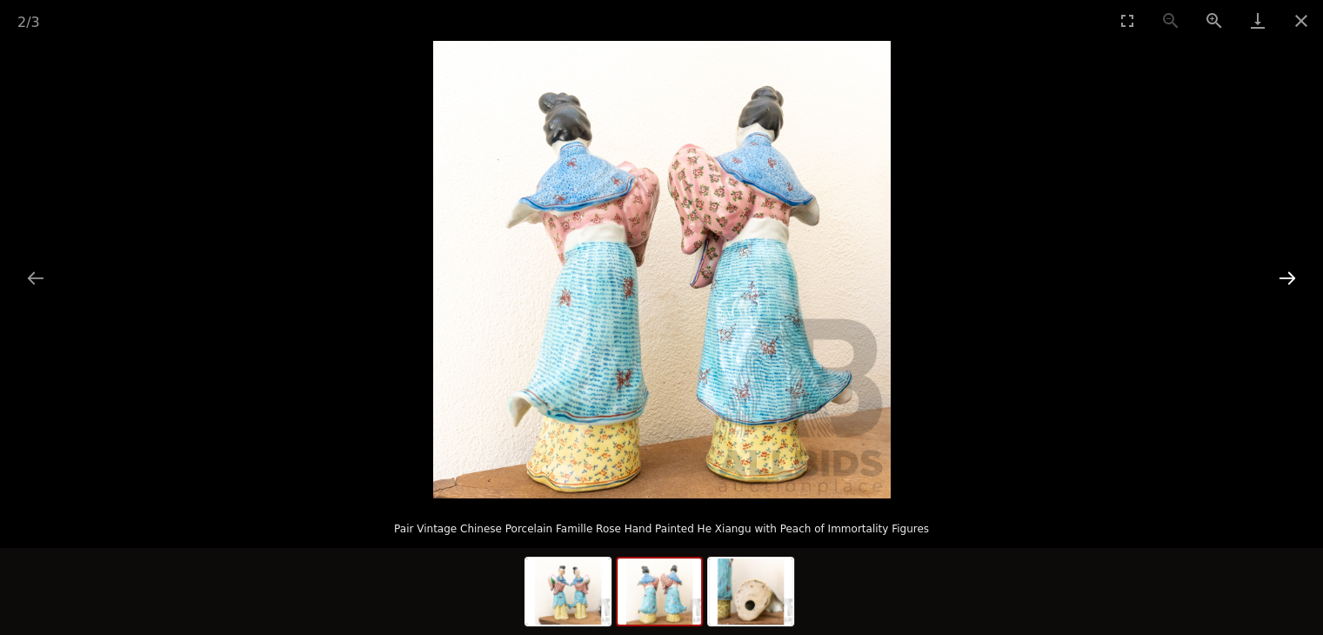
click at [1284, 279] on button "Next slide" at bounding box center [1287, 278] width 37 height 34
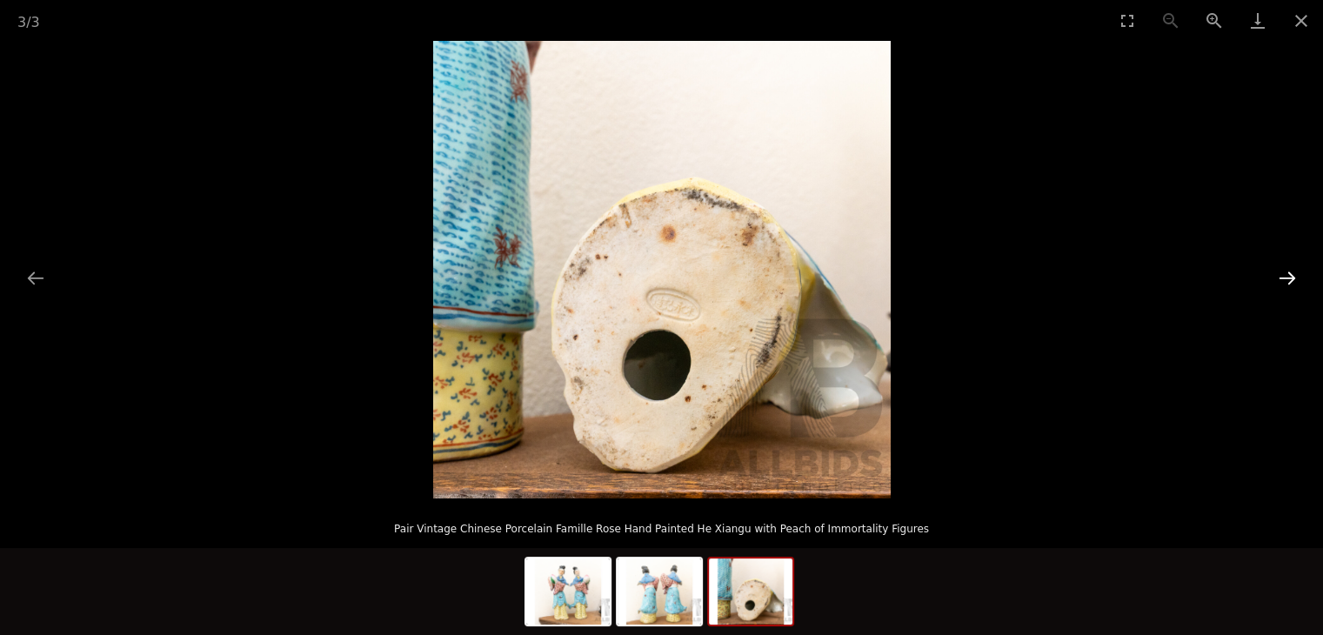
click at [1284, 279] on button "Next slide" at bounding box center [1287, 278] width 37 height 34
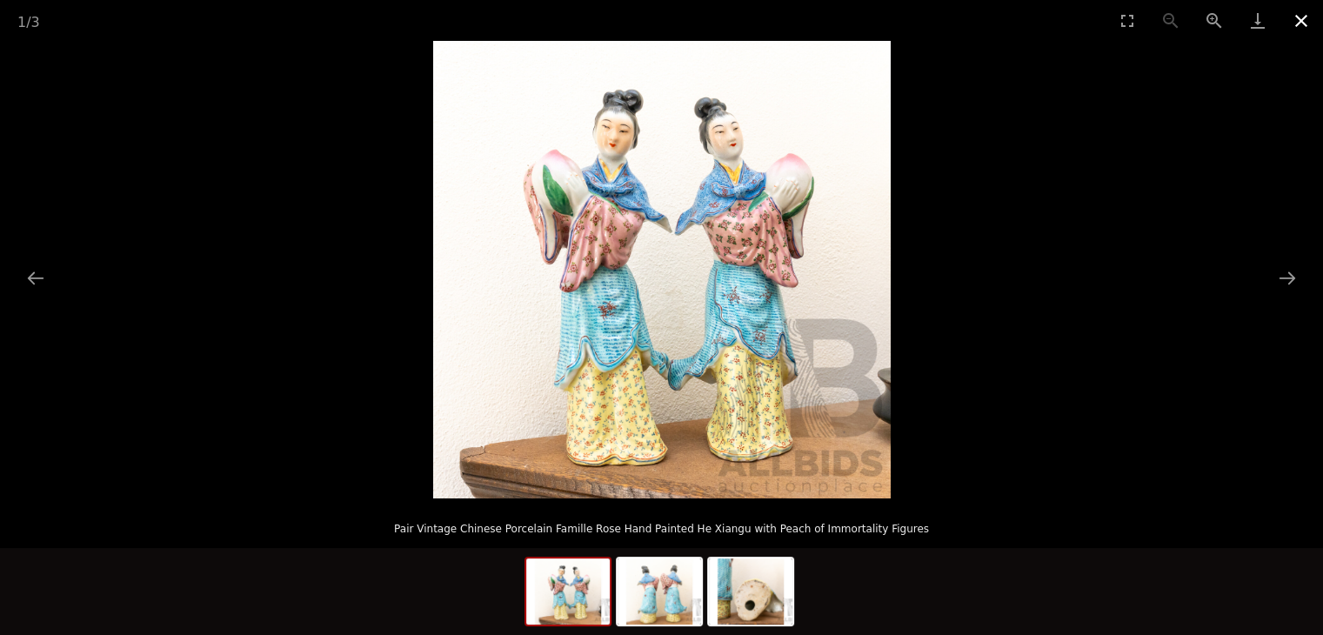
click at [1305, 20] on button "Close gallery" at bounding box center [1300, 20] width 43 height 41
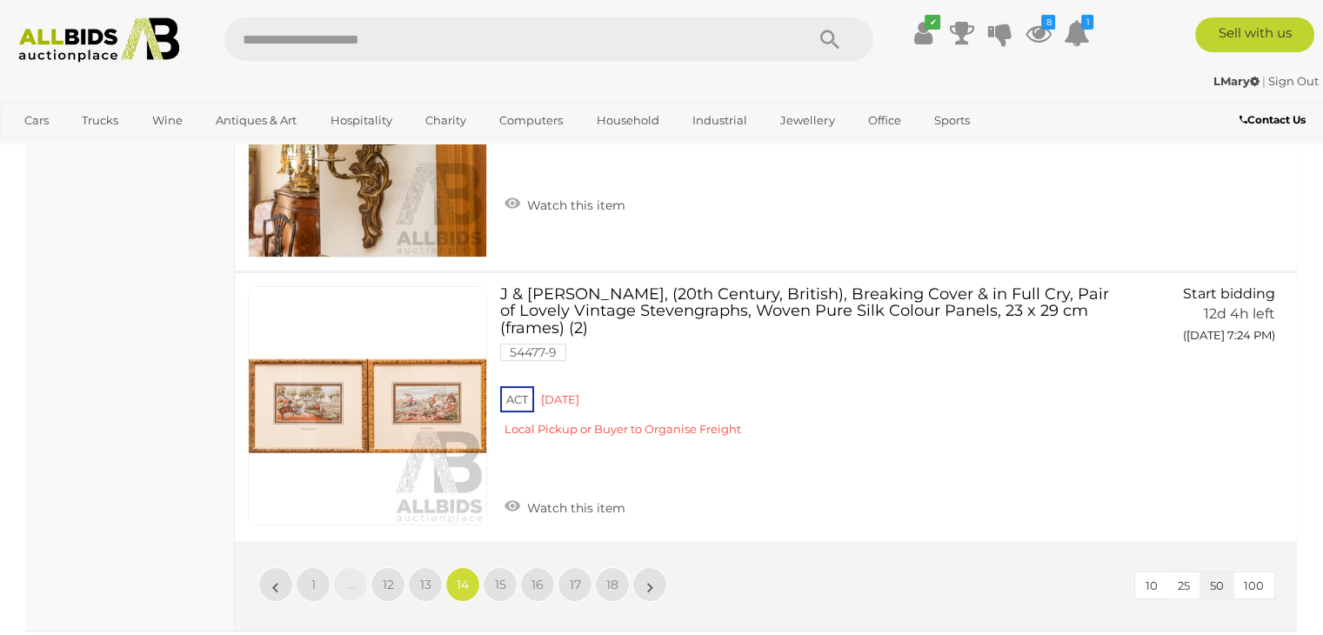
scroll to position [13486, 0]
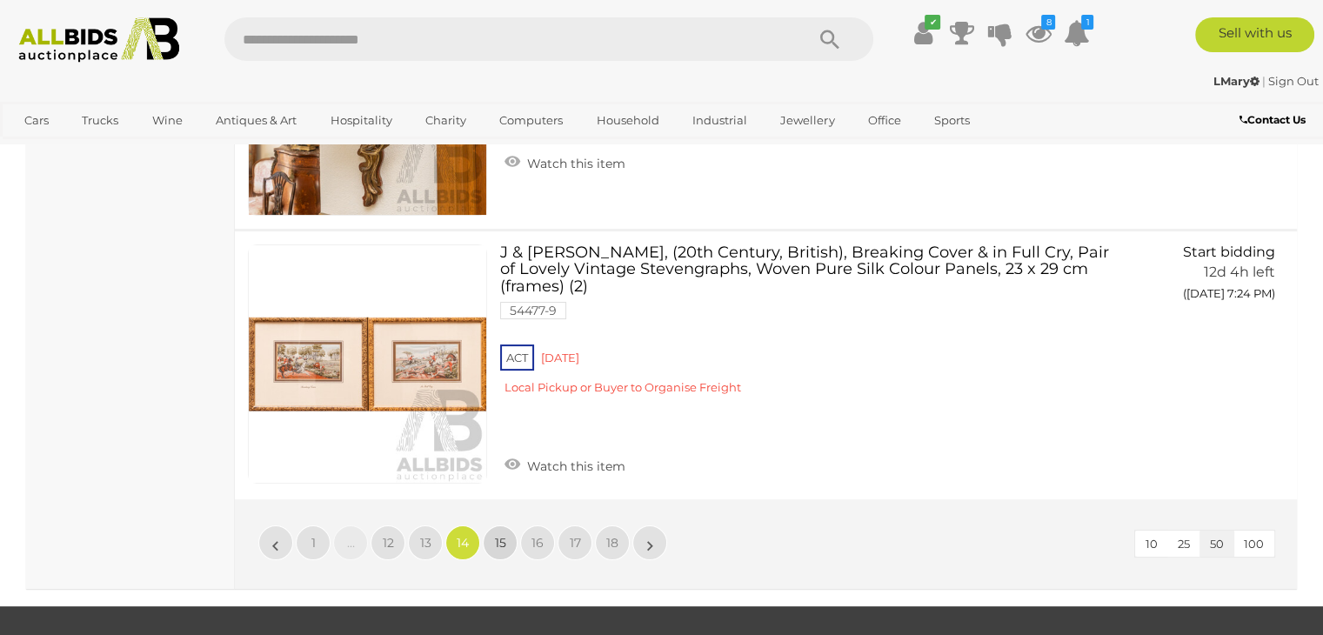
click at [495, 535] on span "15" at bounding box center [500, 543] width 11 height 16
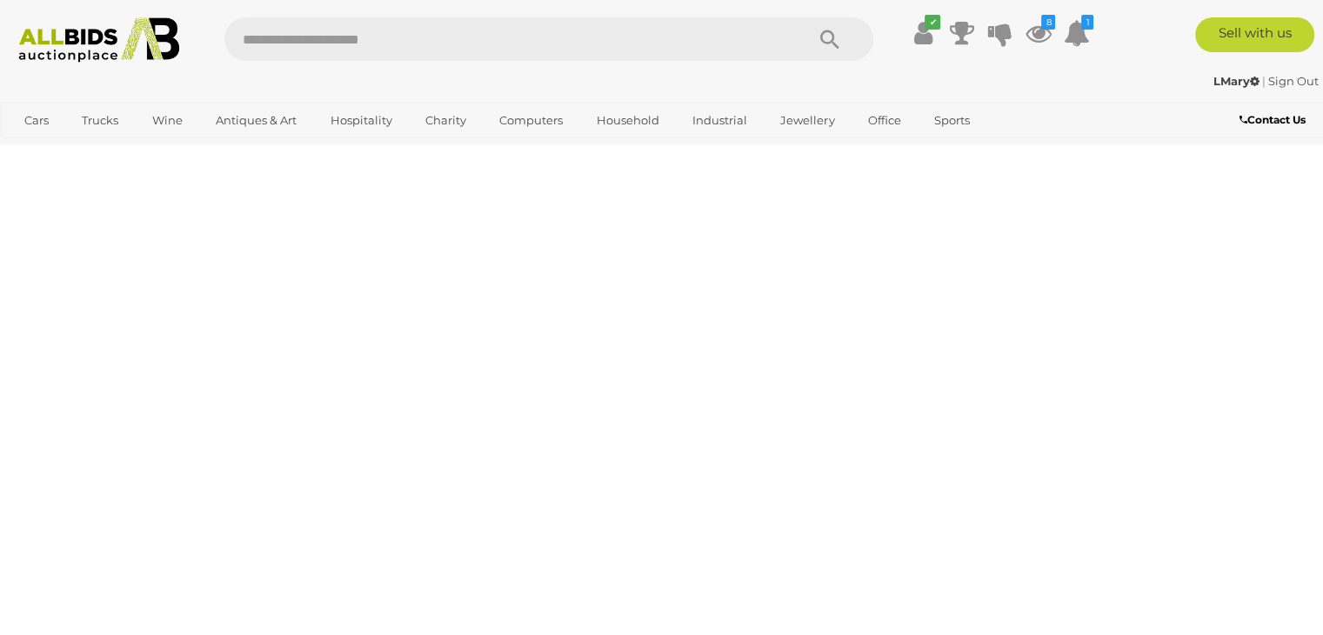
scroll to position [388, 0]
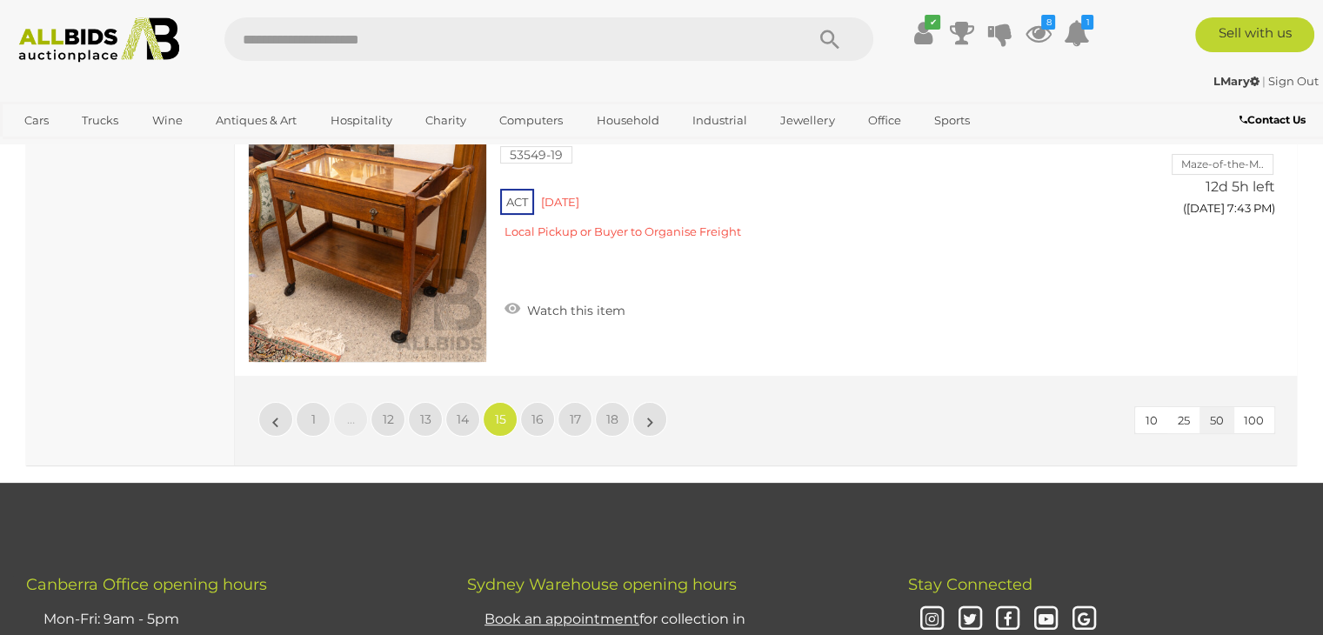
scroll to position [13605, 0]
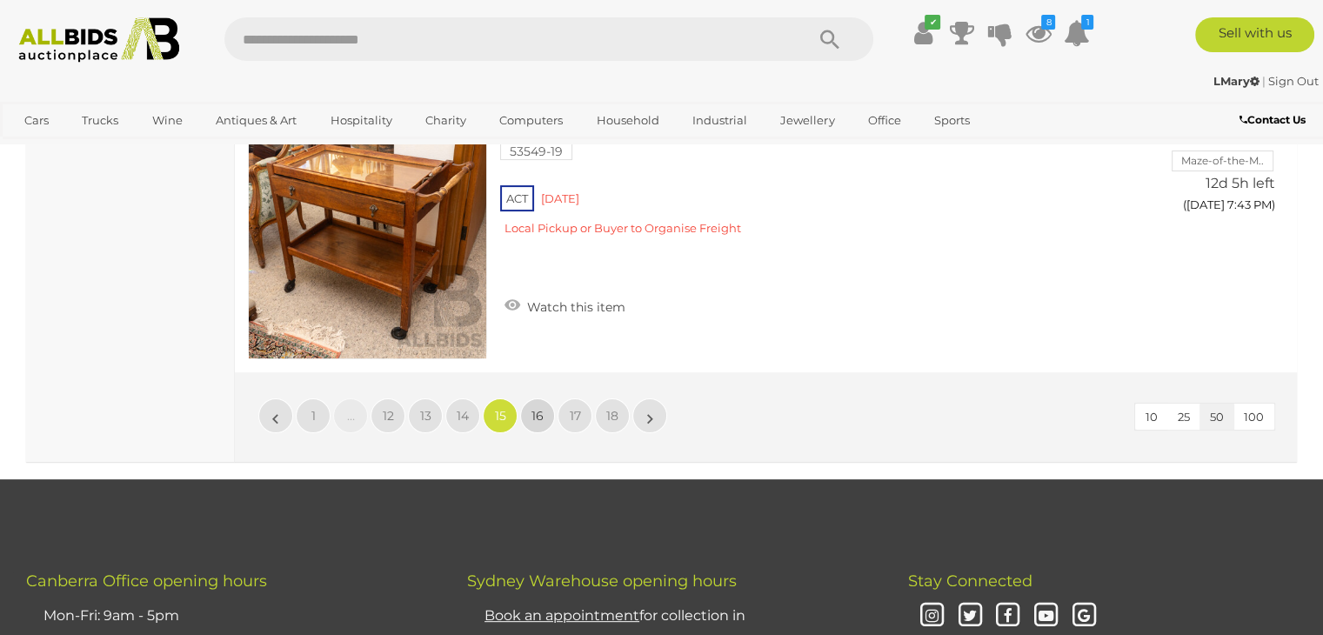
click at [542, 408] on span "16" at bounding box center [537, 416] width 12 height 16
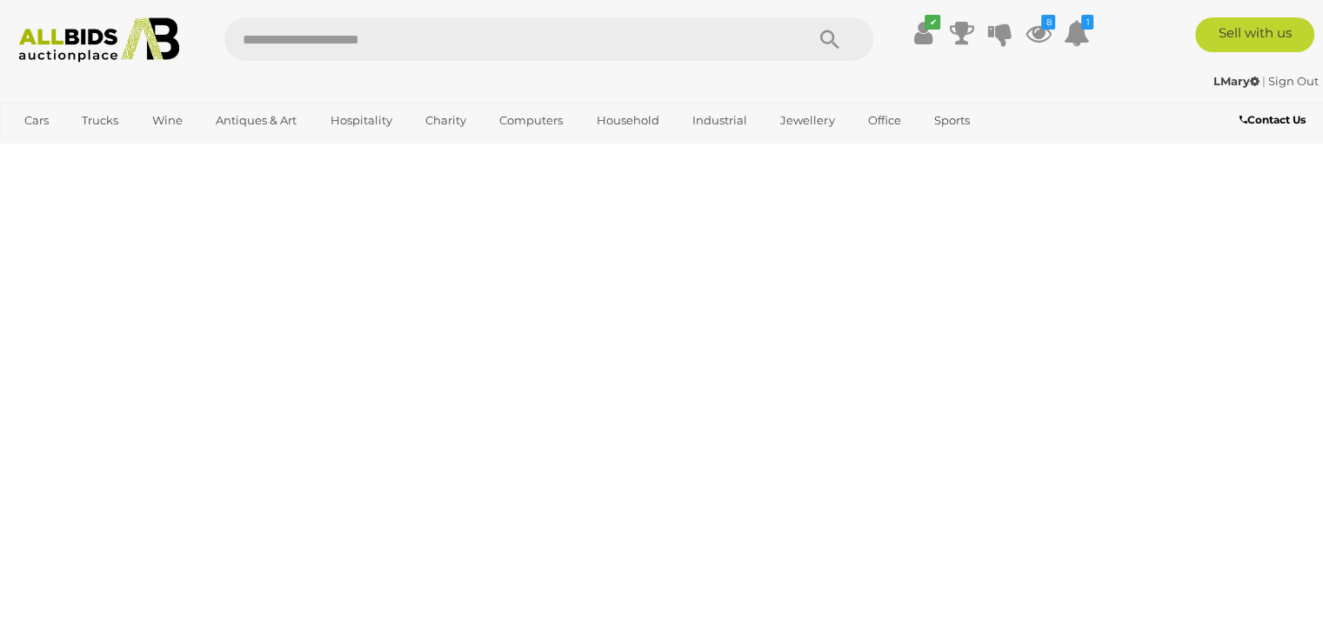
scroll to position [388, 0]
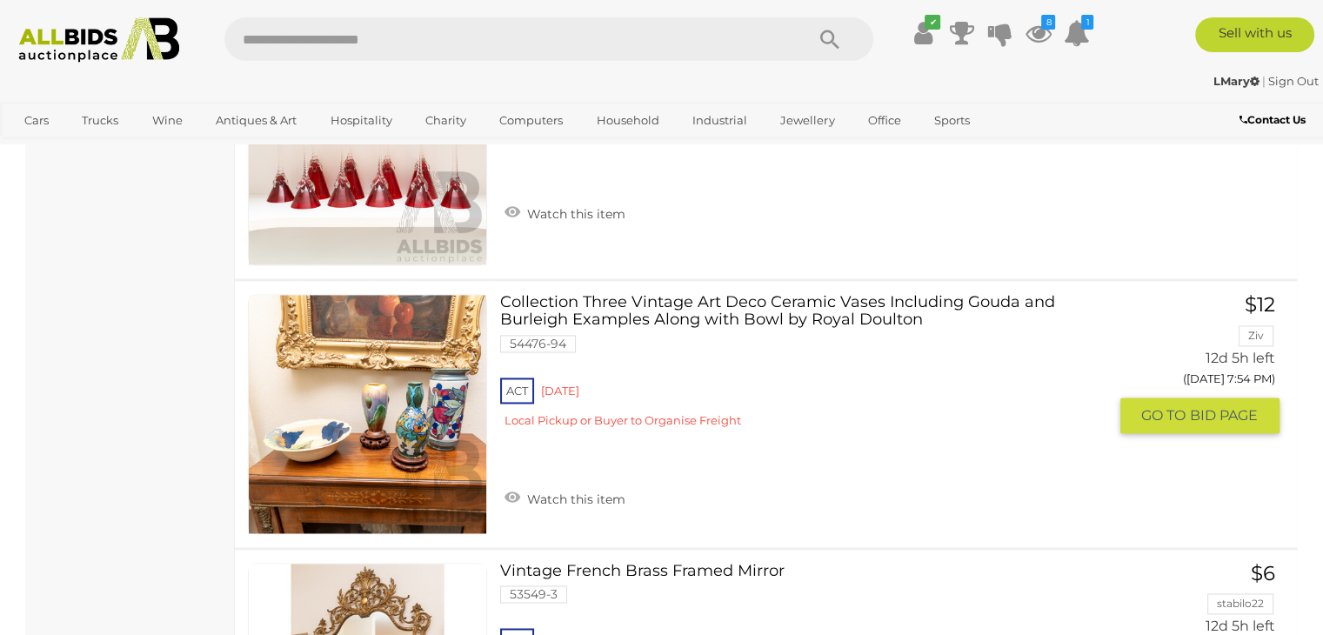
scroll to position [9170, 0]
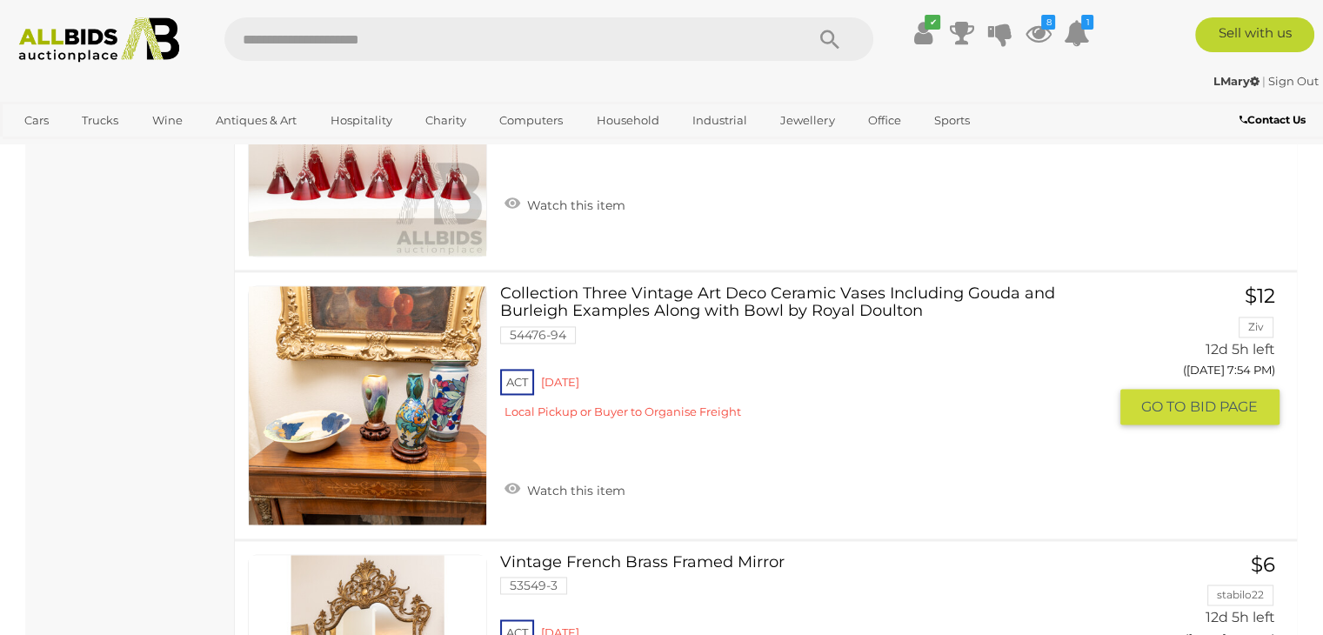
click at [746, 285] on link "Collection Three Vintage Art Deco Ceramic Vases Including Gouda and Burleigh Ex…" at bounding box center [809, 358] width 593 height 146
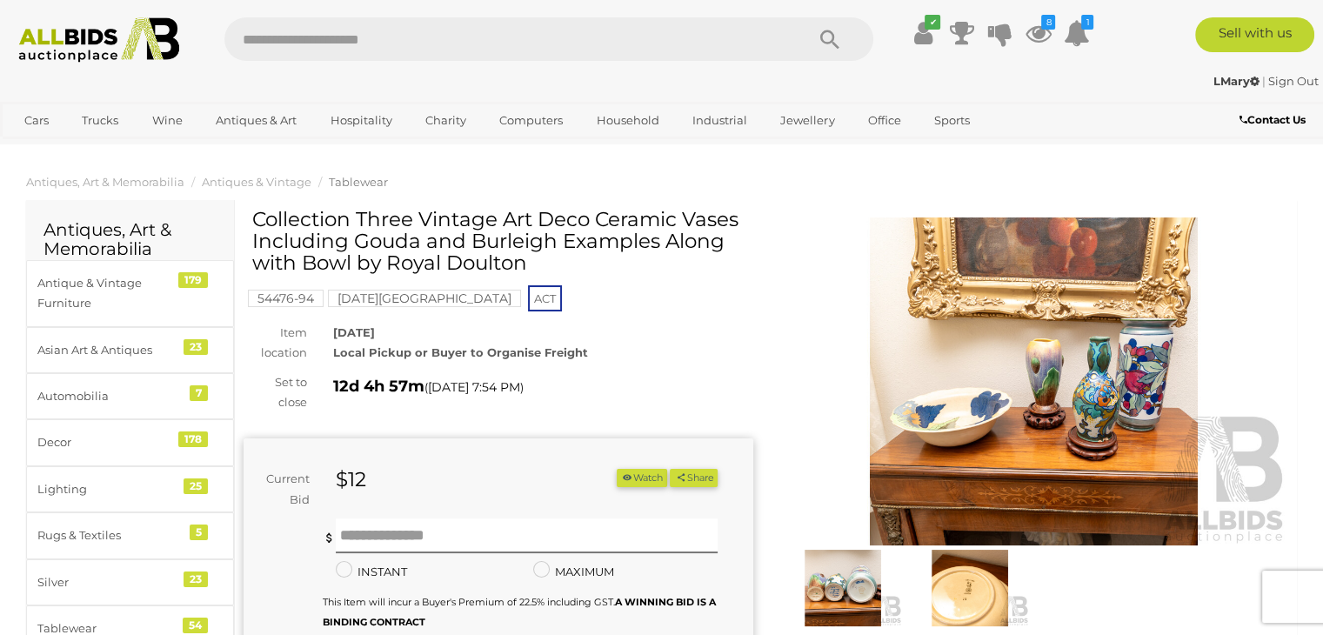
click at [1063, 385] on img at bounding box center [1034, 381] width 510 height 328
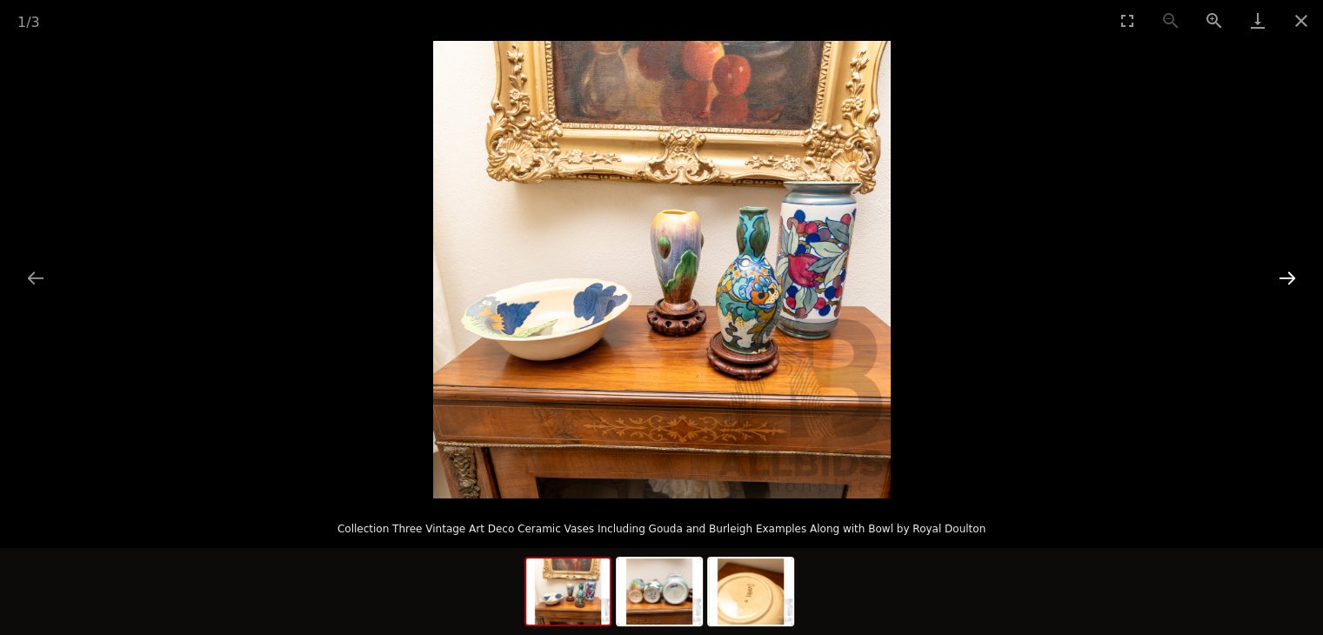
click at [1290, 275] on button "Next slide" at bounding box center [1287, 278] width 37 height 34
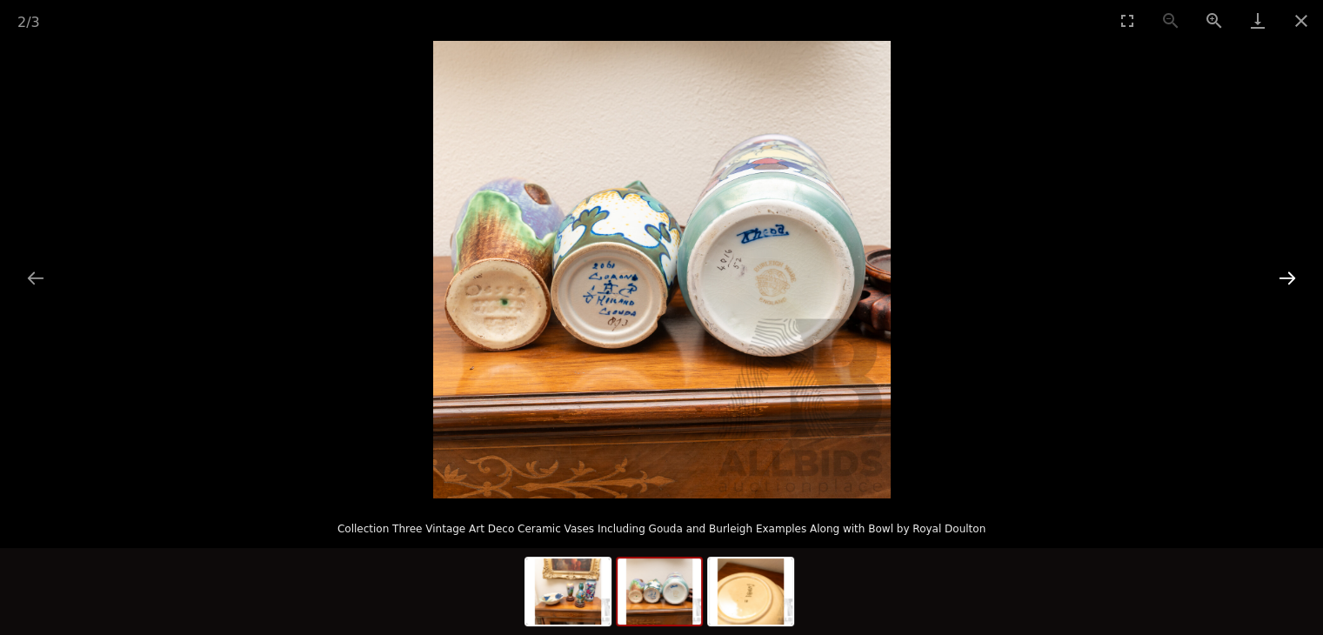
click at [1290, 275] on button "Next slide" at bounding box center [1287, 278] width 37 height 34
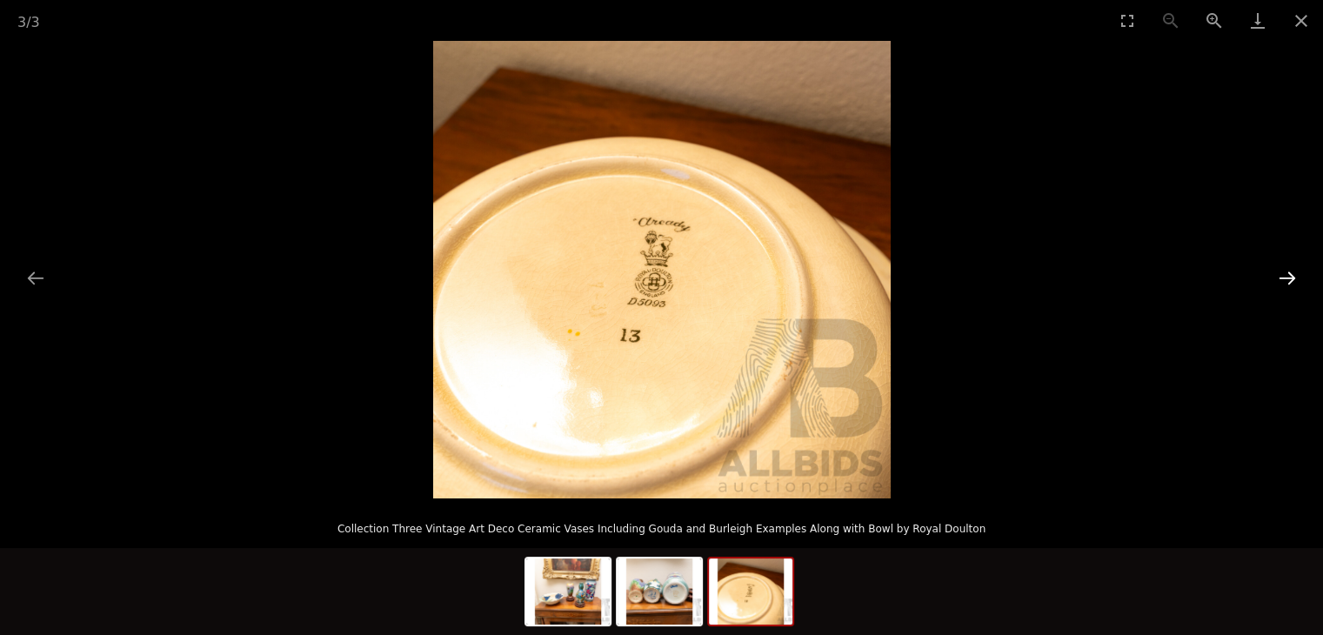
click at [1290, 275] on button "Next slide" at bounding box center [1287, 278] width 37 height 34
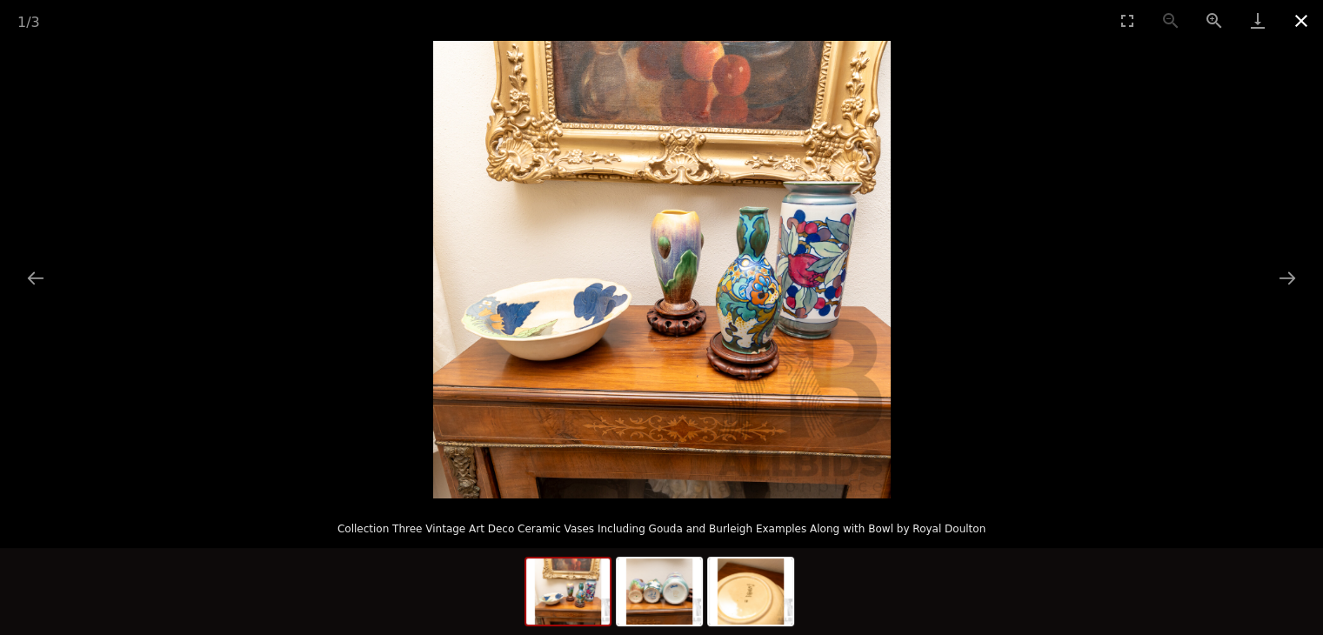
click at [1304, 19] on button "Close gallery" at bounding box center [1300, 20] width 43 height 41
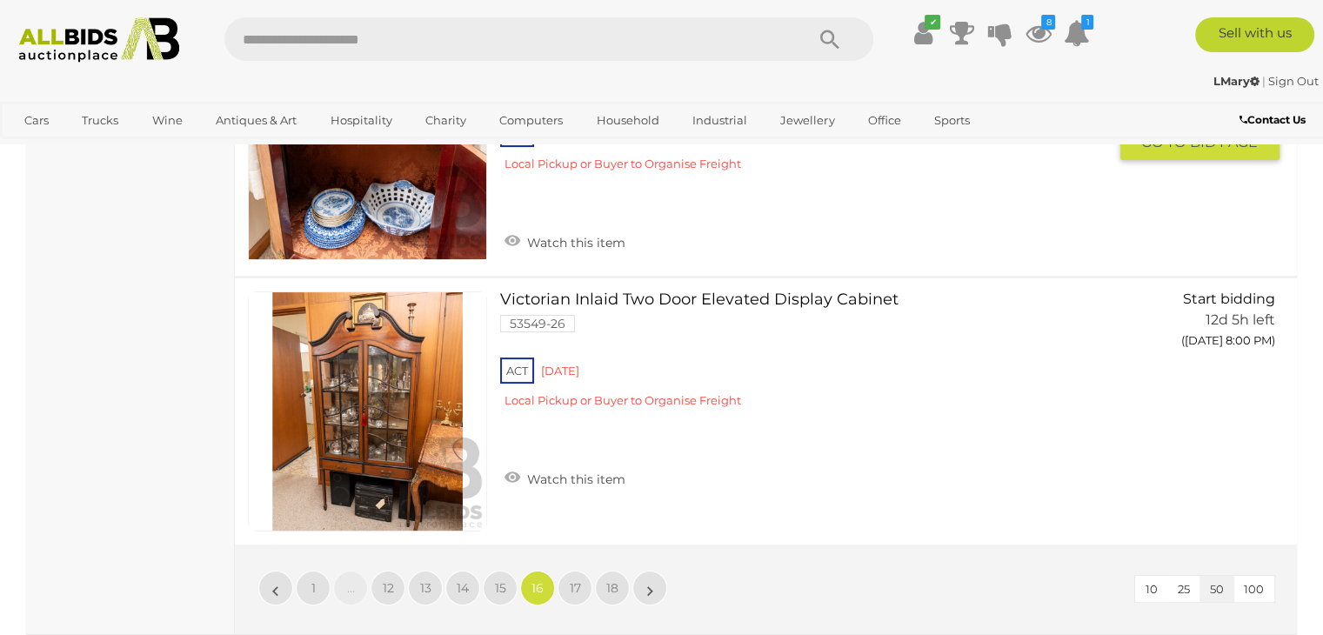
scroll to position [13488, 0]
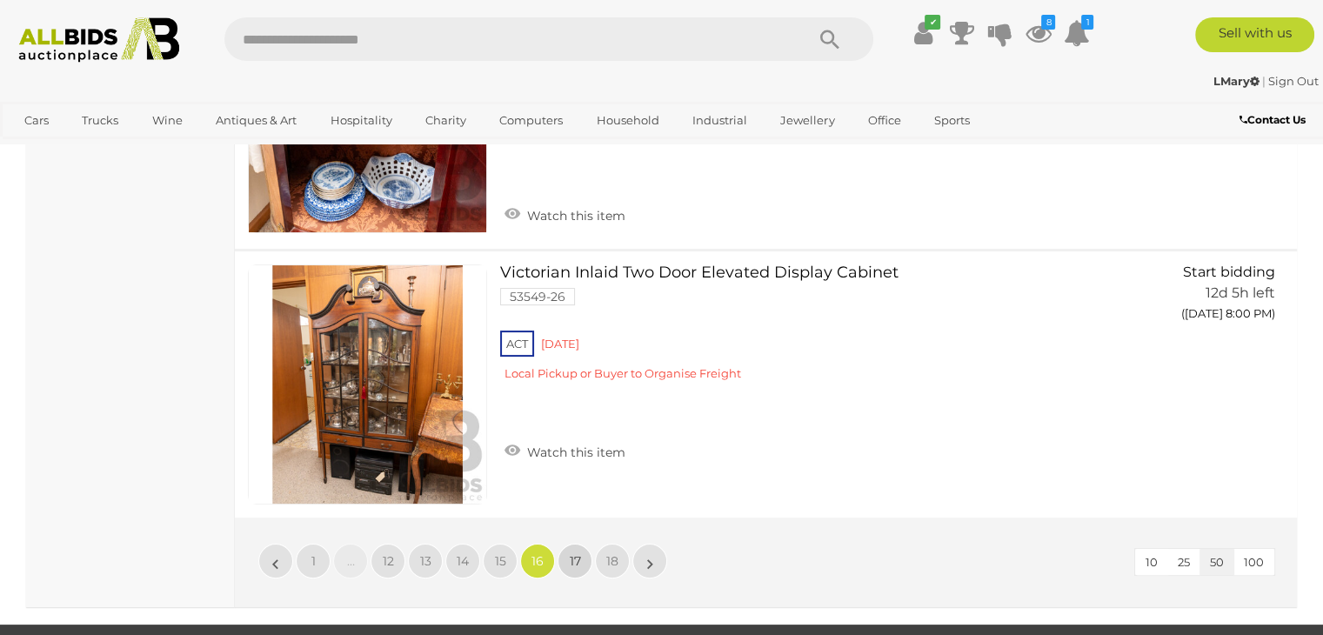
click at [571, 553] on span "17" at bounding box center [575, 561] width 11 height 16
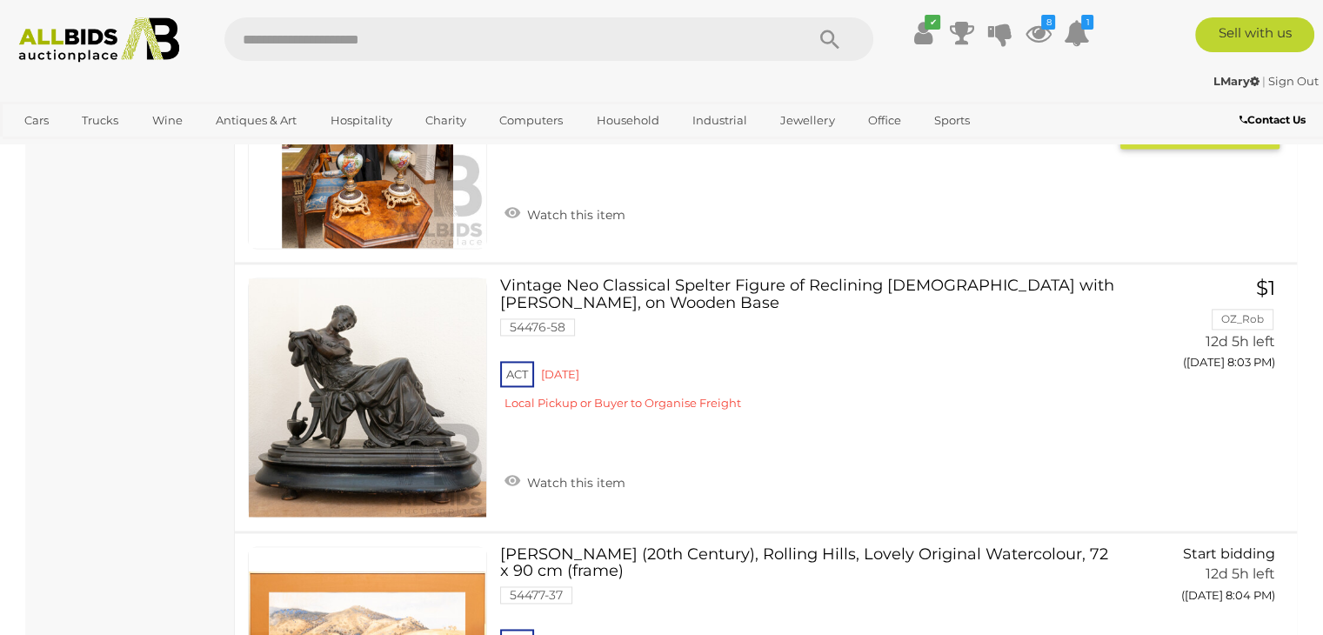
scroll to position [2475, 0]
